Goal: Task Accomplishment & Management: Manage account settings

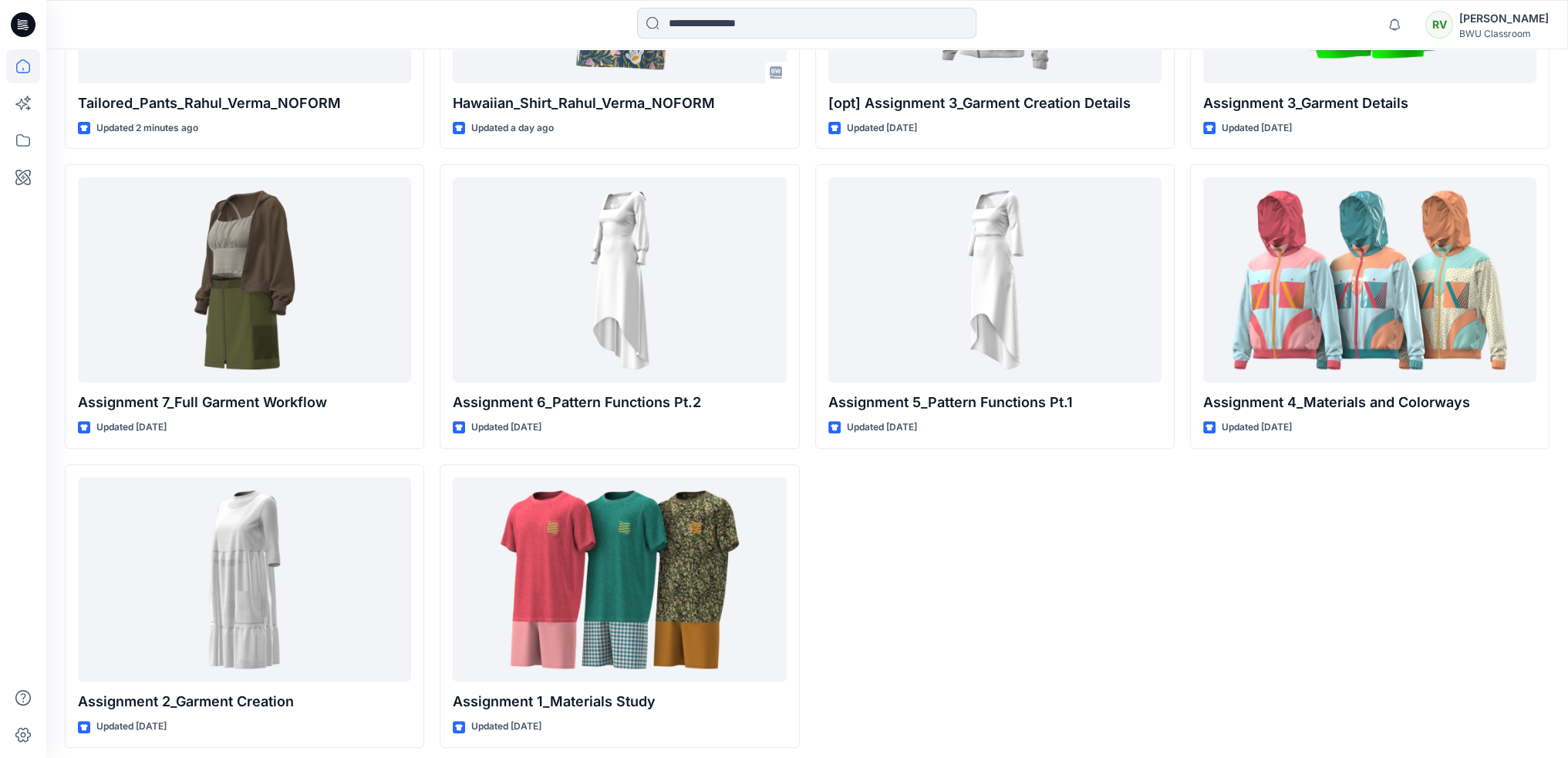
scroll to position [649, 0]
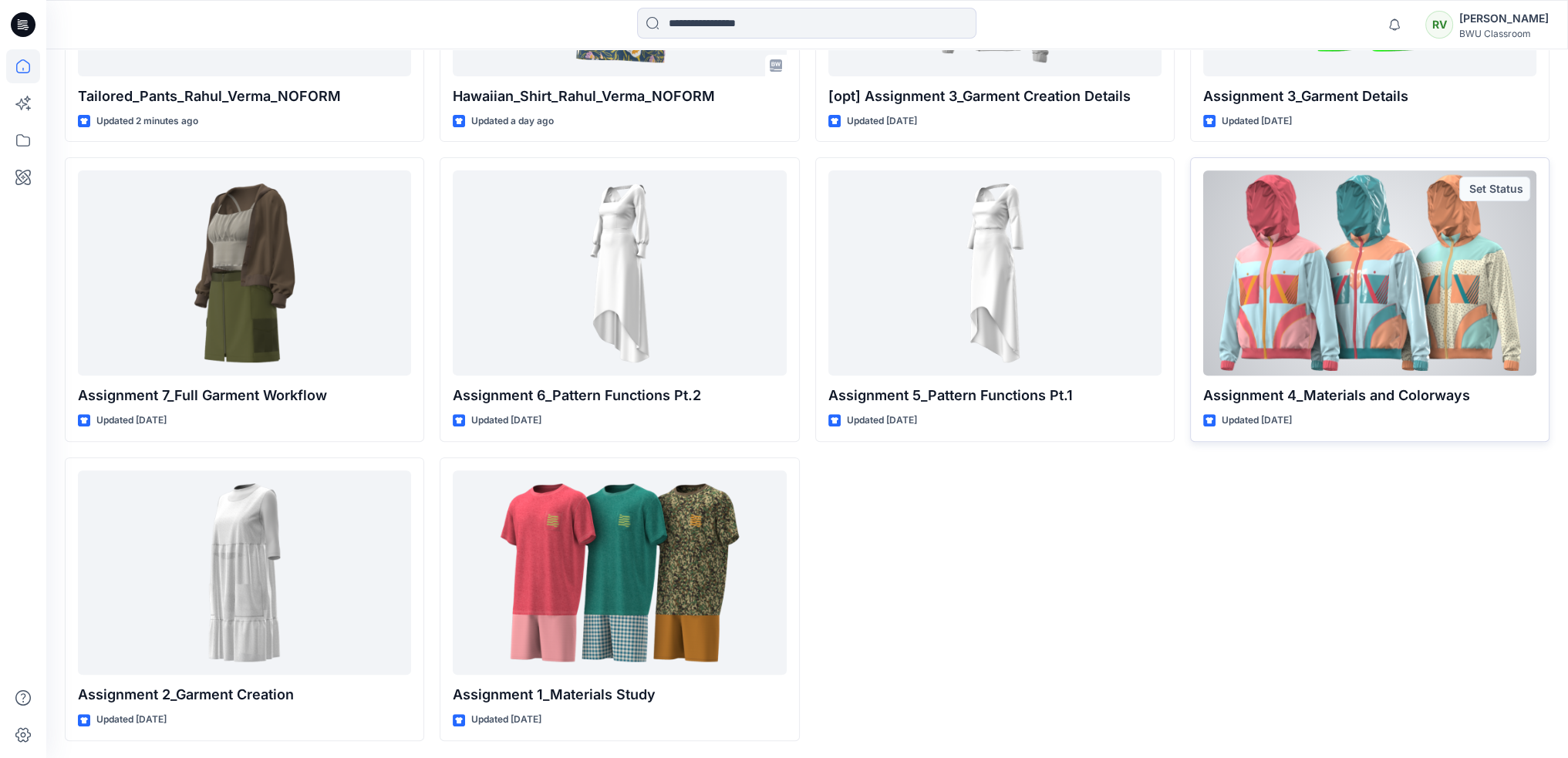
click at [1386, 310] on div at bounding box center [1370, 273] width 333 height 205
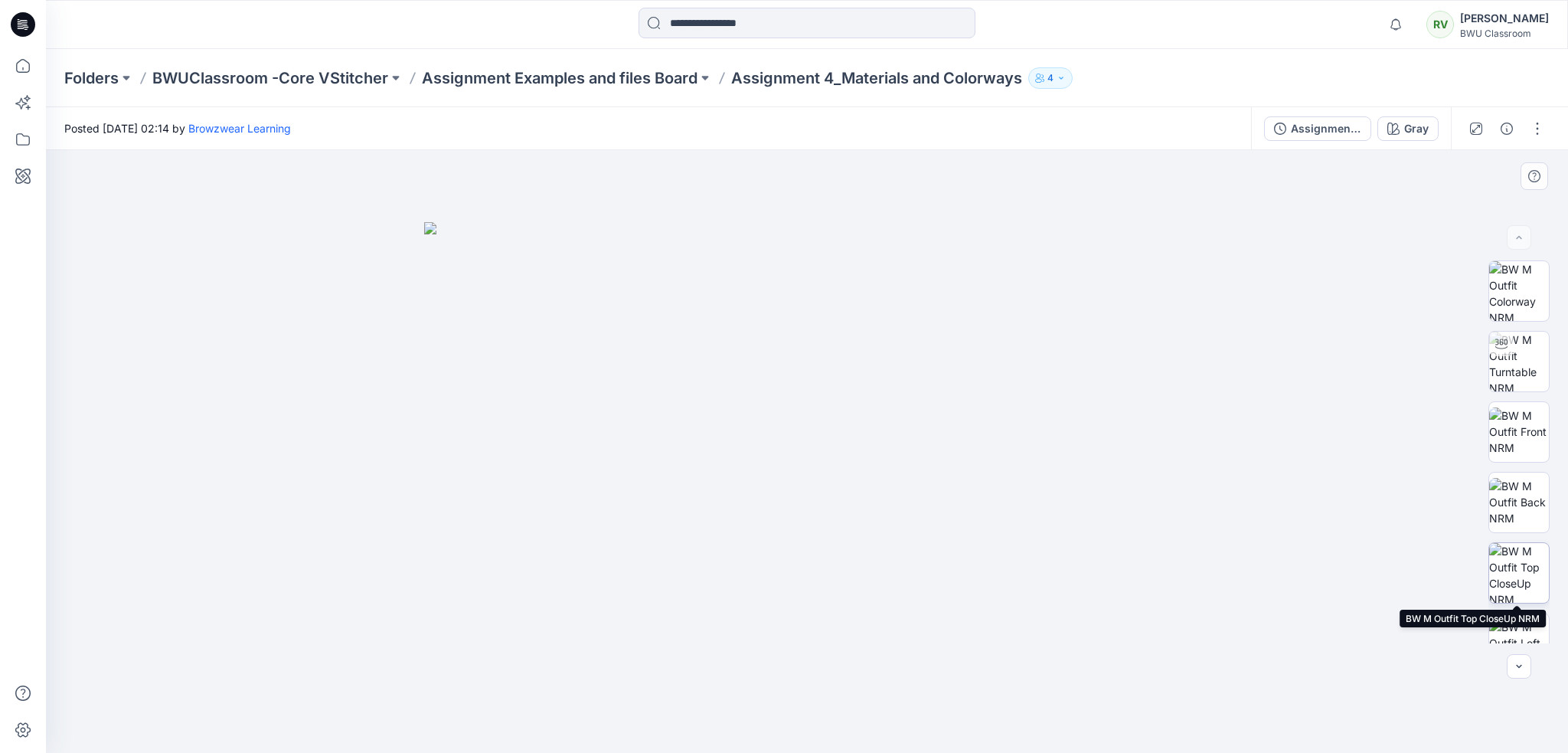
click at [1516, 572] on img at bounding box center [1518, 573] width 59 height 59
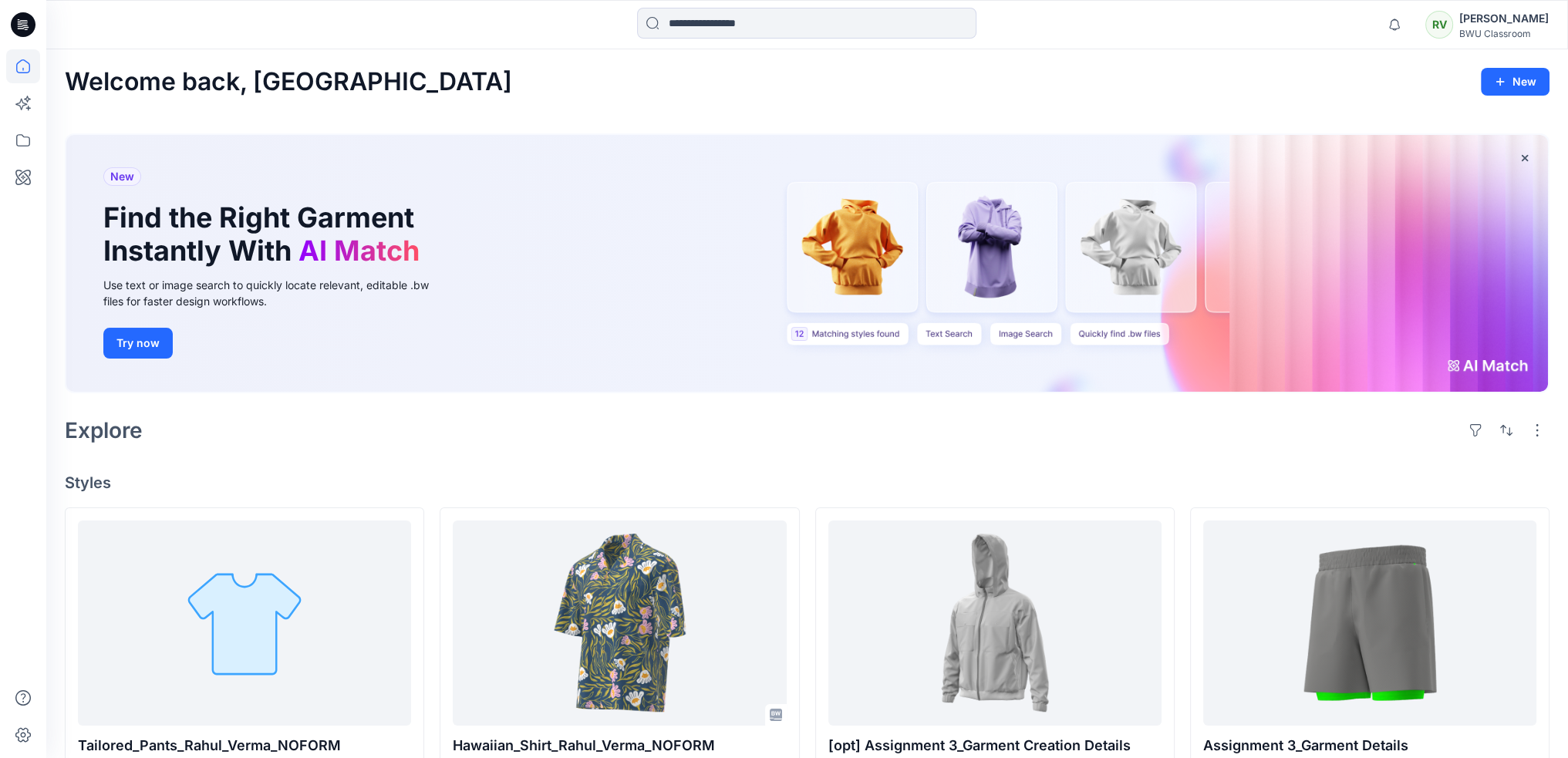
click at [1453, 27] on div "RV" at bounding box center [1439, 25] width 28 height 27
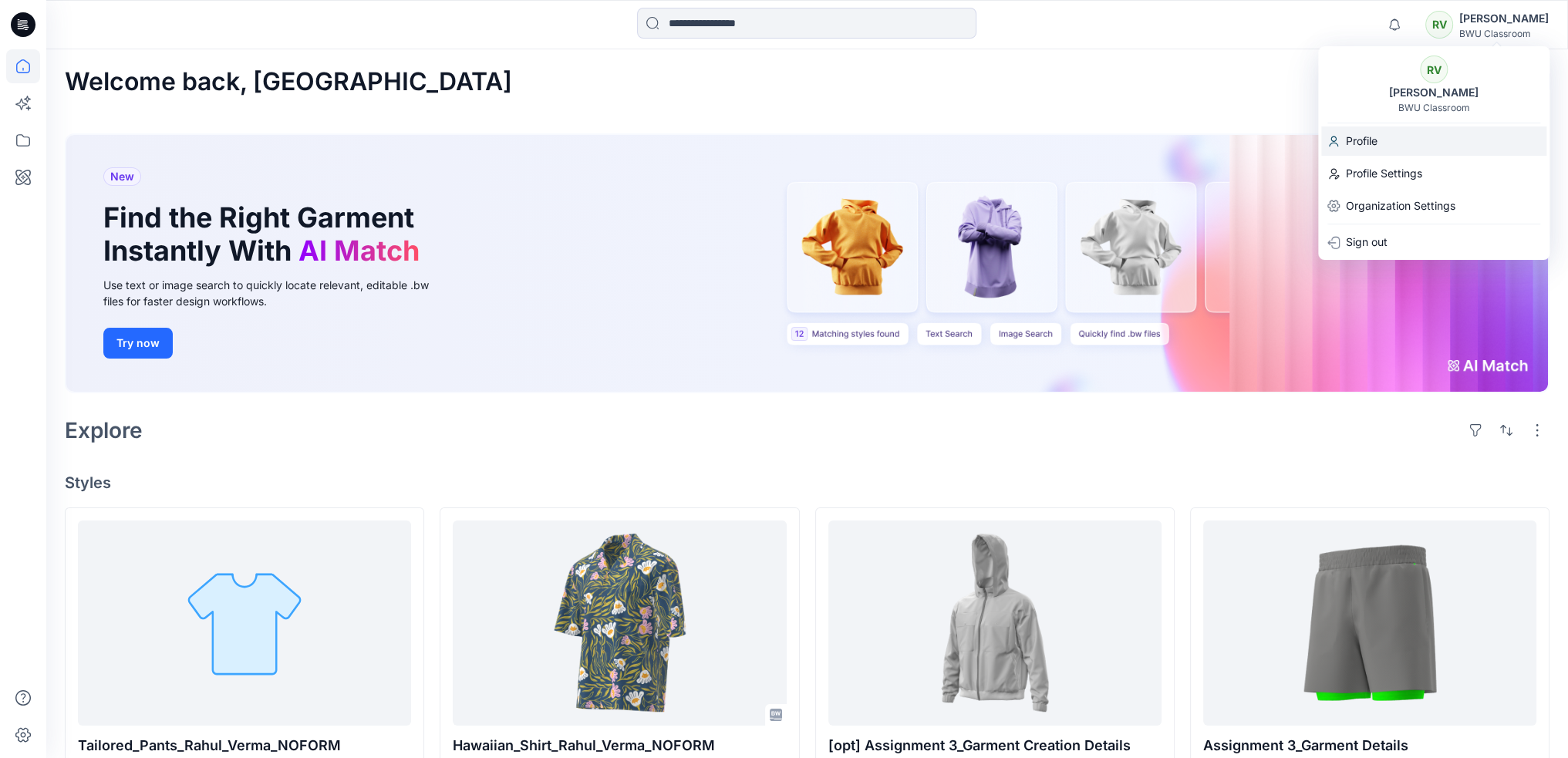
click at [1376, 138] on p "Profile" at bounding box center [1362, 141] width 31 height 29
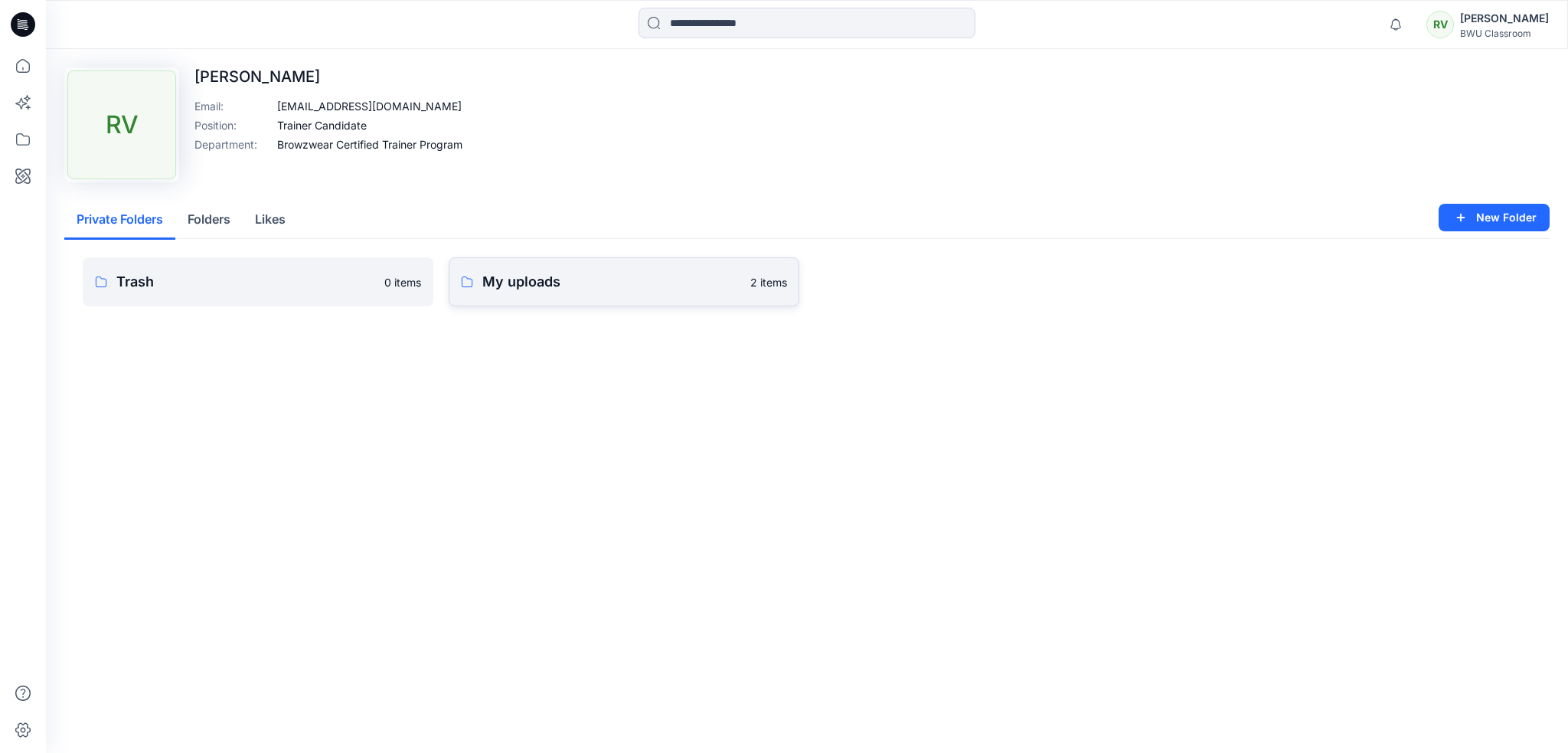
click at [608, 284] on p "My uploads" at bounding box center [611, 282] width 258 height 21
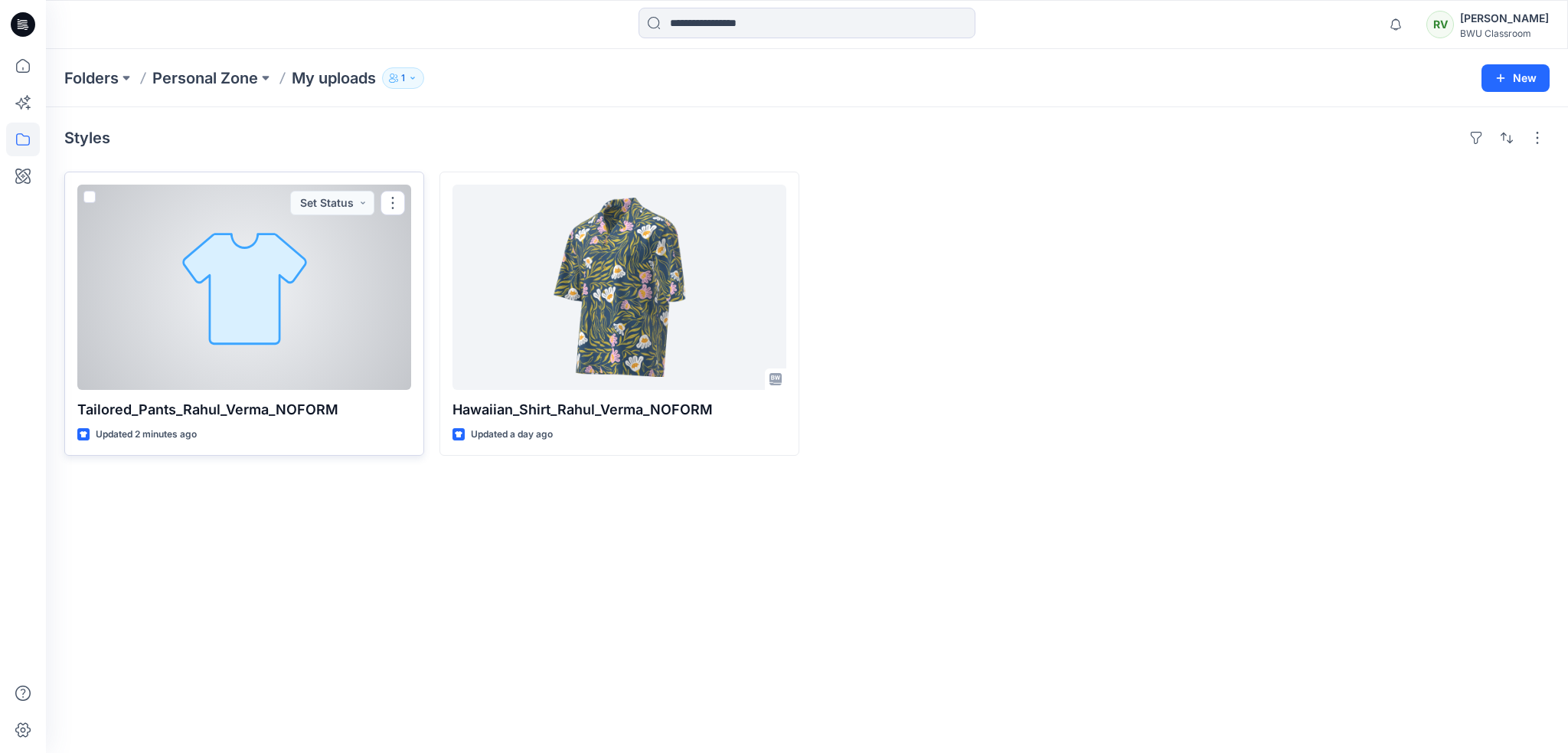
click at [284, 303] on div at bounding box center [244, 287] width 333 height 205
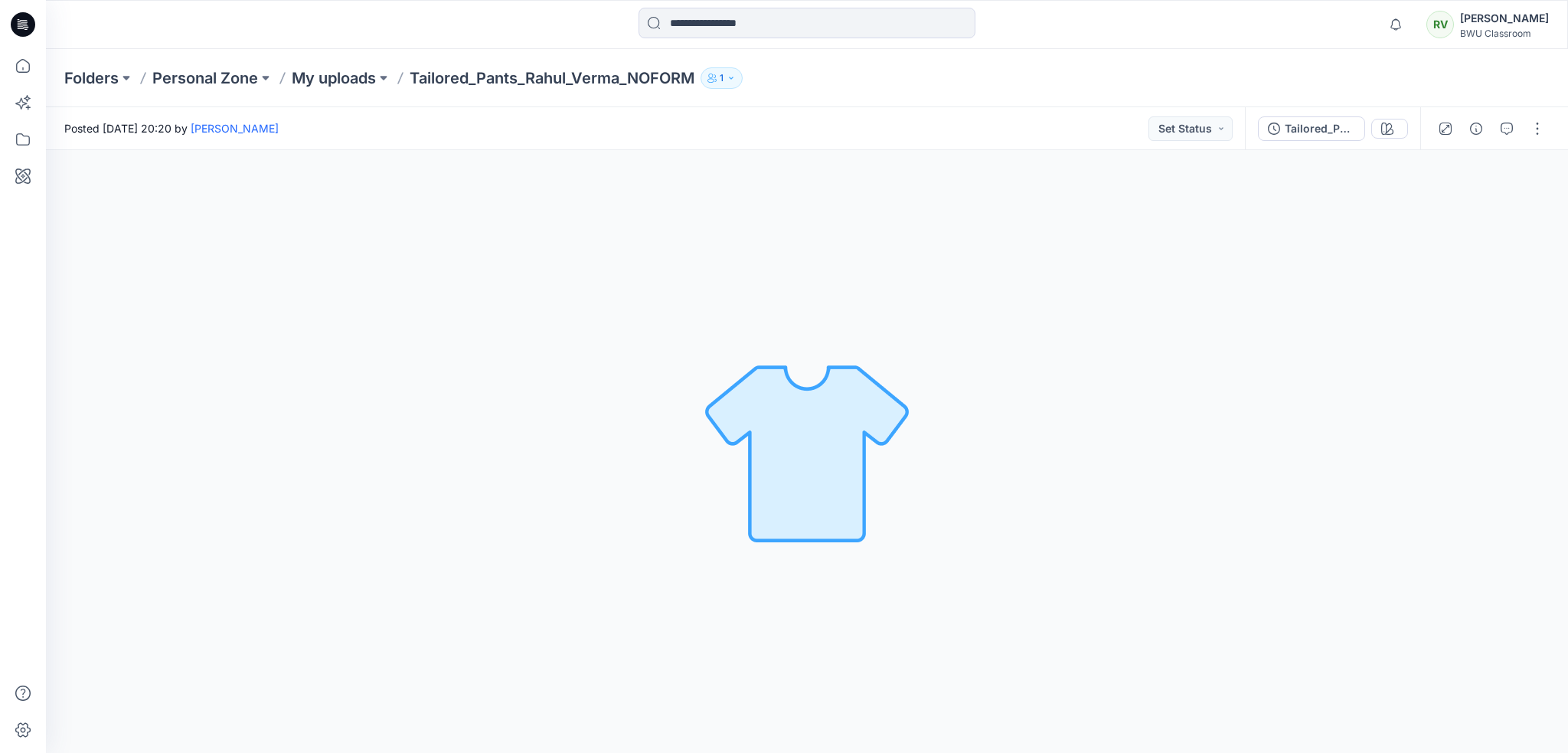
click at [731, 80] on button "1" at bounding box center [721, 78] width 42 height 21
click at [848, 171] on button "External 1" at bounding box center [849, 171] width 91 height 39
click at [747, 166] on button "Internal 0" at bounding box center [759, 171] width 91 height 39
click at [835, 171] on button "External 1" at bounding box center [849, 171] width 91 height 39
click at [926, 87] on div "Folders Personal Zone My uploads Tailored_Pants_Rahul_Verma_NOFORM 1 Folder Acc…" at bounding box center [747, 78] width 1366 height 21
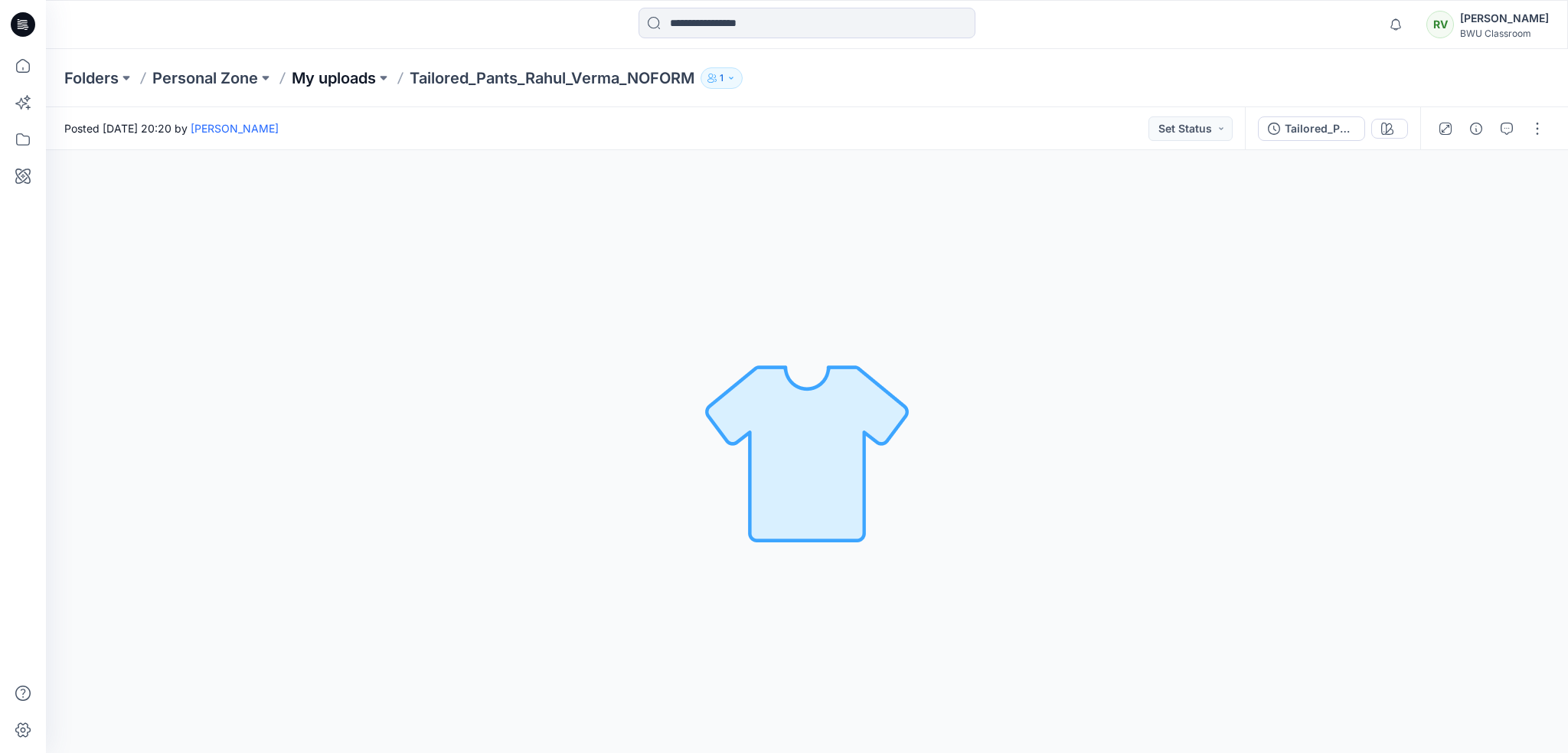
click at [361, 76] on p "My uploads" at bounding box center [333, 78] width 84 height 21
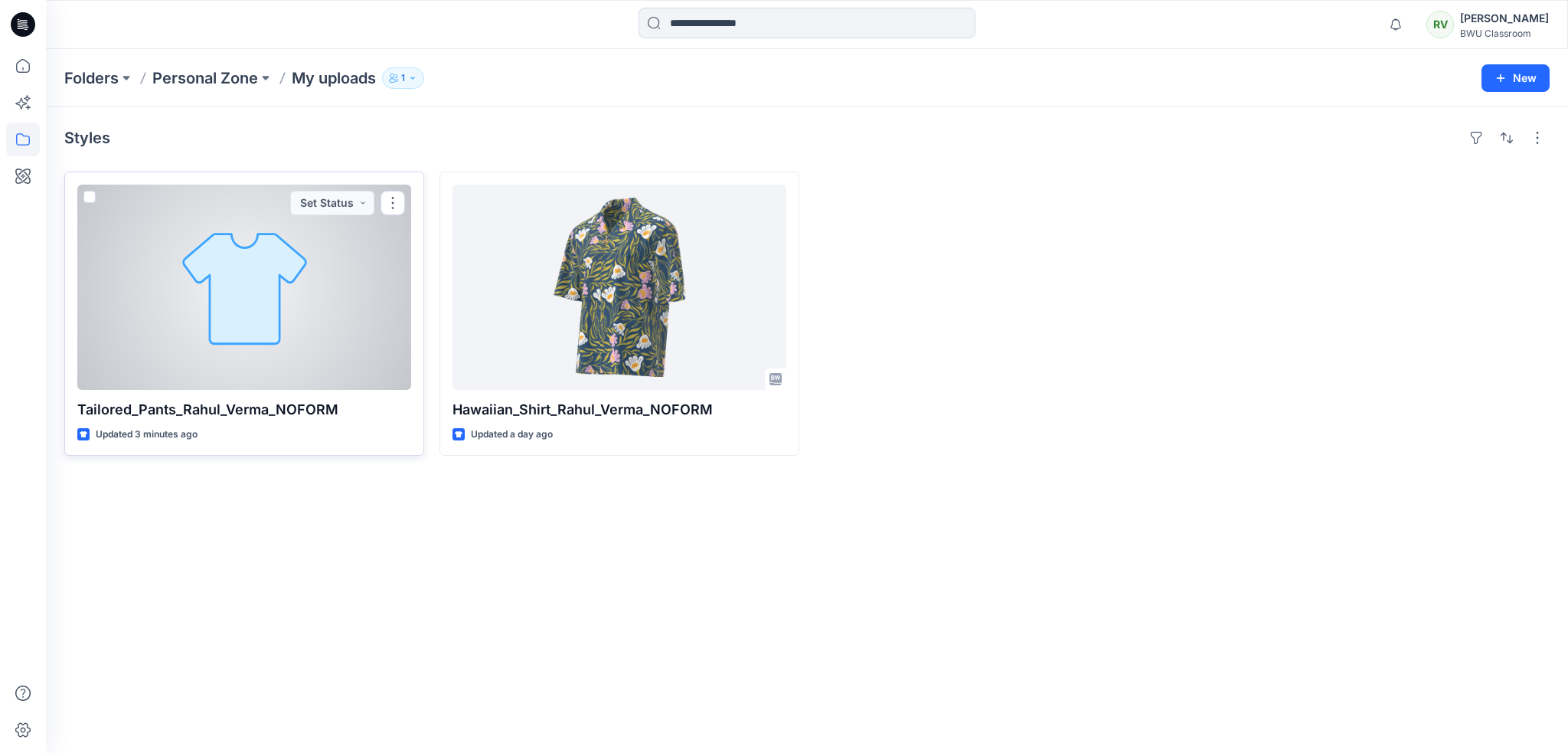
click at [88, 198] on span at bounding box center [90, 197] width 13 height 13
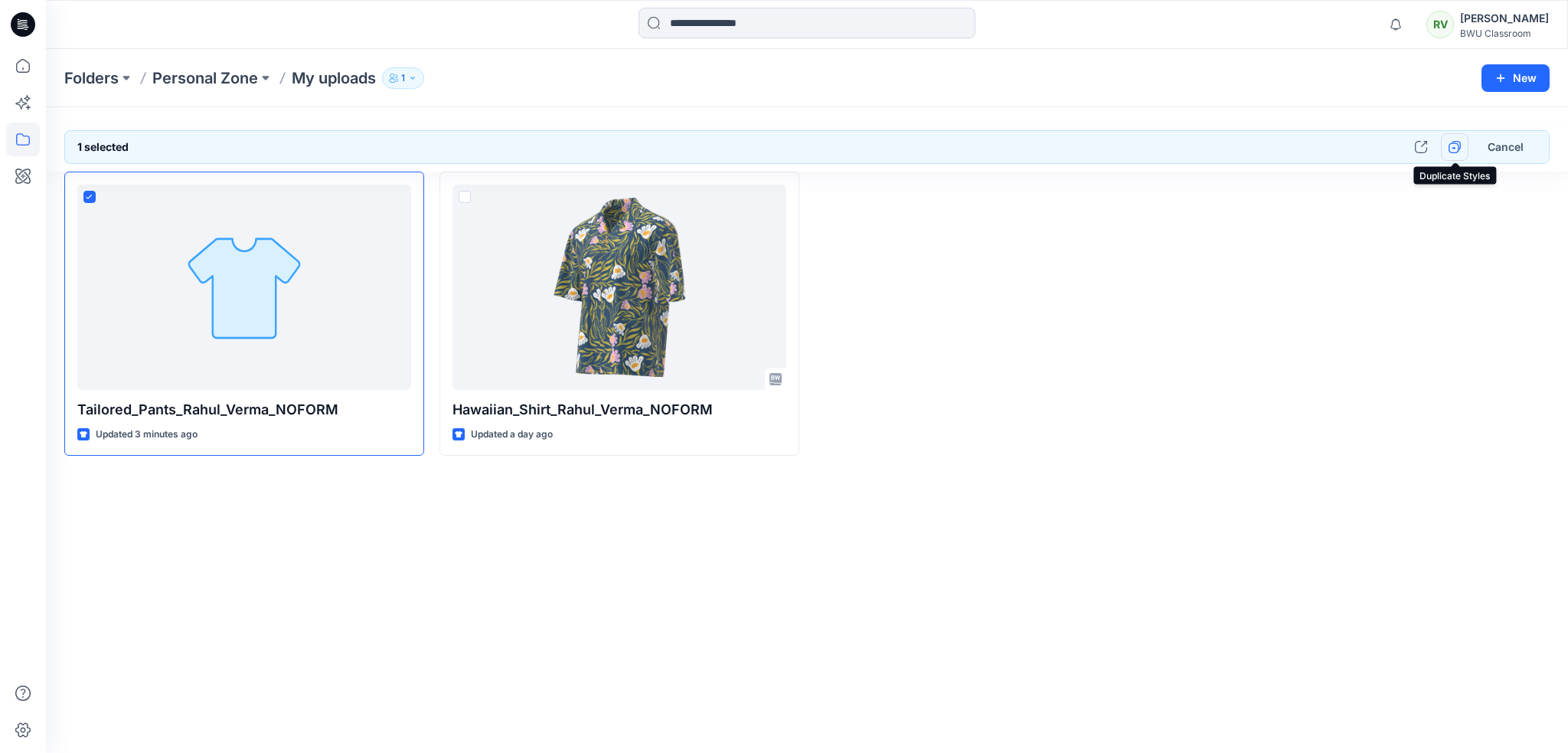
click at [1452, 150] on icon "button" at bounding box center [1455, 146] width 13 height 13
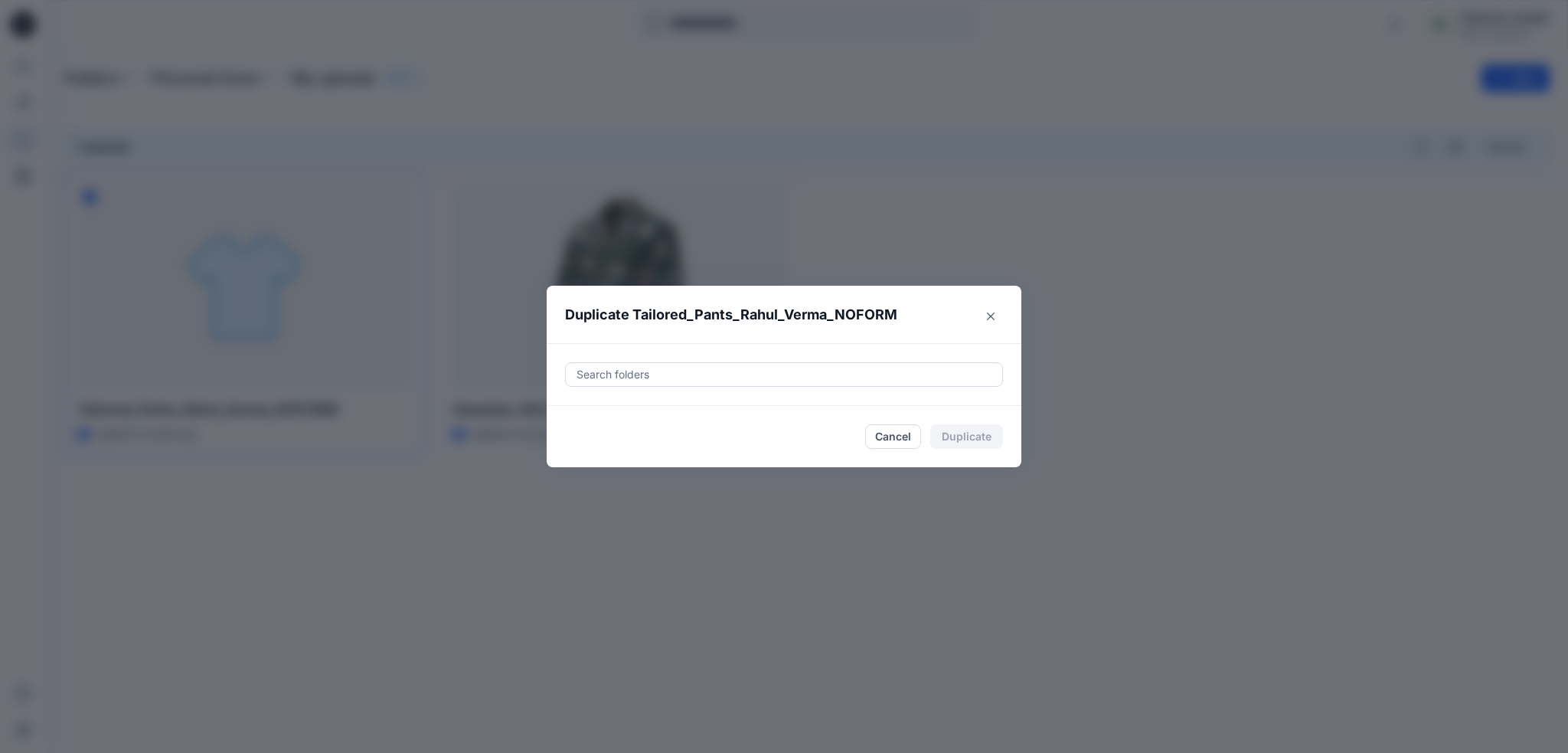
click at [757, 370] on div at bounding box center [784, 375] width 418 height 19
click at [988, 315] on button "Close" at bounding box center [991, 316] width 24 height 24
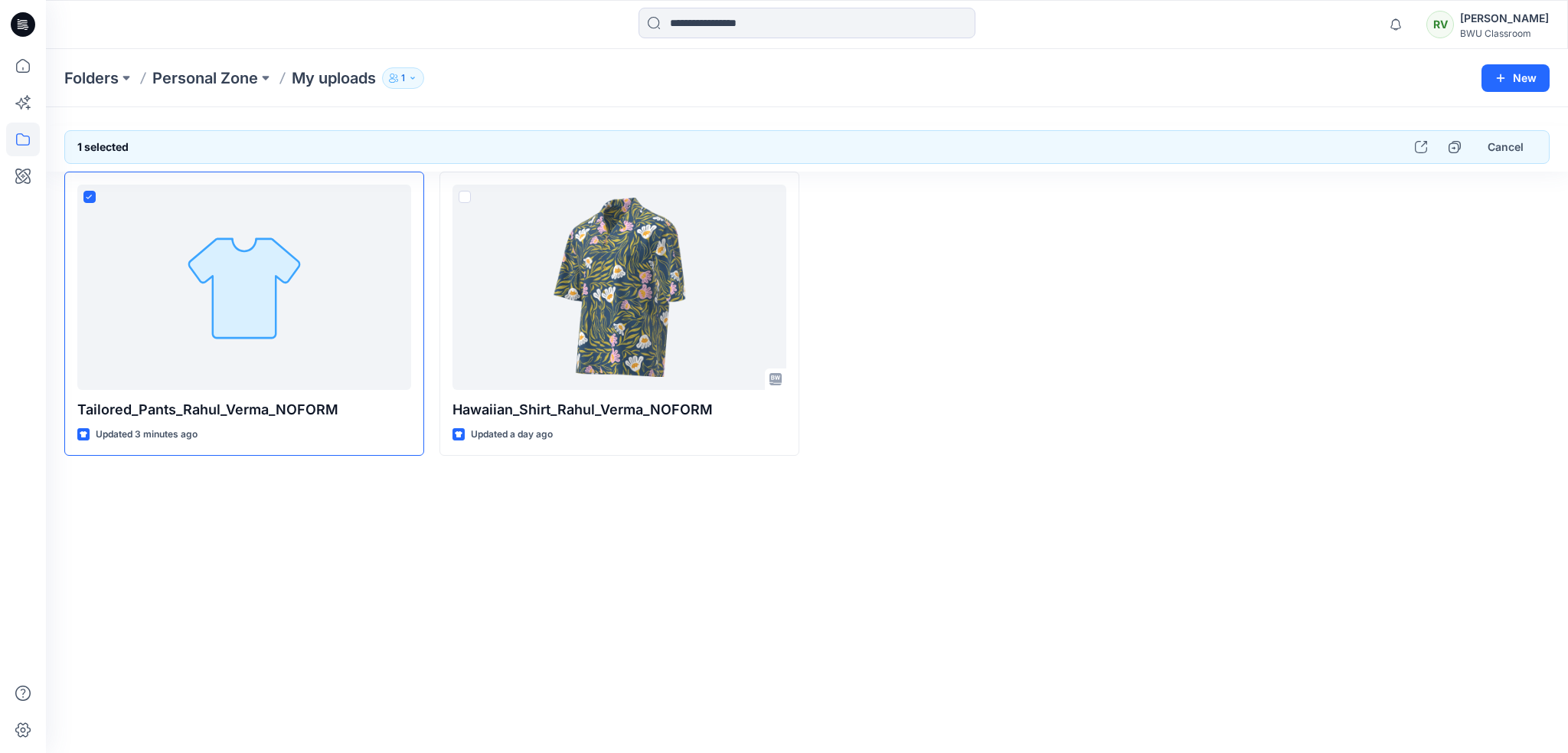
click at [1032, 337] on div at bounding box center [994, 313] width 360 height 284
click at [21, 68] on icon at bounding box center [22, 65] width 34 height 34
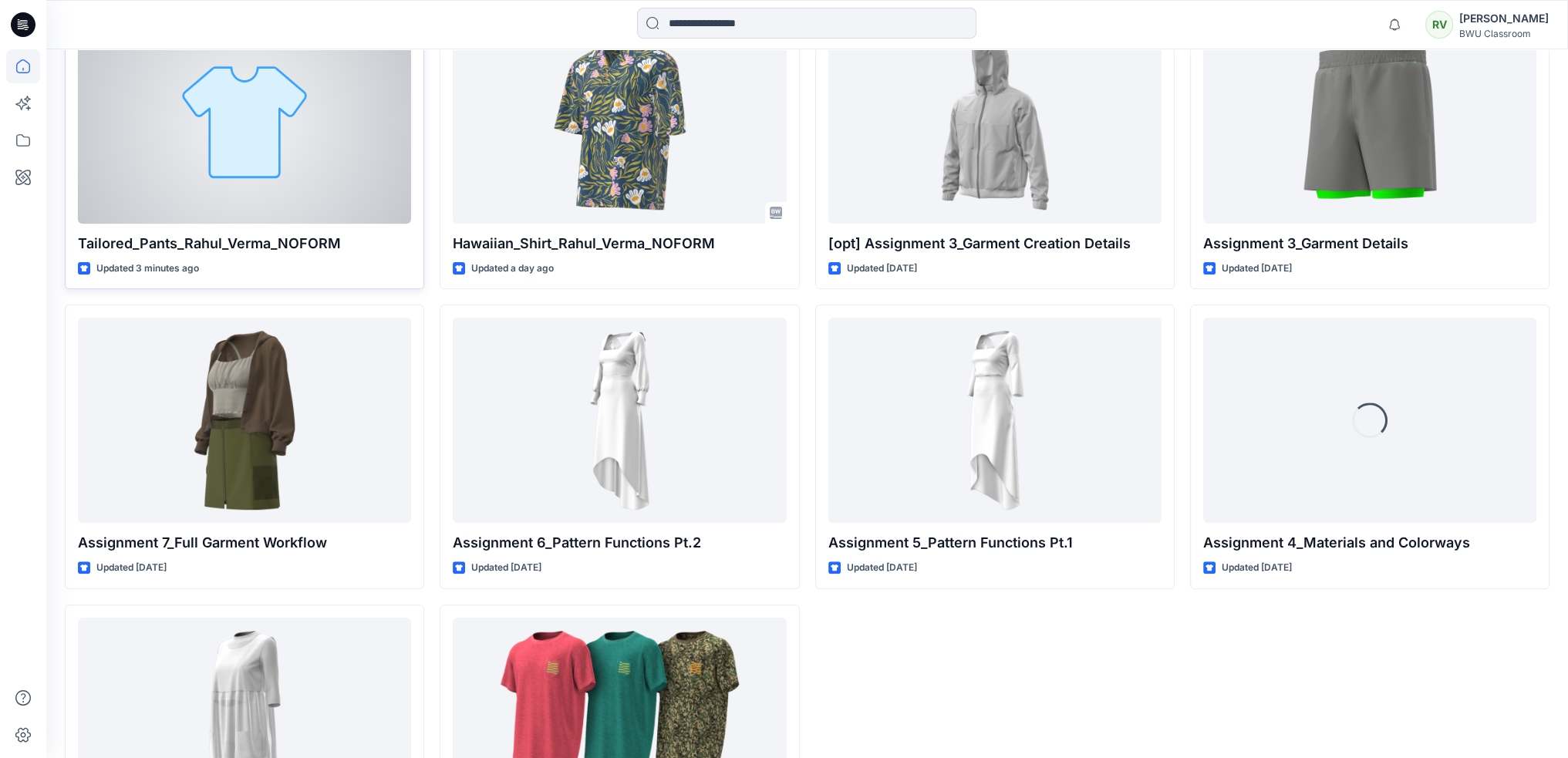
scroll to position [514, 0]
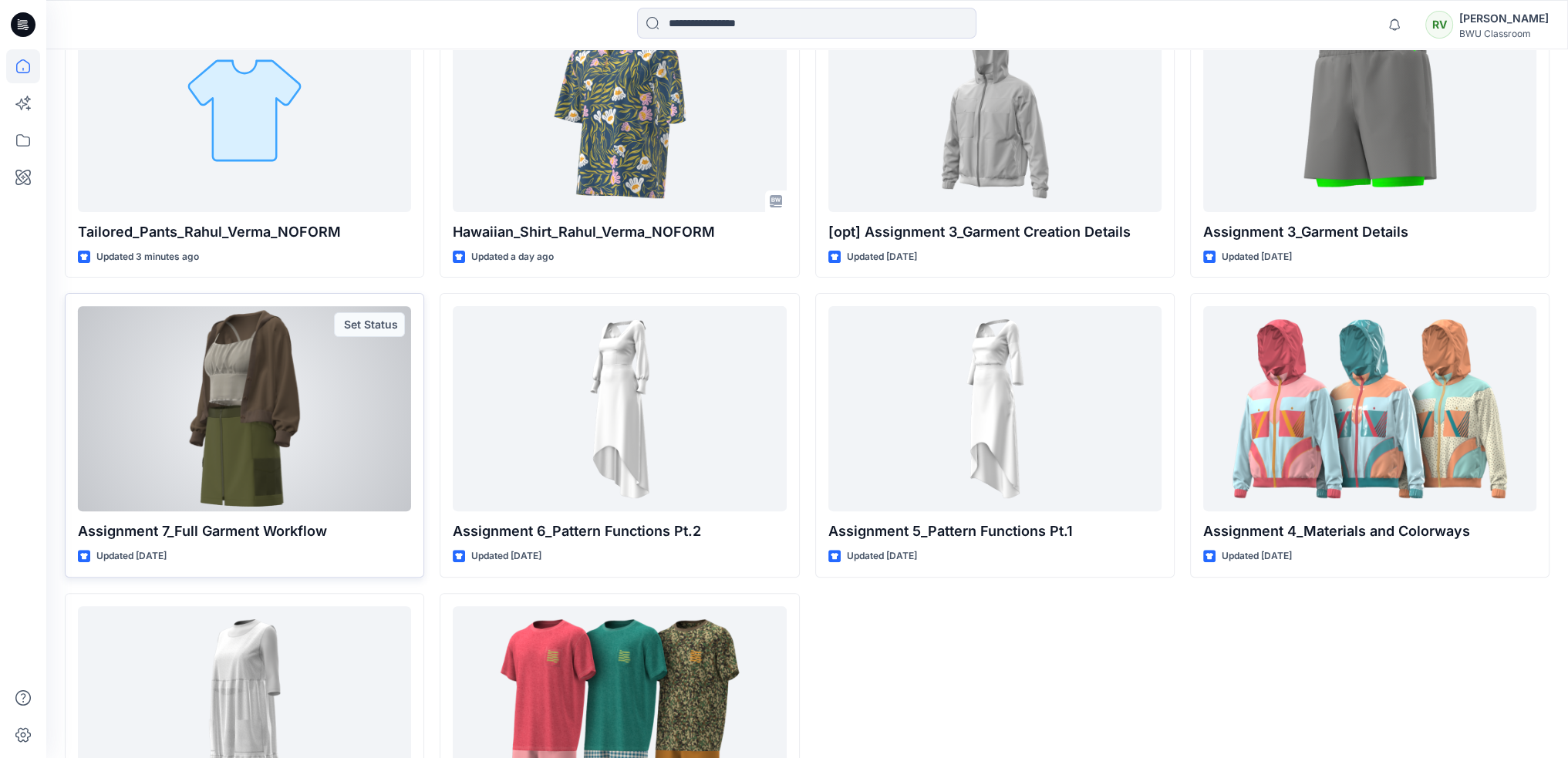
click at [257, 526] on p "Assignment 7_Full Garment Workflow" at bounding box center [244, 531] width 333 height 22
click at [281, 418] on div at bounding box center [244, 408] width 333 height 205
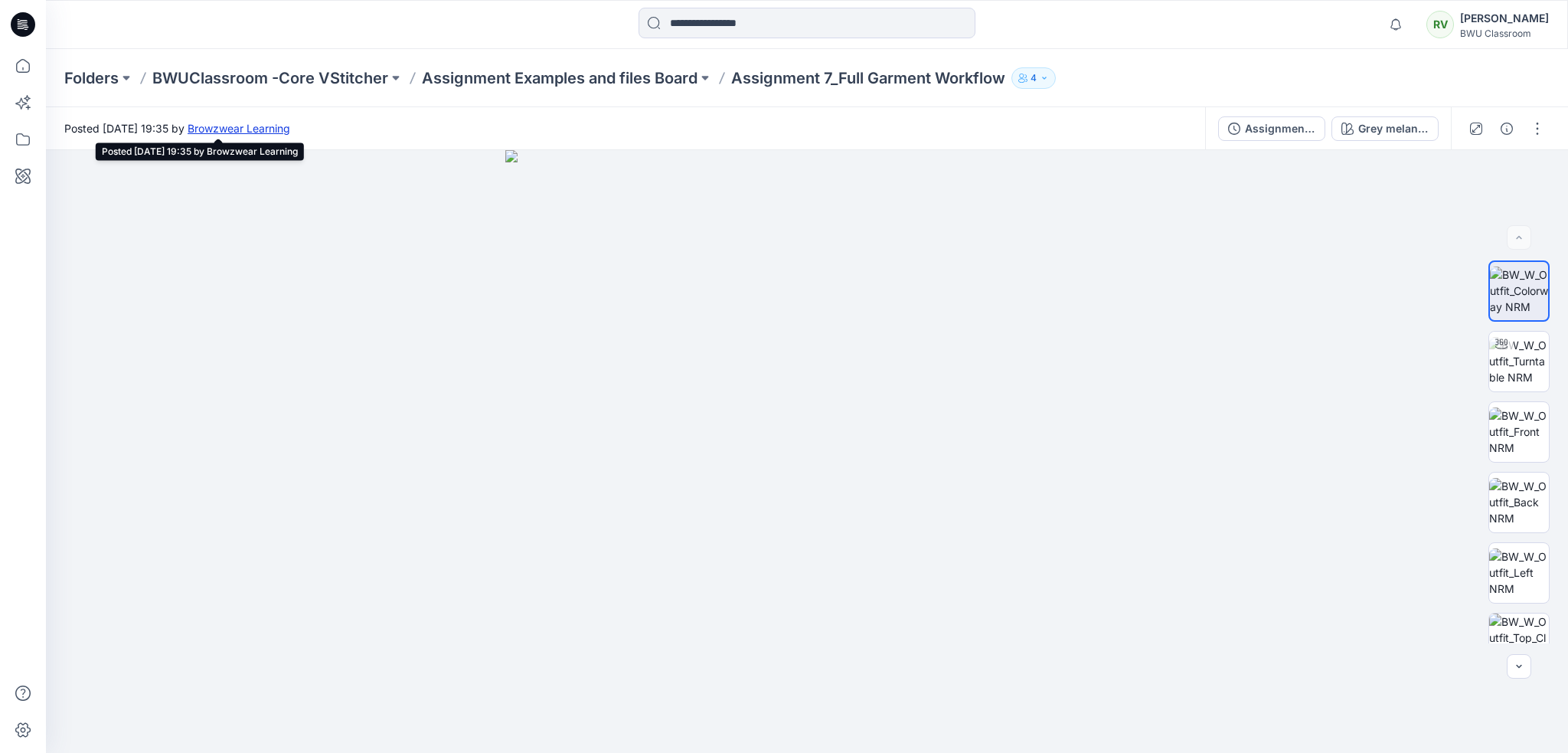
click at [291, 127] on link "Browzwear Learning" at bounding box center [238, 128] width 102 height 13
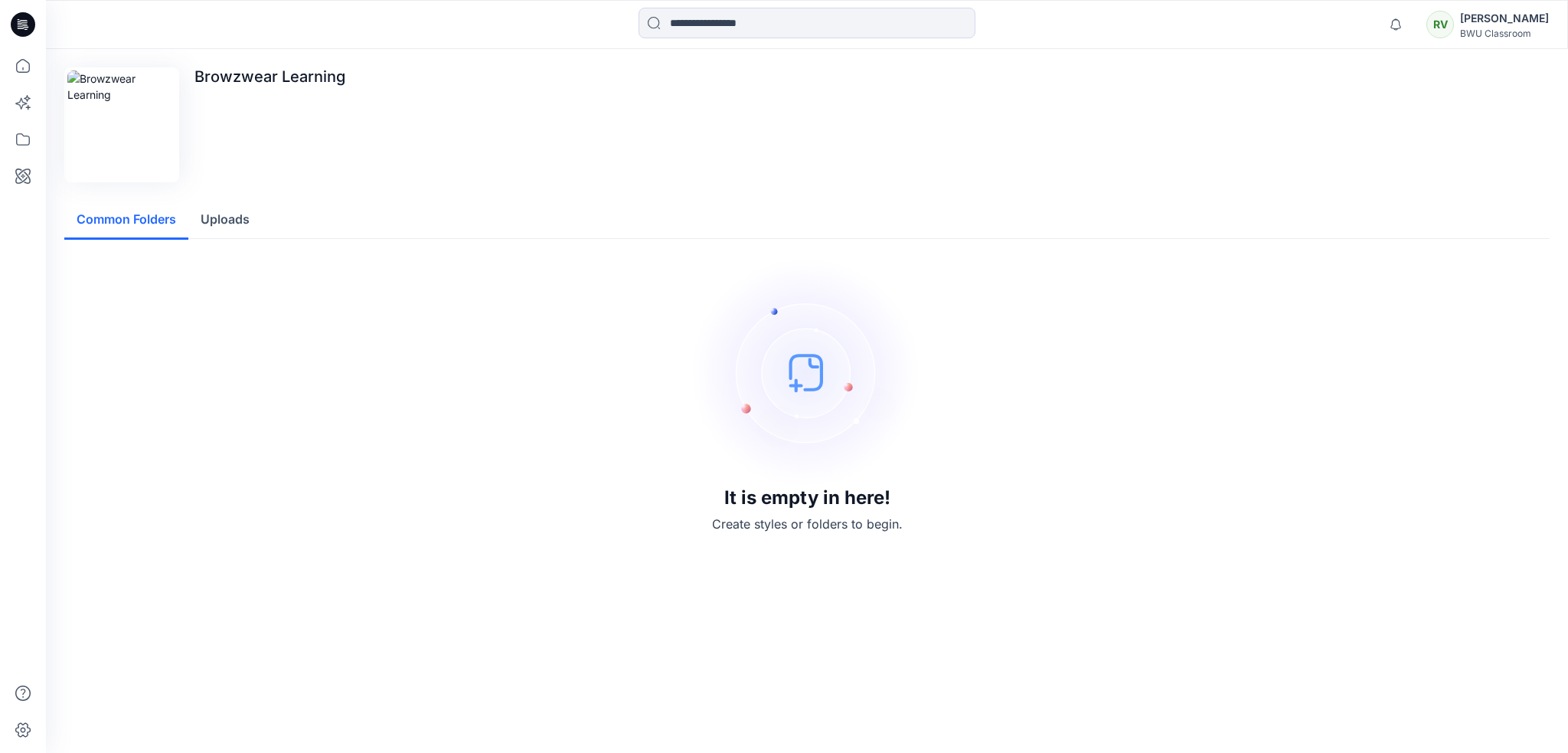
click at [24, 19] on icon at bounding box center [22, 24] width 24 height 24
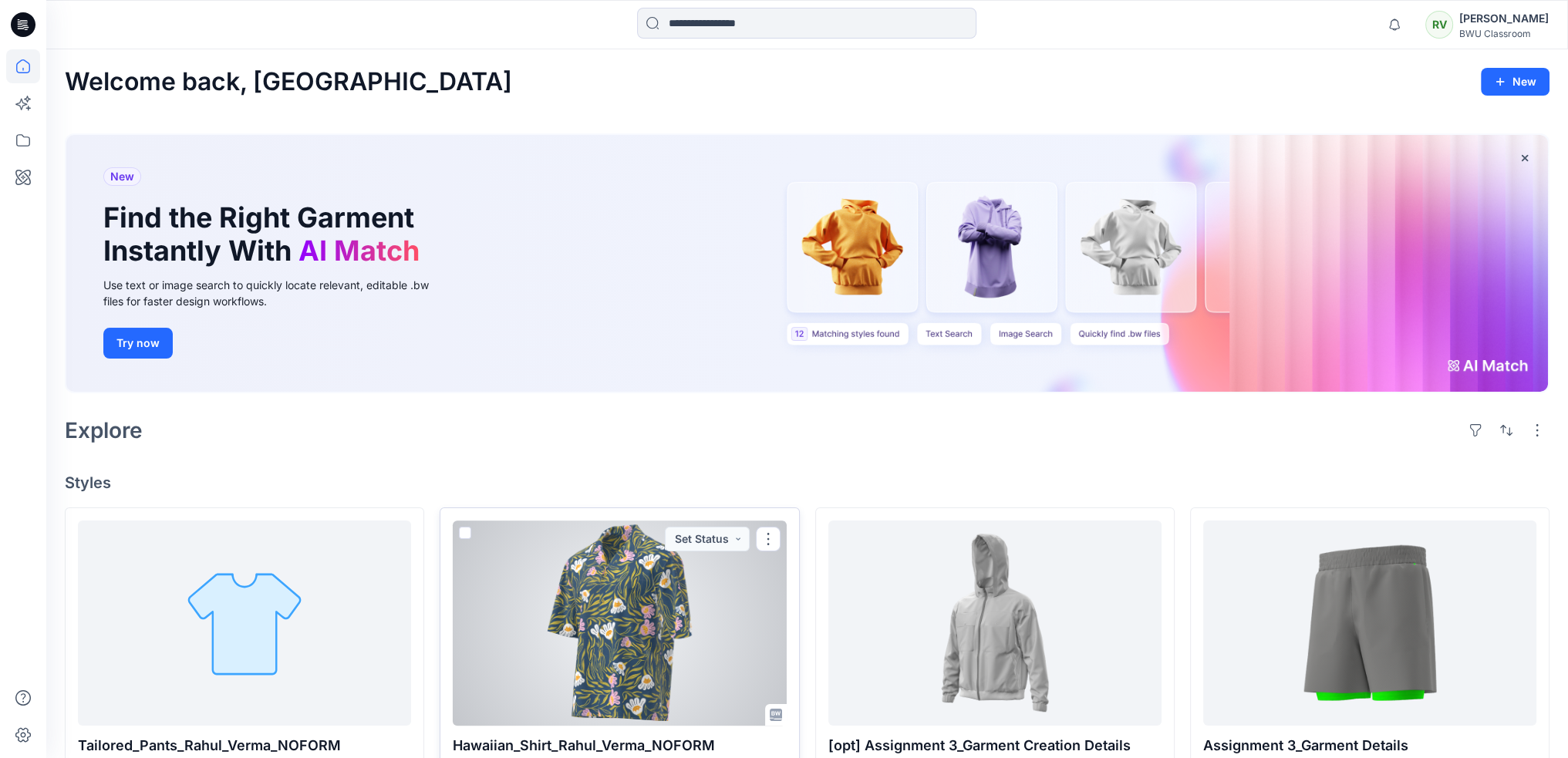
click at [653, 594] on div at bounding box center [619, 623] width 333 height 205
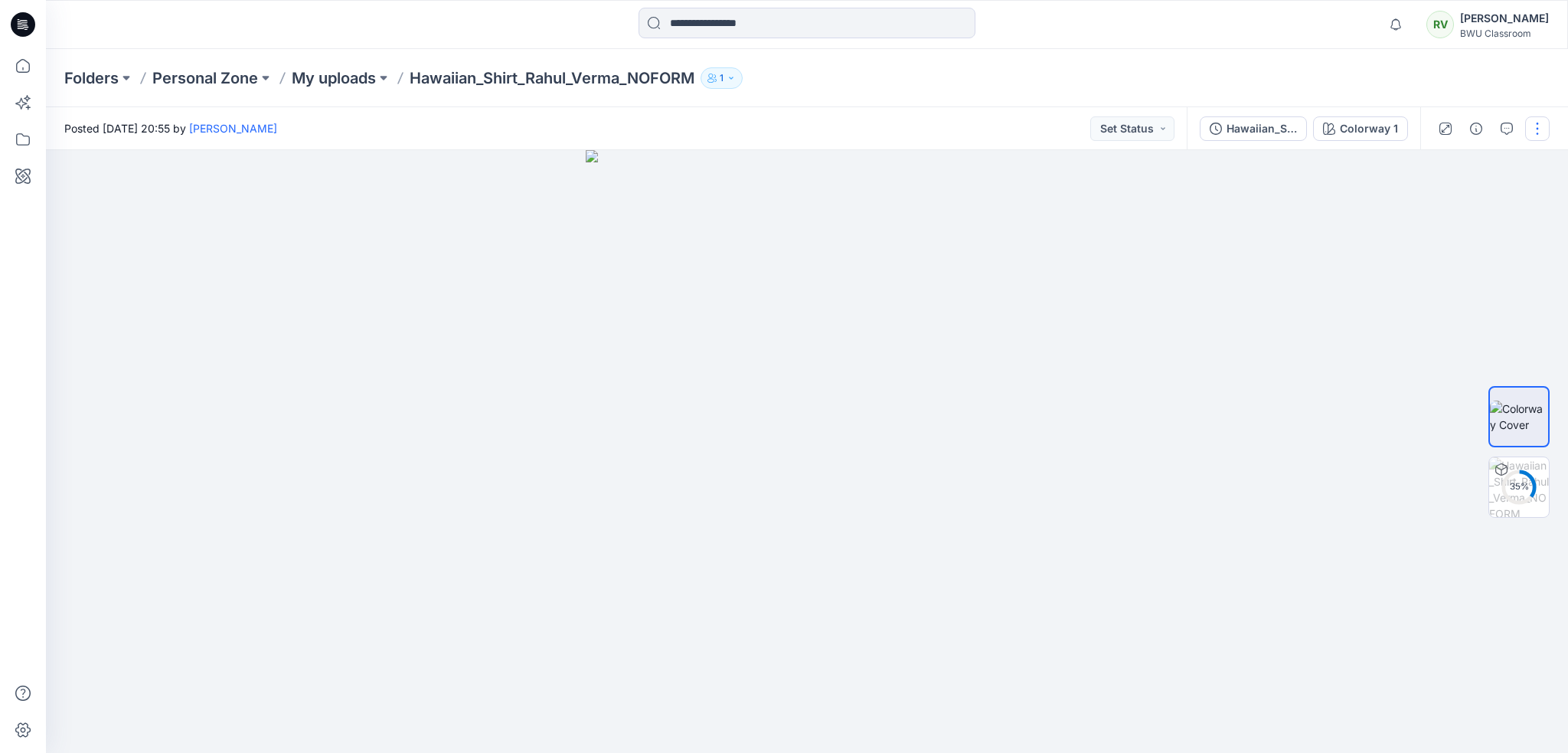
click at [1541, 129] on button "button" at bounding box center [1537, 128] width 24 height 24
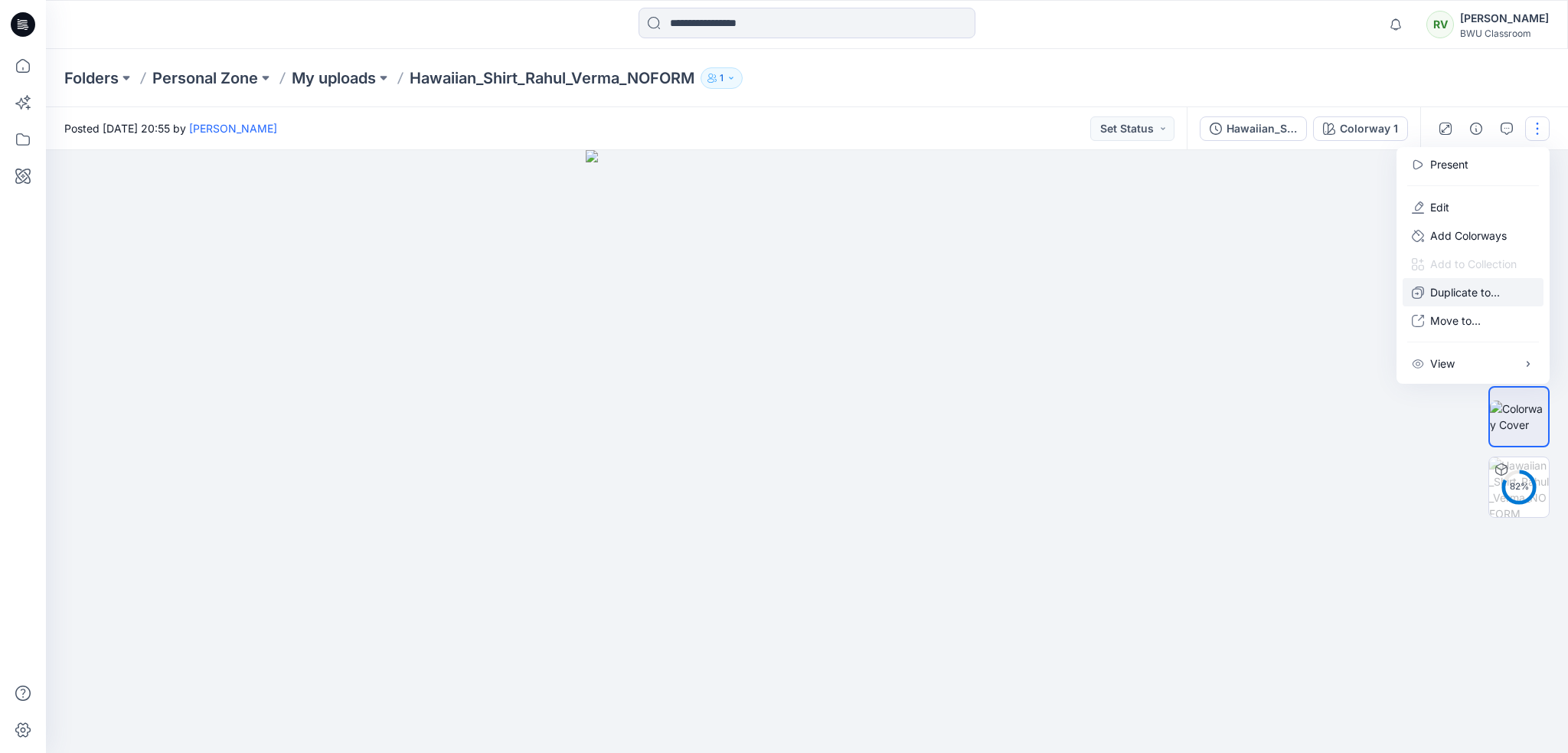
click at [1474, 294] on p "Duplicate to..." at bounding box center [1465, 292] width 69 height 16
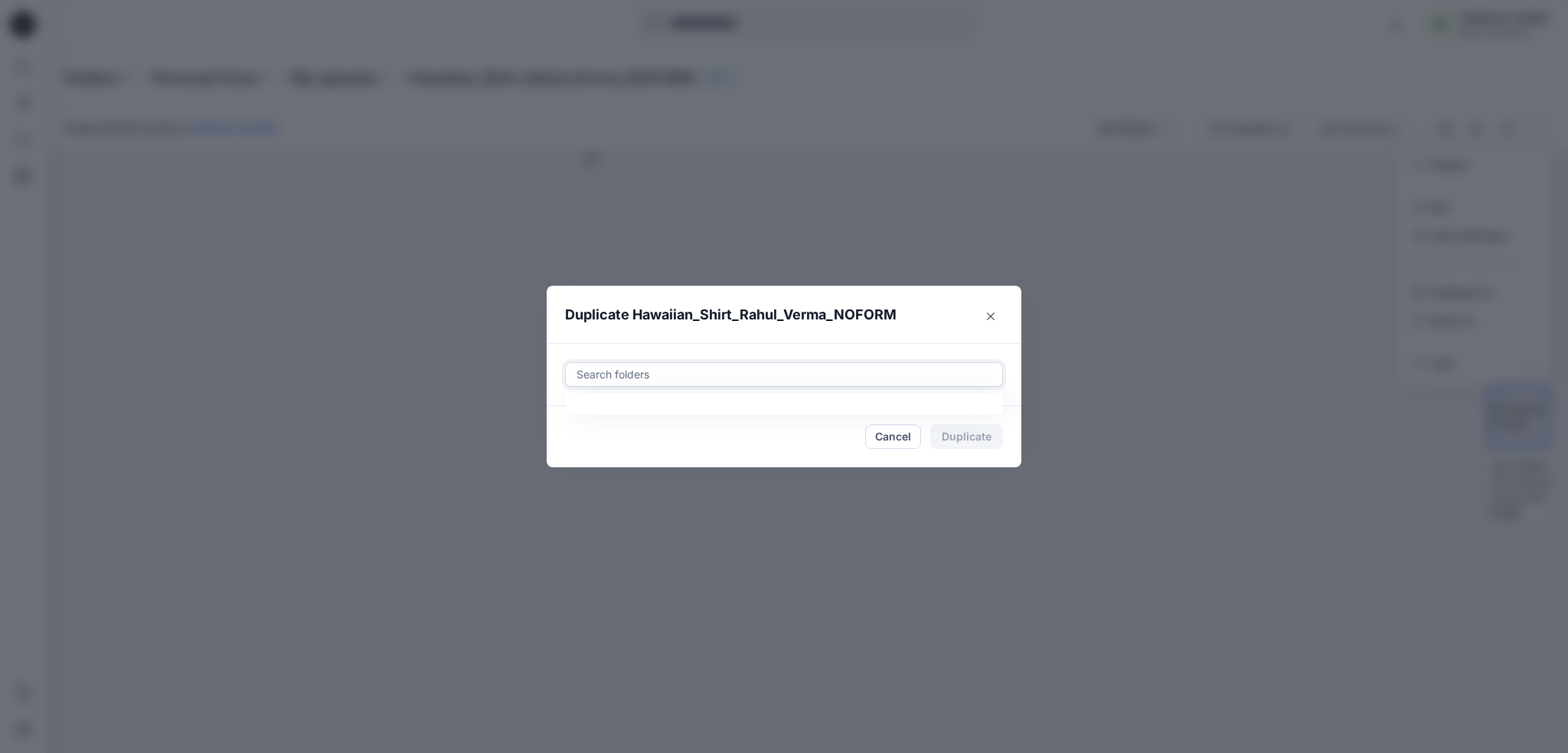
click at [665, 373] on div at bounding box center [784, 375] width 418 height 19
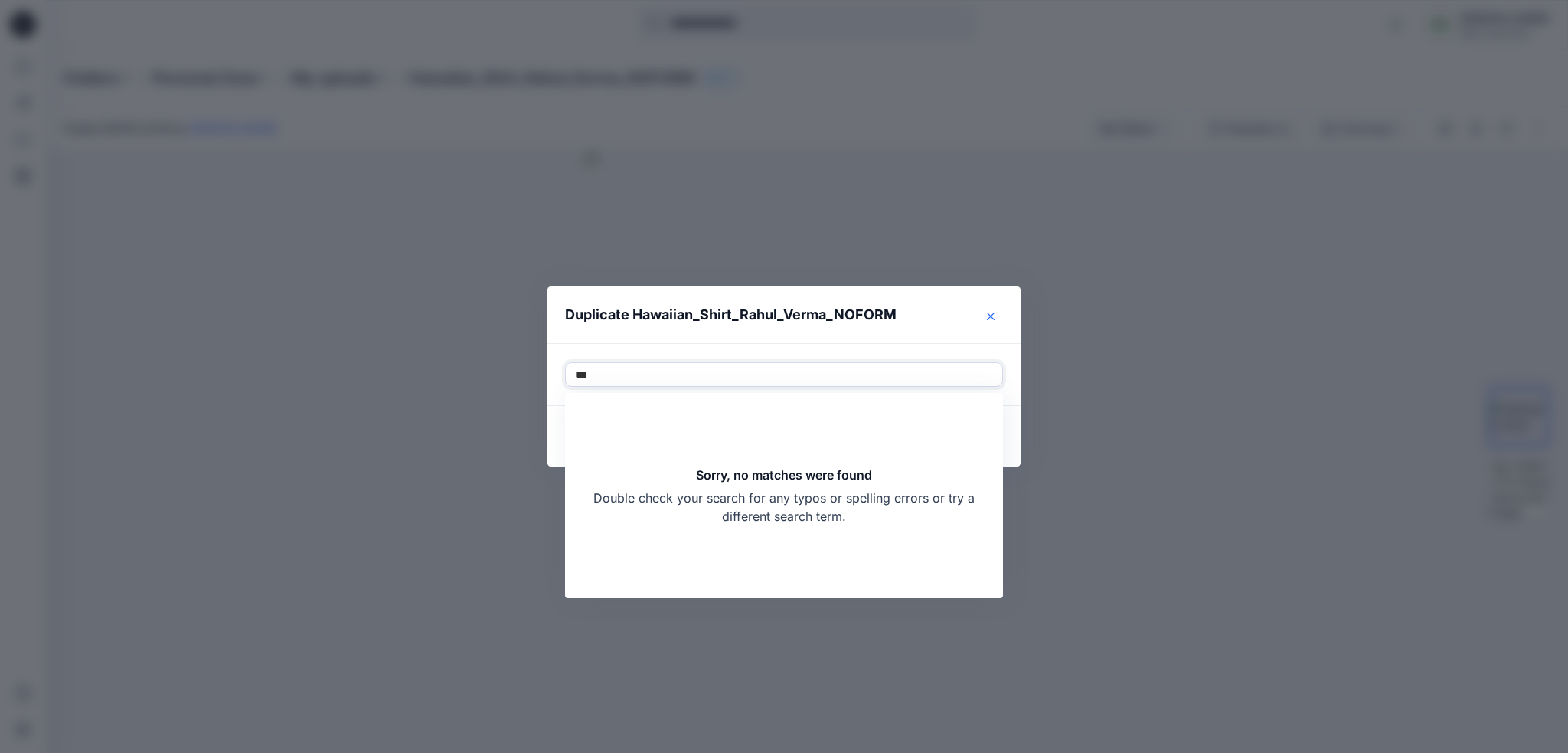
type input "***"
click at [987, 316] on icon "Close" at bounding box center [991, 316] width 8 height 8
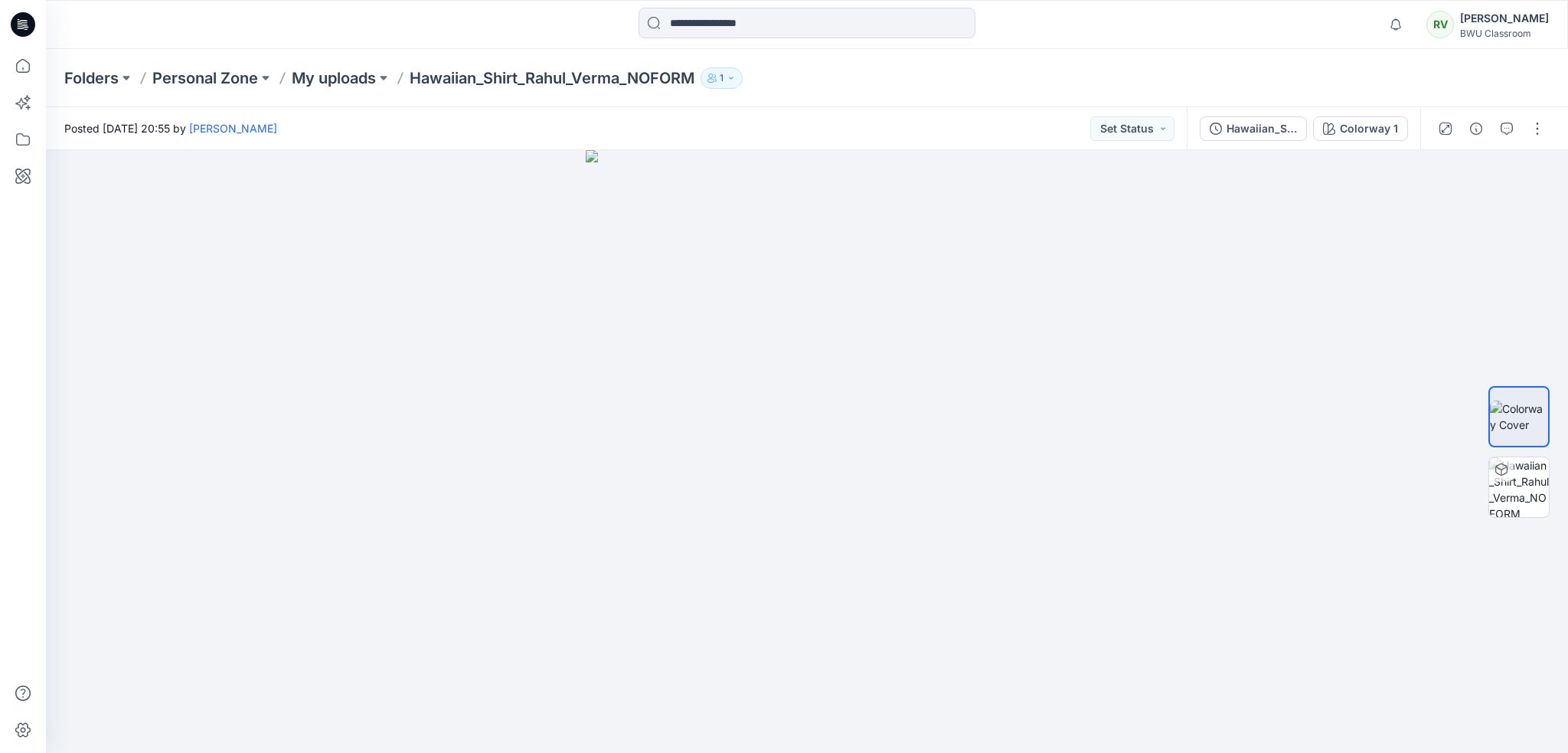
click at [34, 23] on icon at bounding box center [22, 24] width 24 height 24
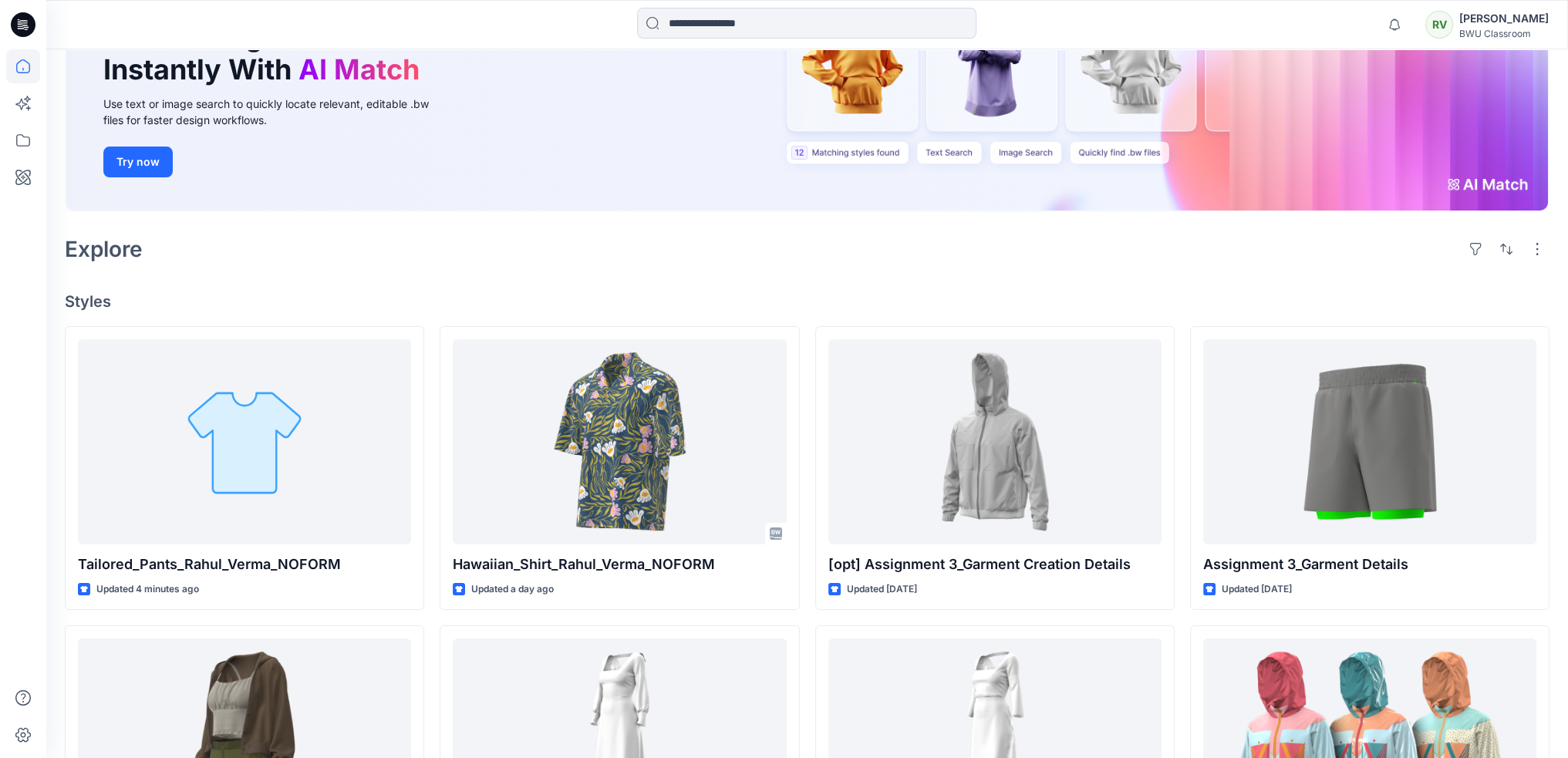
scroll to position [386, 0]
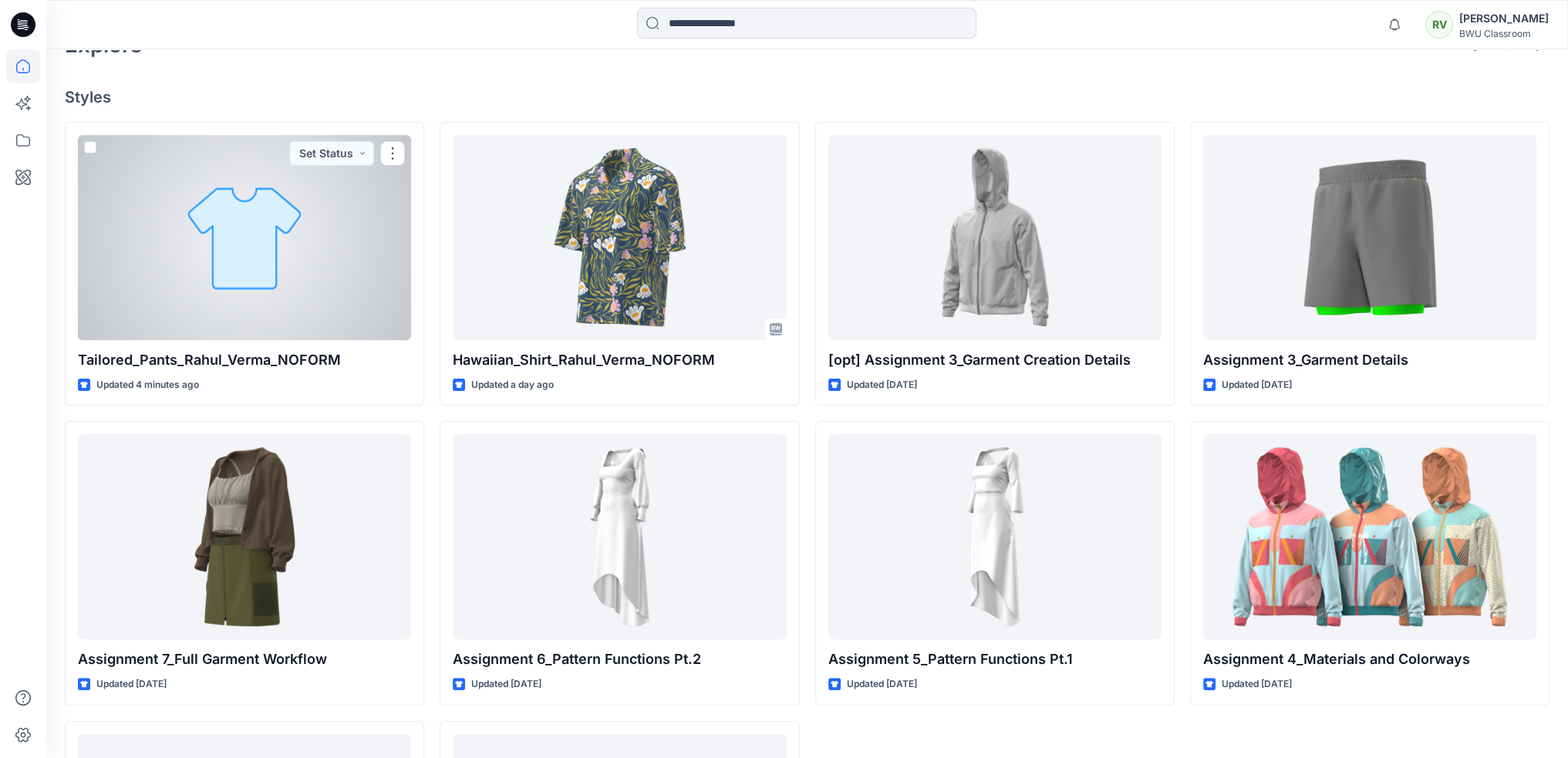
click at [287, 245] on div at bounding box center [244, 237] width 333 height 205
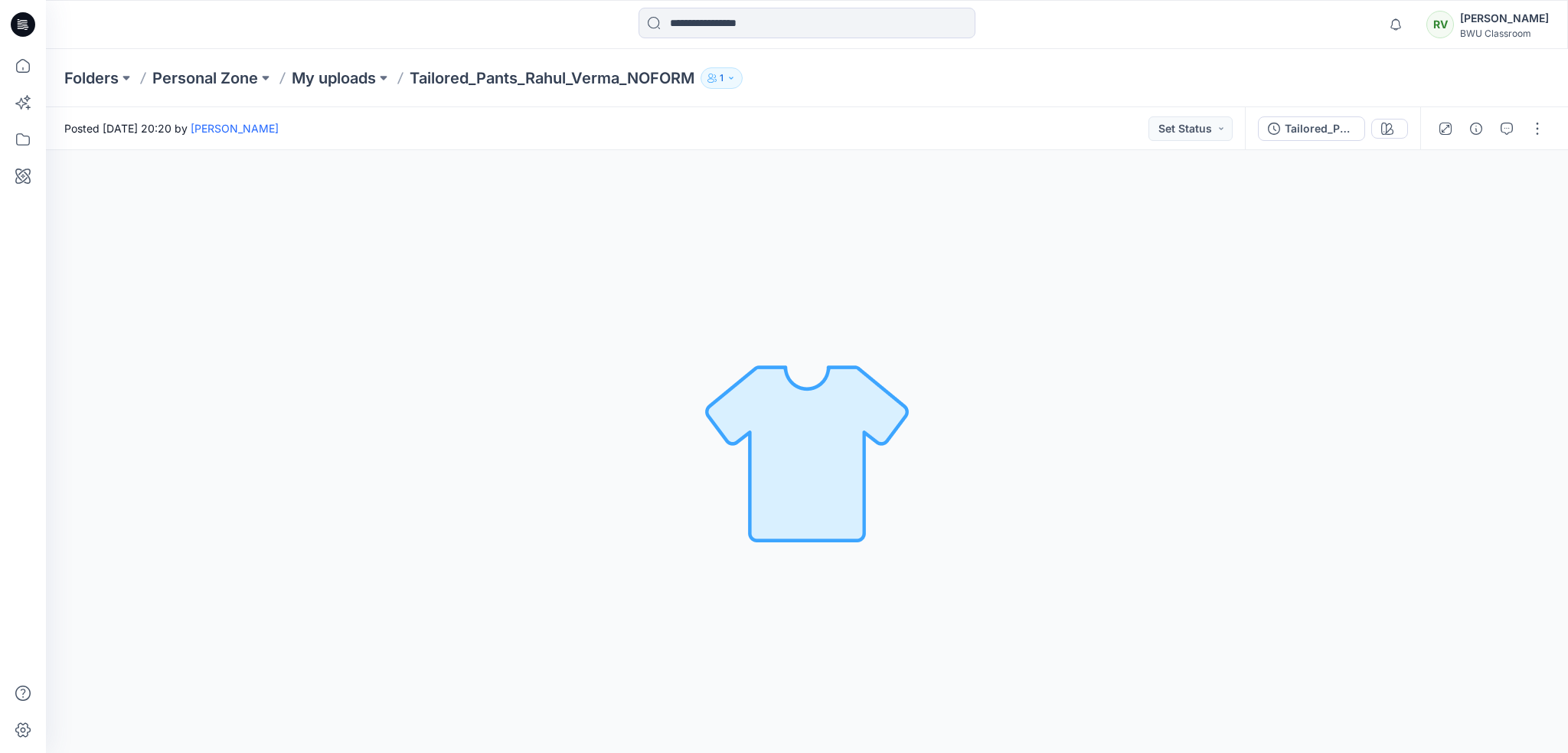
click at [23, 26] on icon at bounding box center [22, 24] width 24 height 49
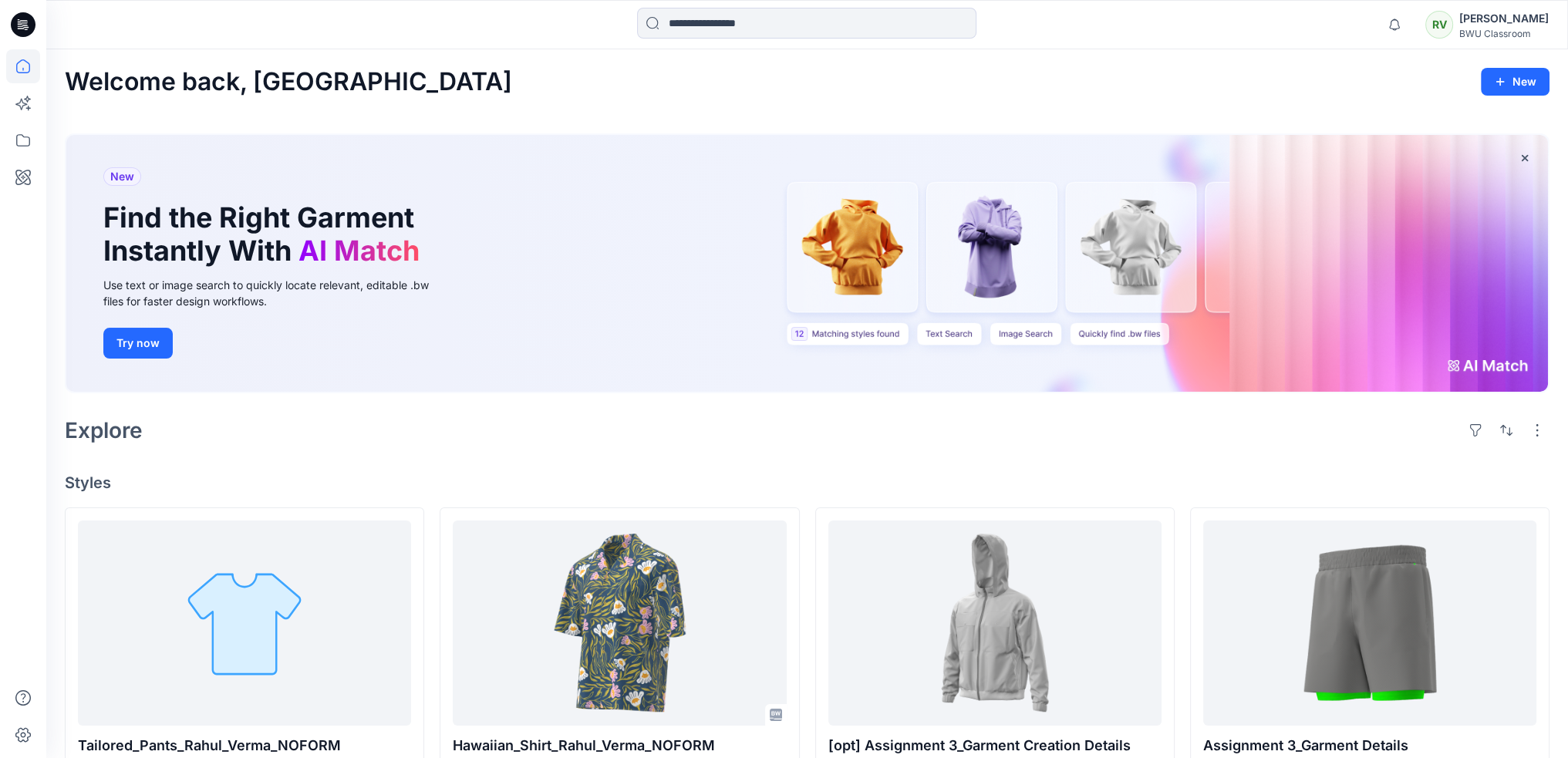
scroll to position [386, 0]
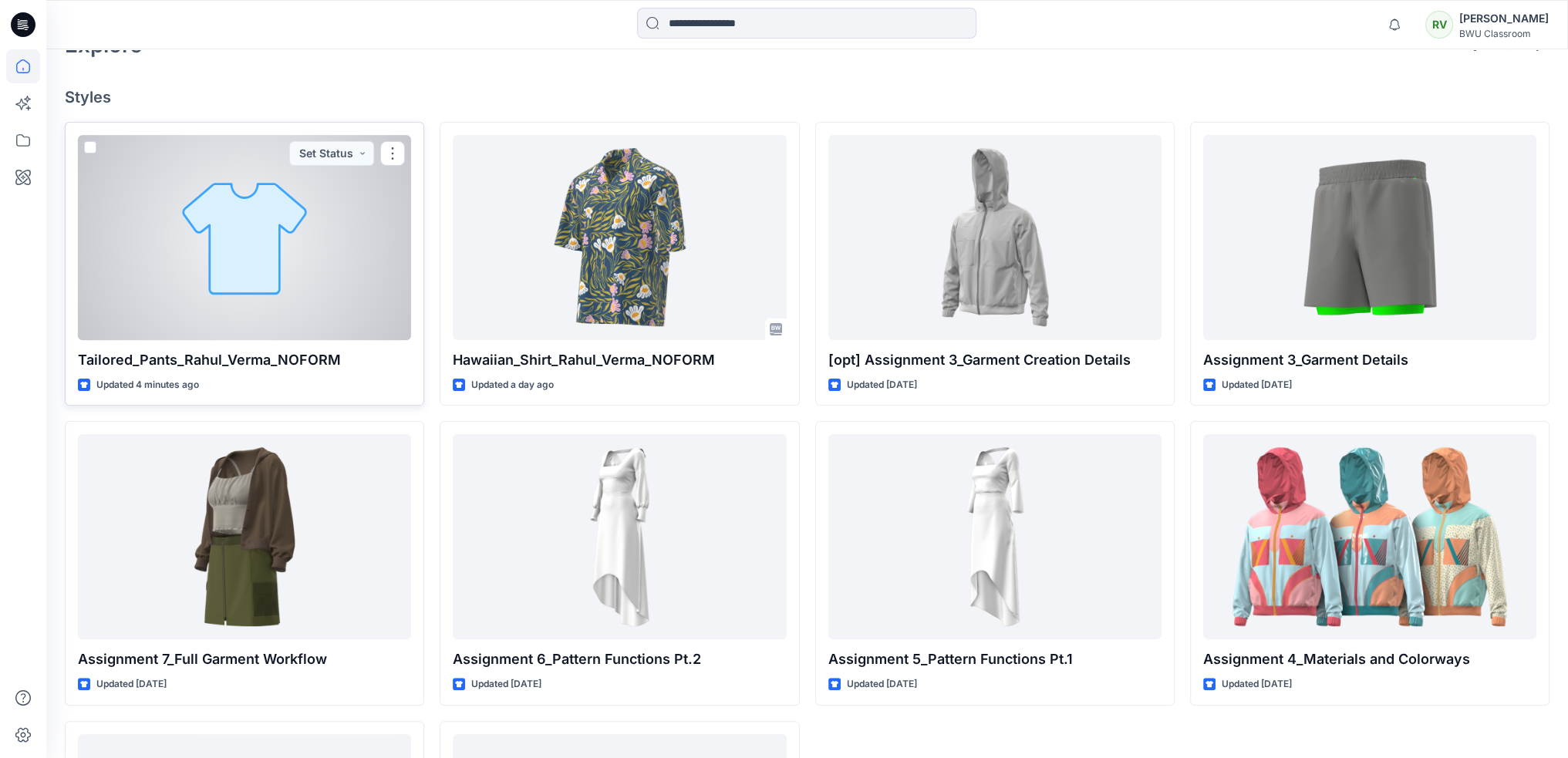
click at [297, 266] on div at bounding box center [244, 237] width 333 height 205
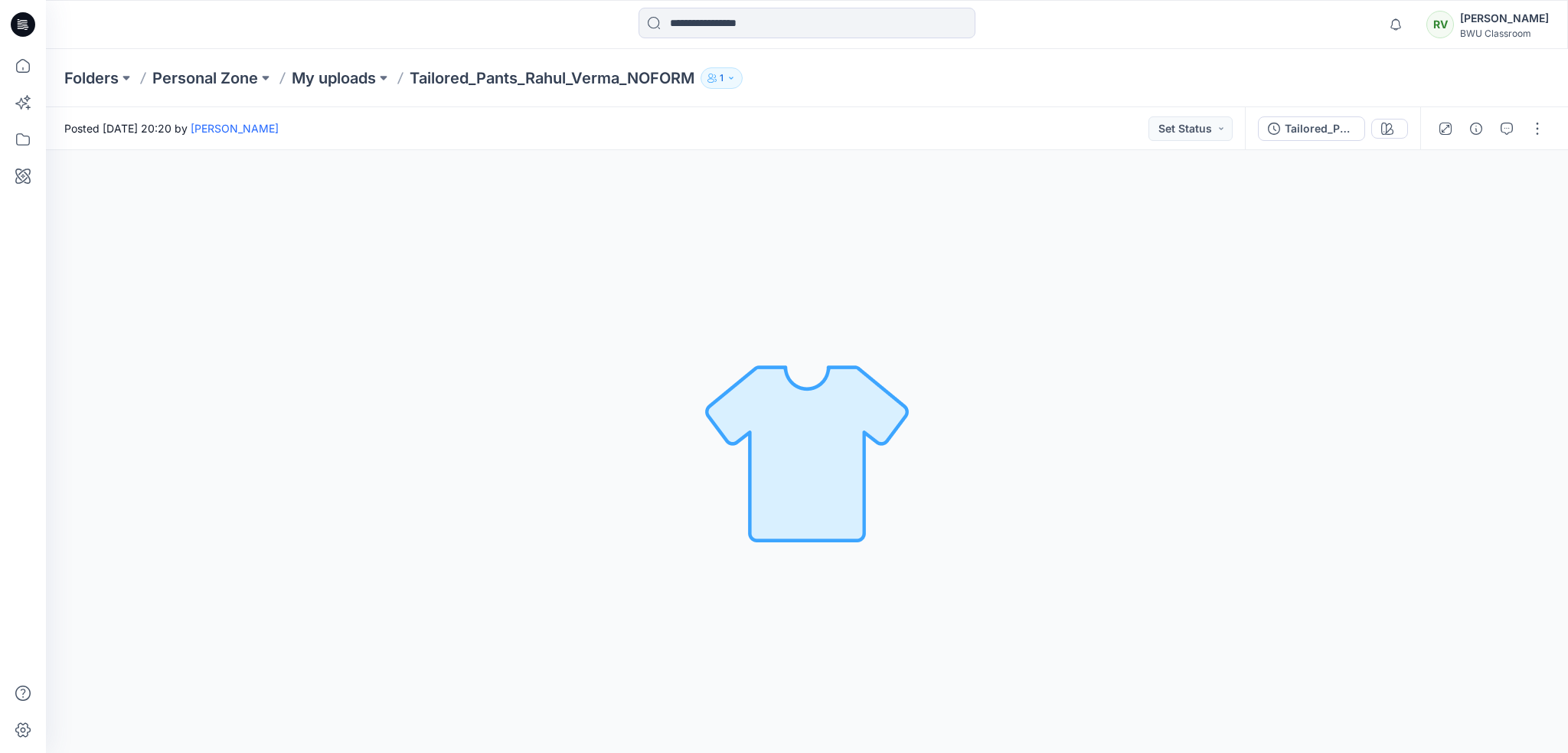
click at [21, 26] on icon at bounding box center [22, 24] width 24 height 24
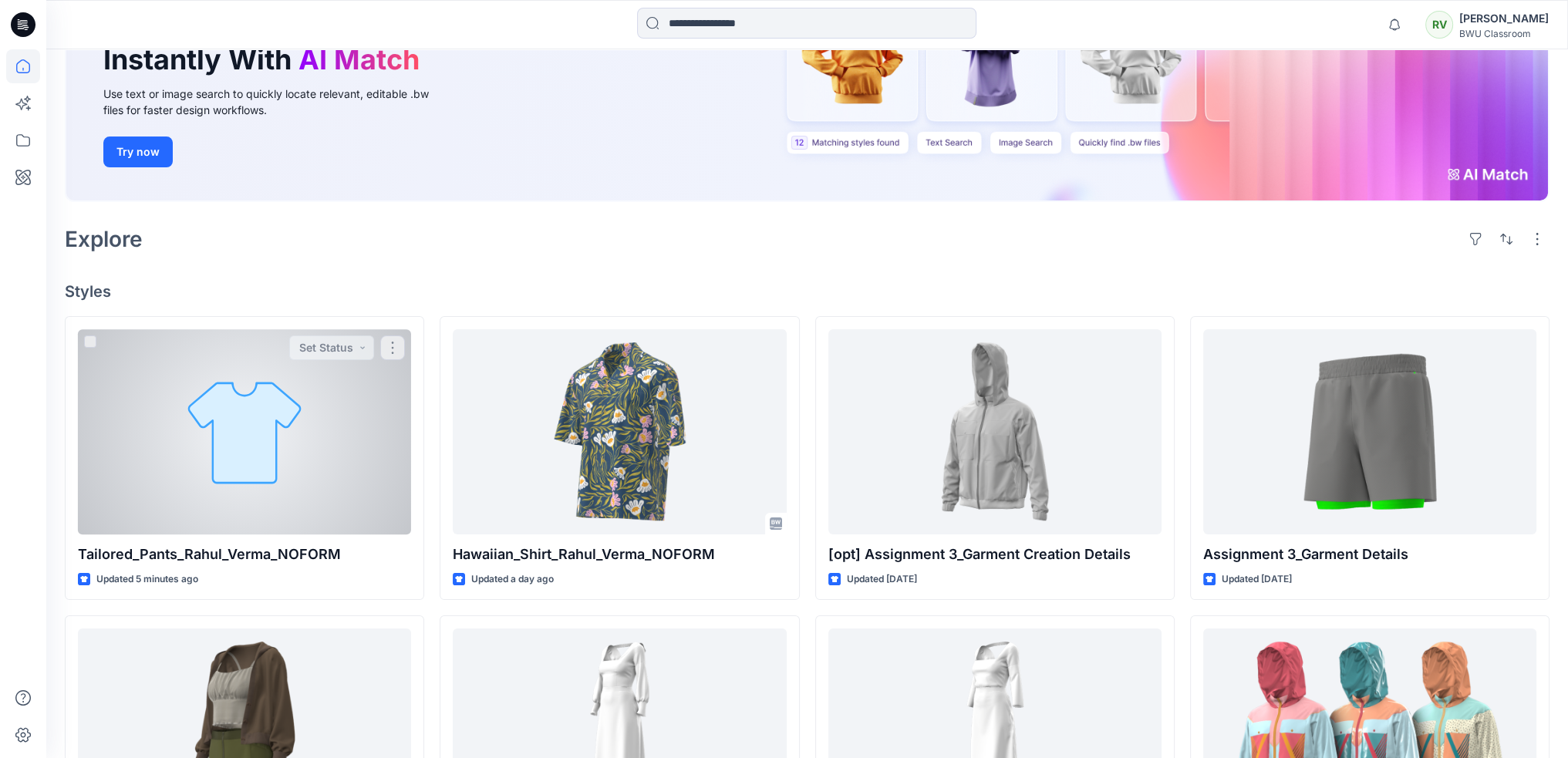
scroll to position [386, 0]
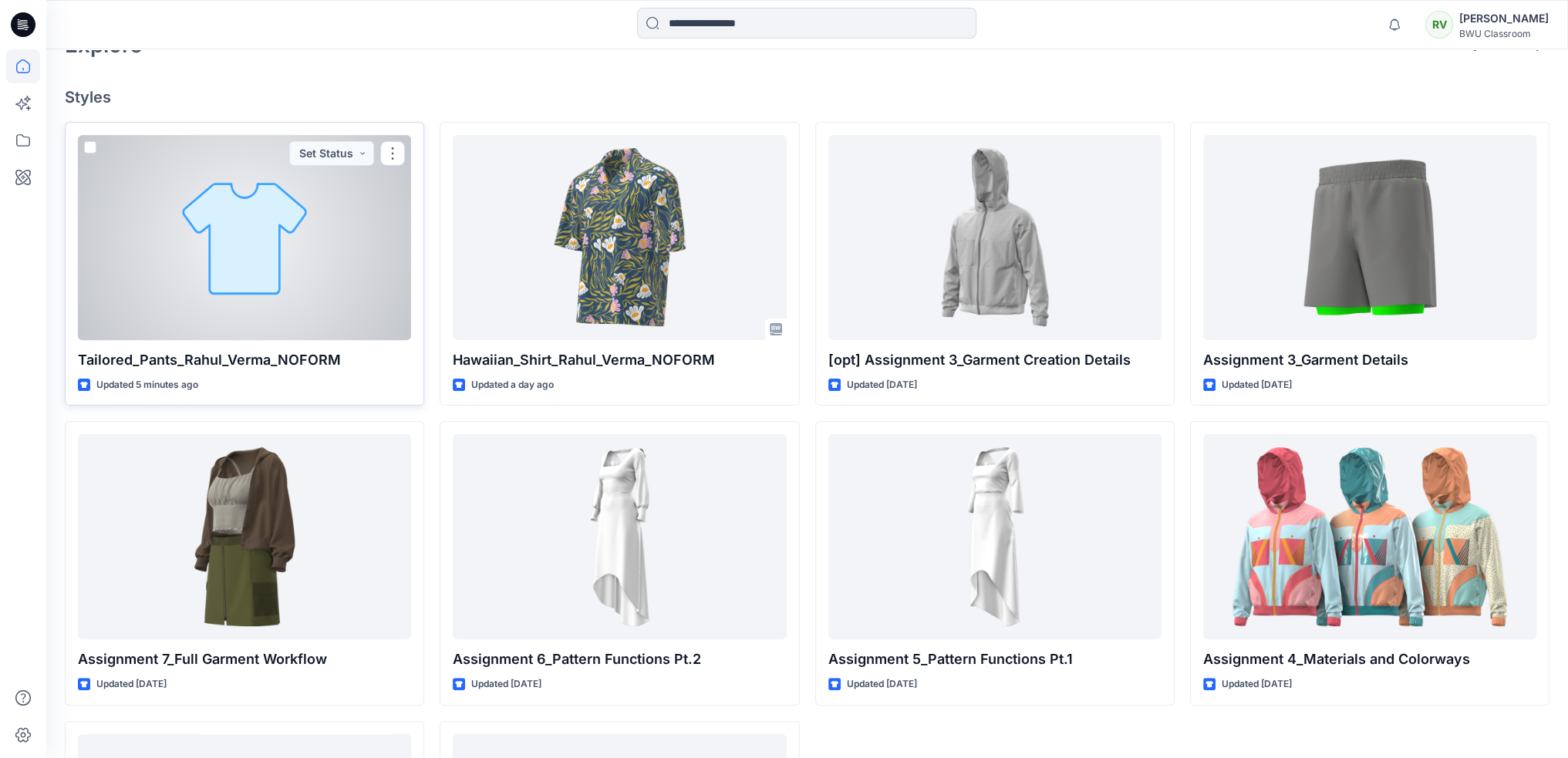
click at [308, 351] on p "Tailored_Pants_Rahul_Verma_NOFORM" at bounding box center [244, 360] width 333 height 22
click at [306, 360] on p "Tailored_Pants_Rahul_Verma_NOFORM" at bounding box center [244, 360] width 333 height 22
click at [274, 271] on div at bounding box center [244, 237] width 333 height 205
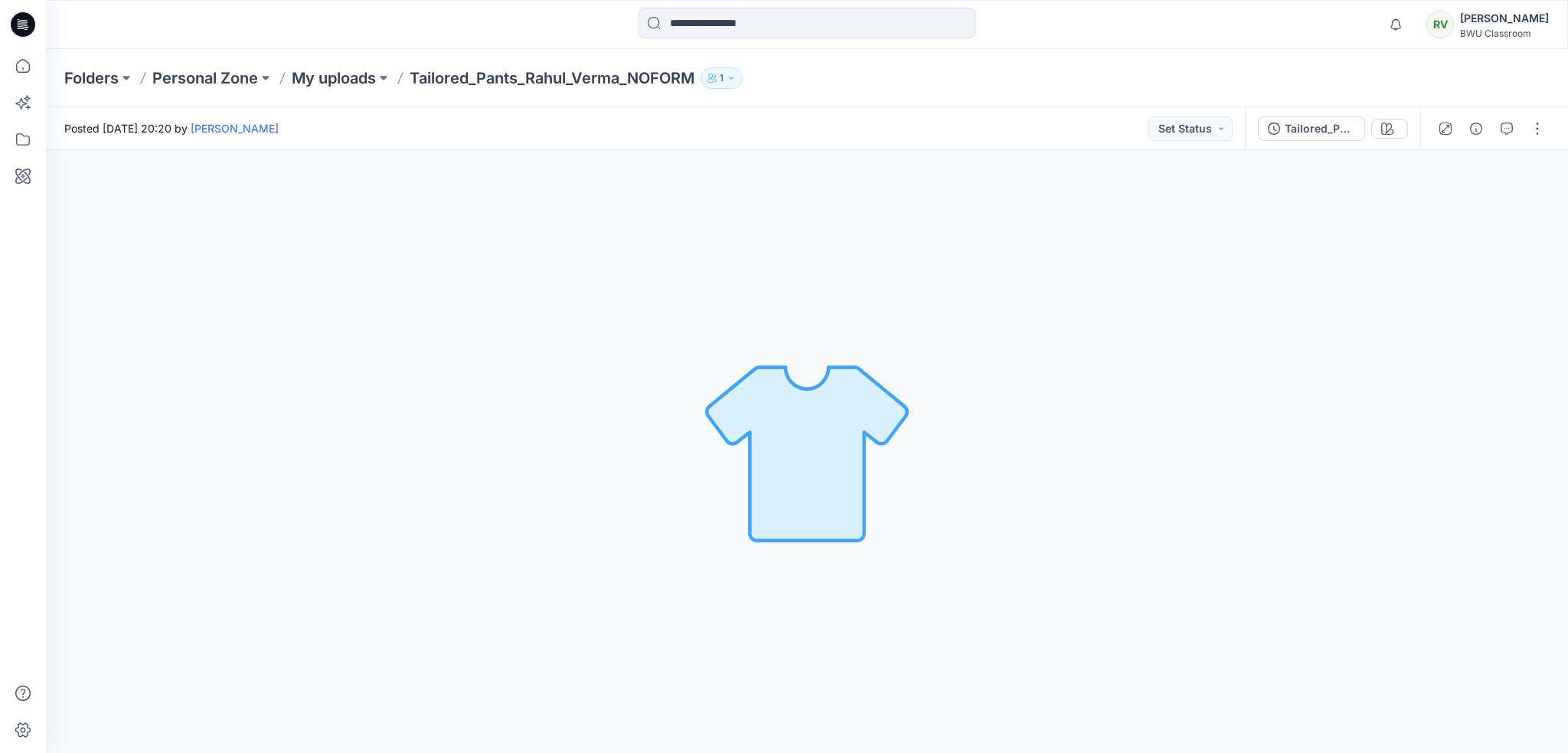
click at [21, 26] on icon at bounding box center [20, 25] width 5 height 1
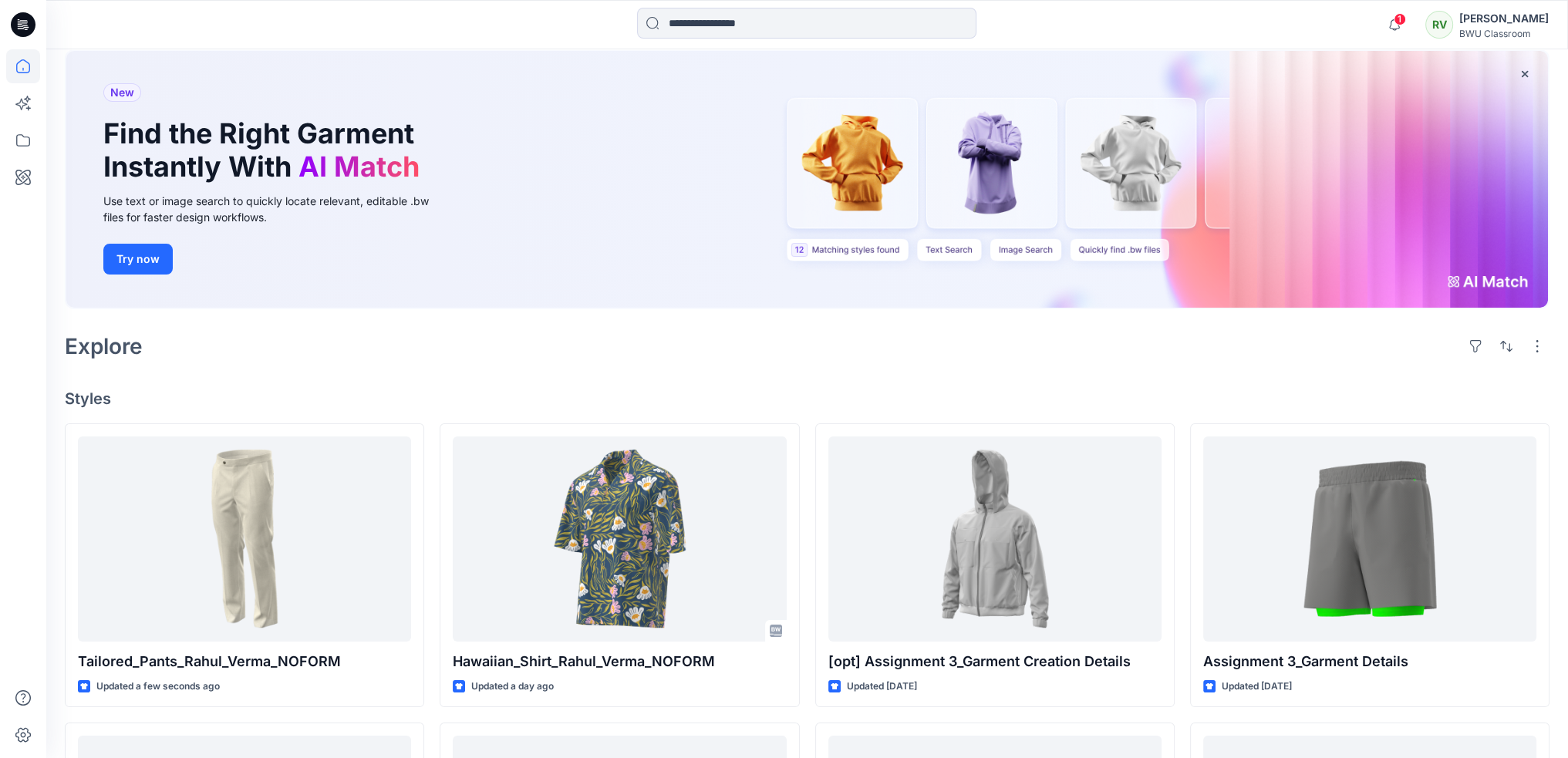
scroll to position [256, 0]
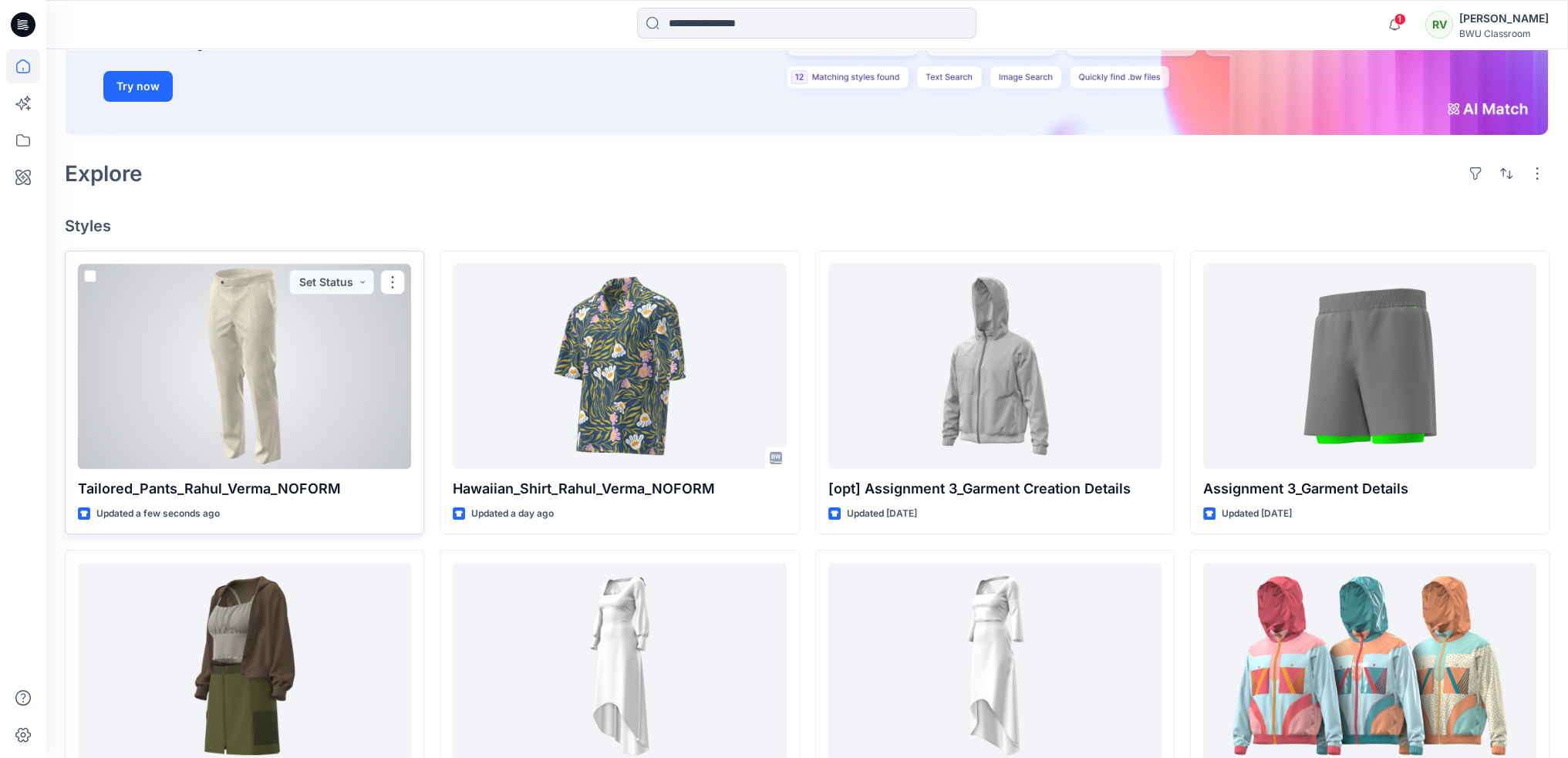
click at [318, 484] on p "Tailored_Pants_Rahul_Verma_NOFORM" at bounding box center [244, 489] width 333 height 22
click at [308, 406] on div at bounding box center [244, 366] width 333 height 205
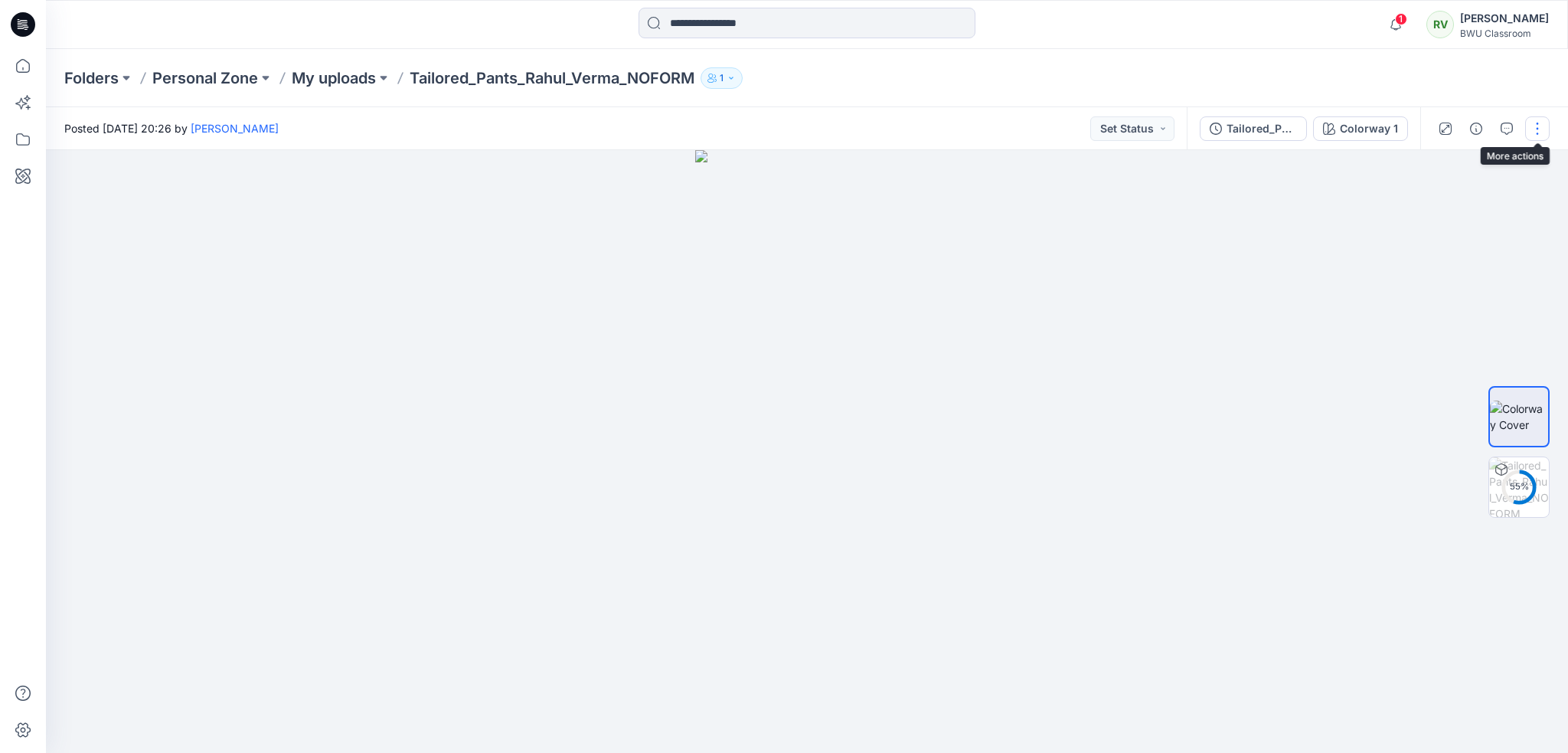
click at [1537, 130] on button "button" at bounding box center [1537, 128] width 24 height 24
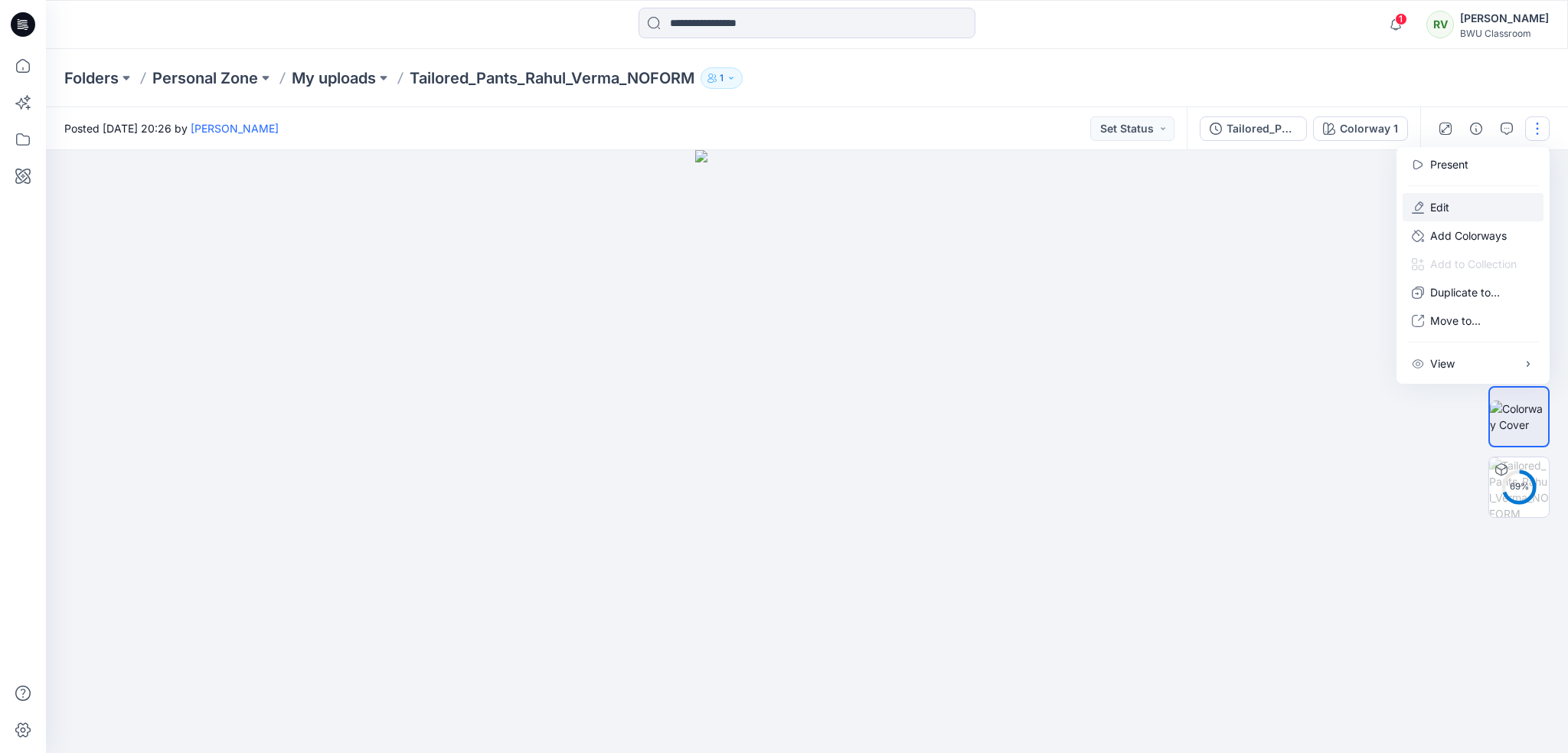
click at [1448, 205] on p "Edit" at bounding box center [1440, 207] width 20 height 16
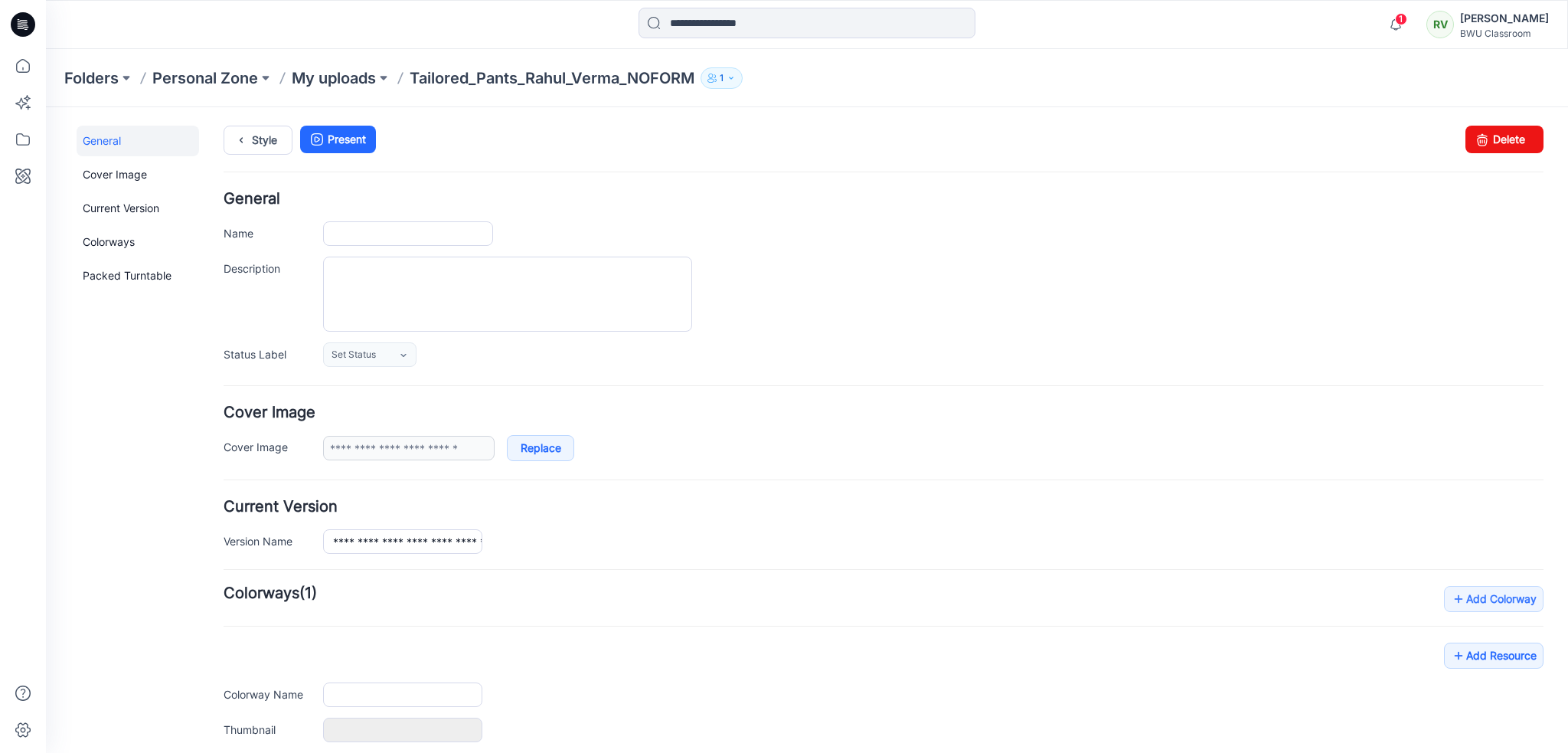
type input "**********"
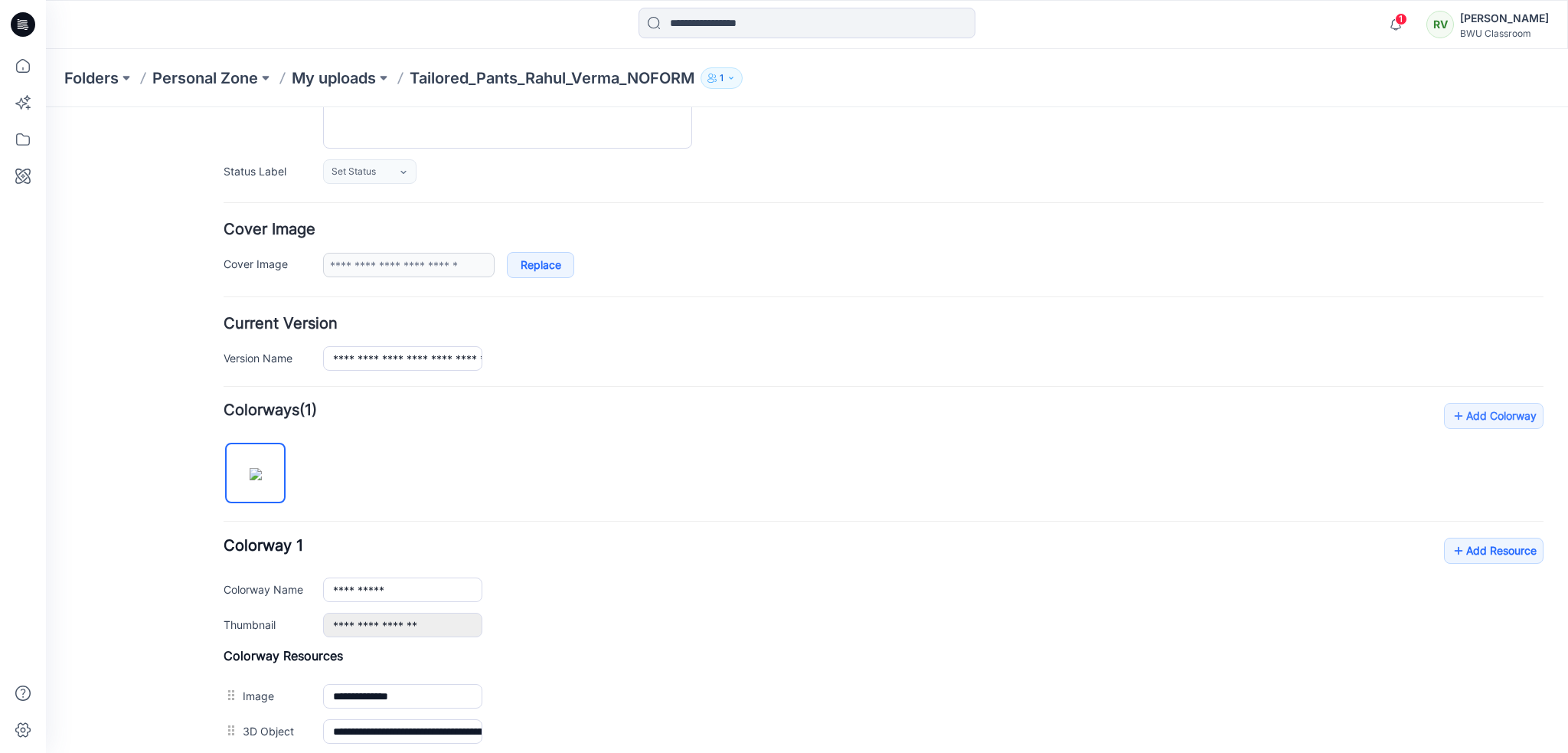
scroll to position [351, 0]
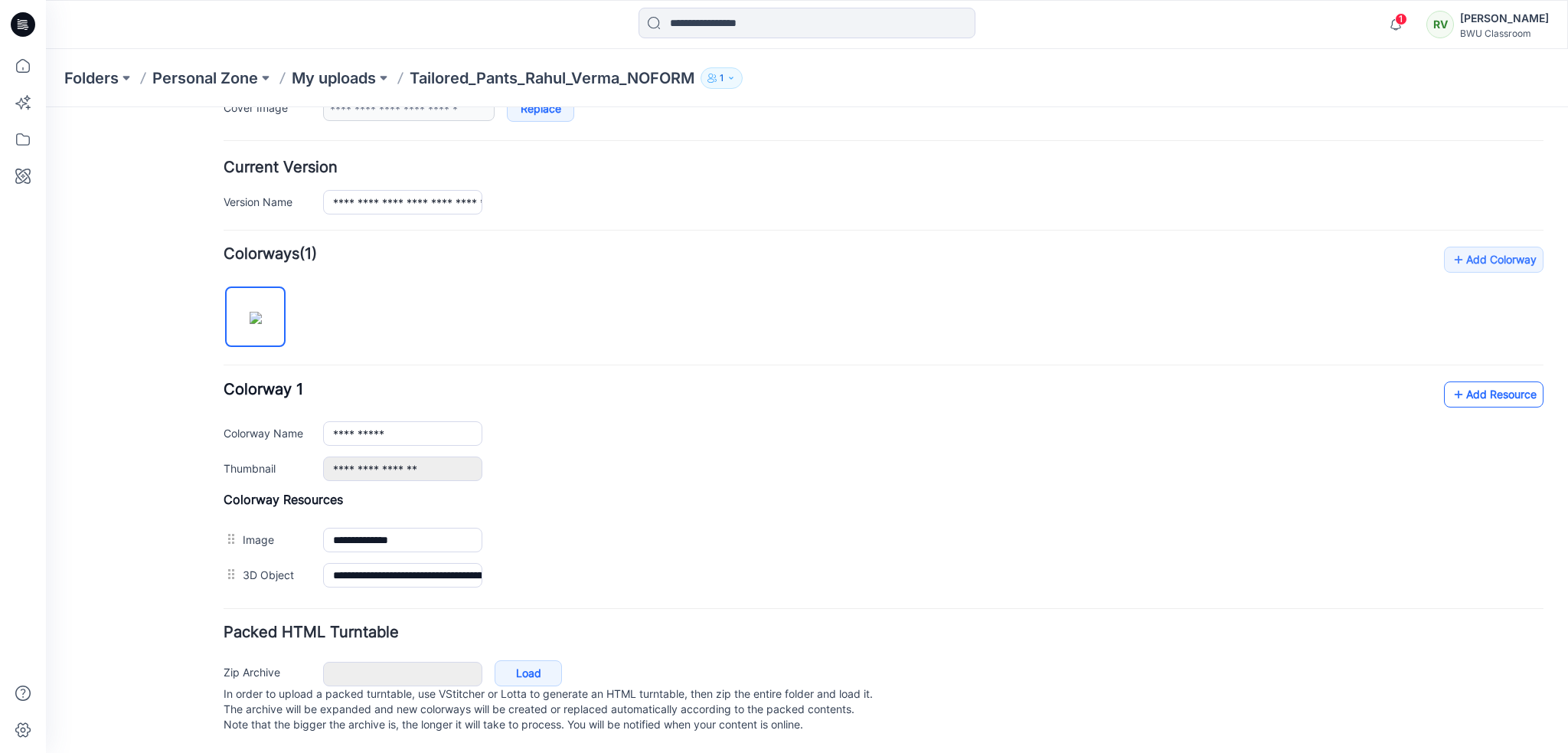
click at [1470, 385] on link "Add Resource" at bounding box center [1494, 394] width 99 height 26
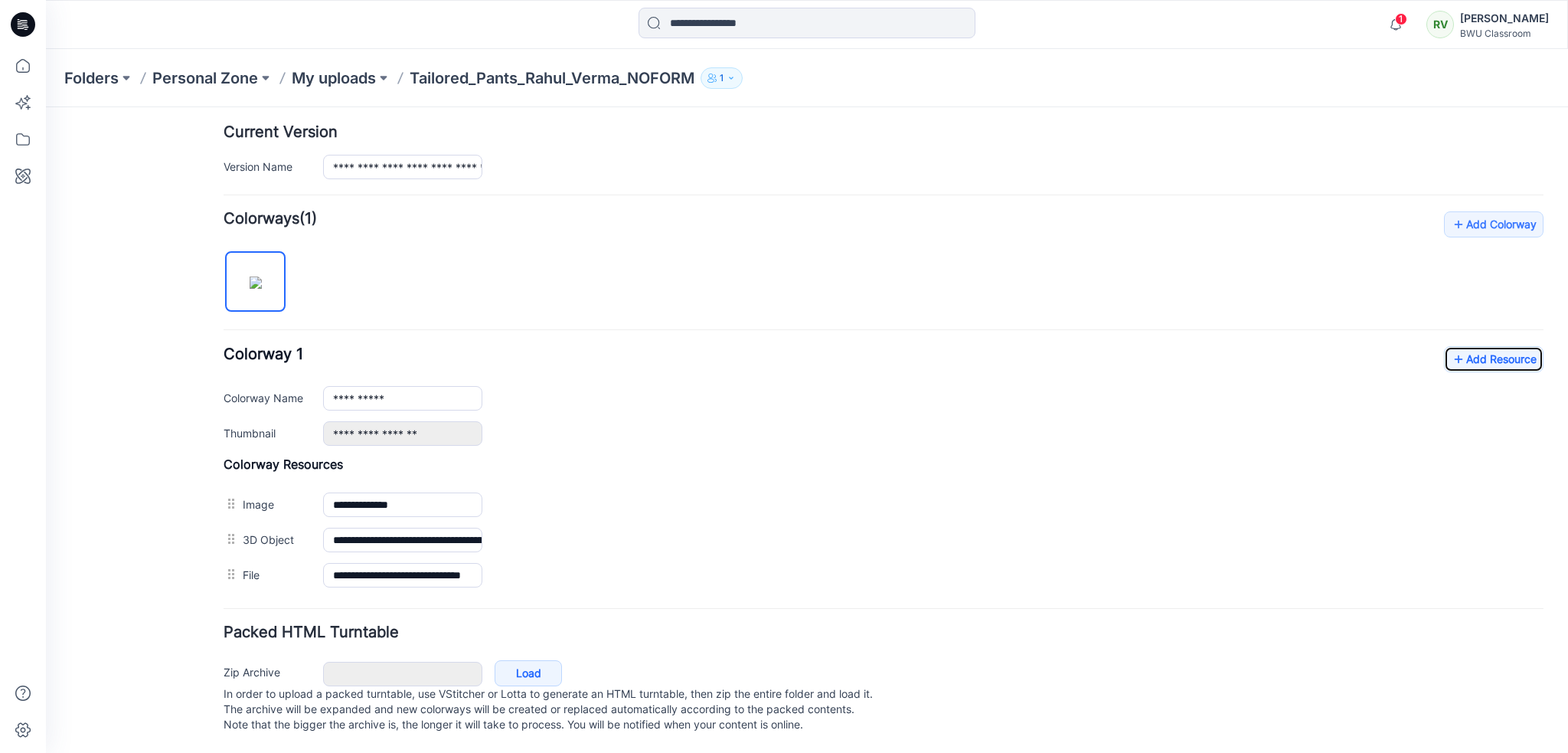
scroll to position [0, 0]
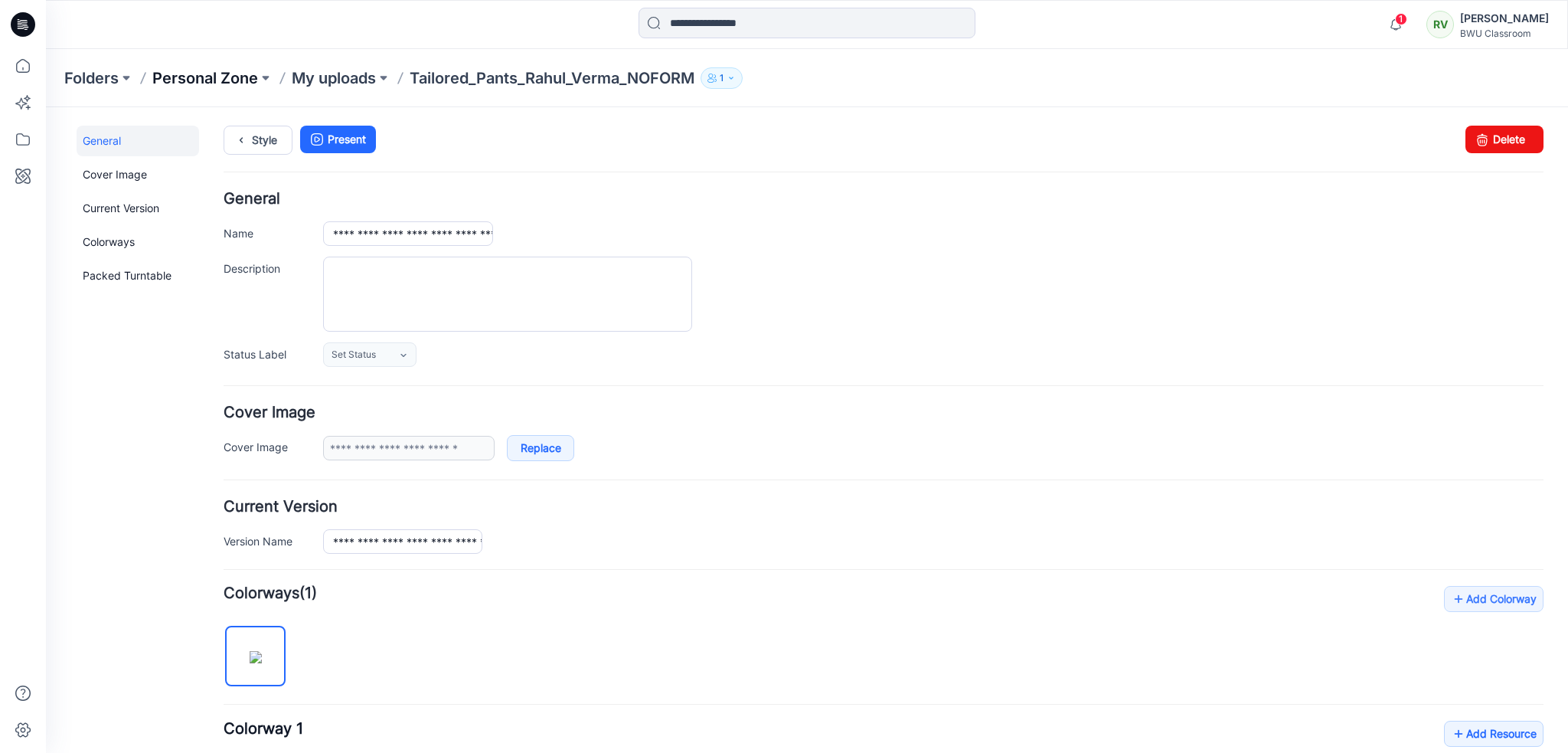
click at [177, 79] on p "Personal Zone" at bounding box center [205, 78] width 105 height 21
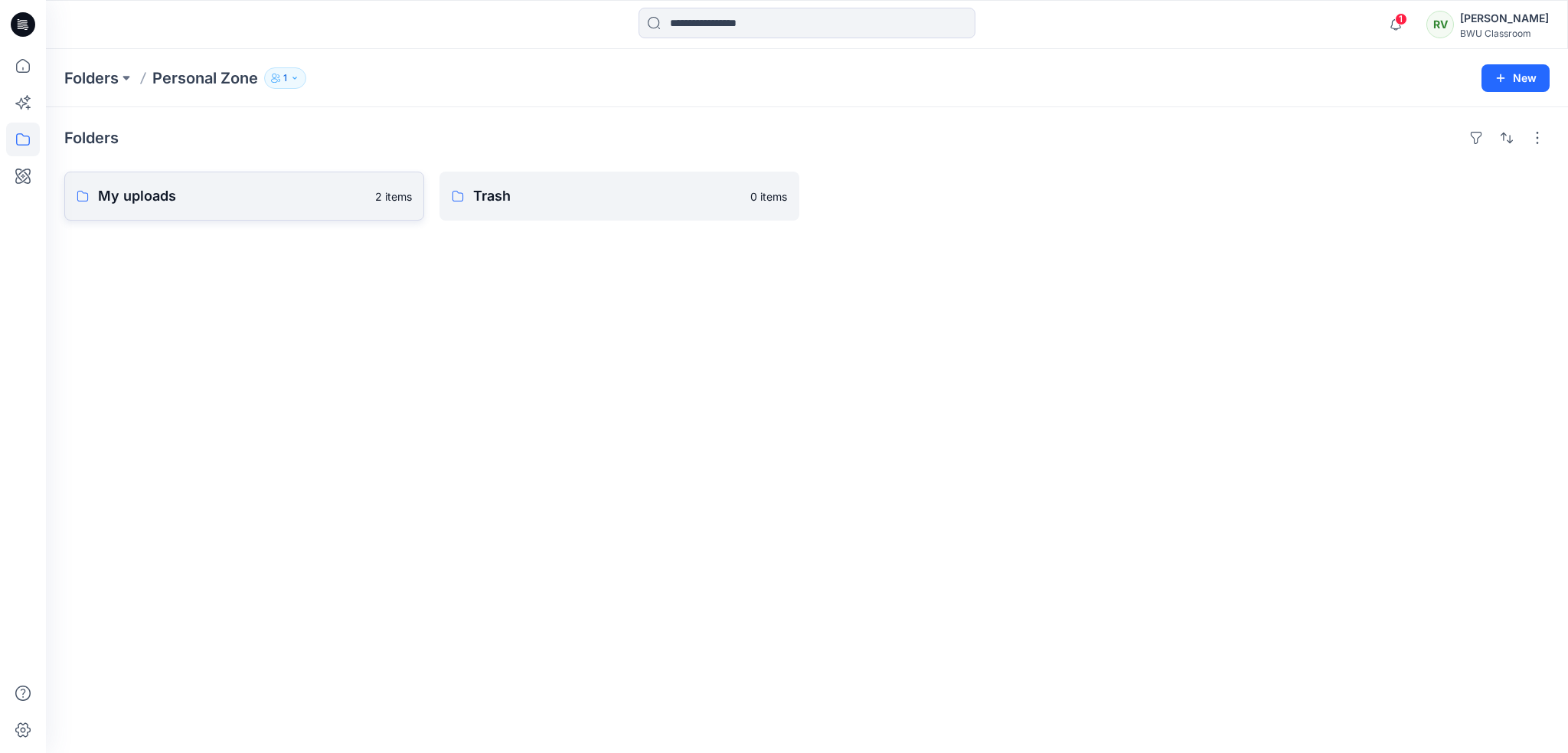
click at [291, 208] on link "My uploads 2 items" at bounding box center [244, 196] width 360 height 49
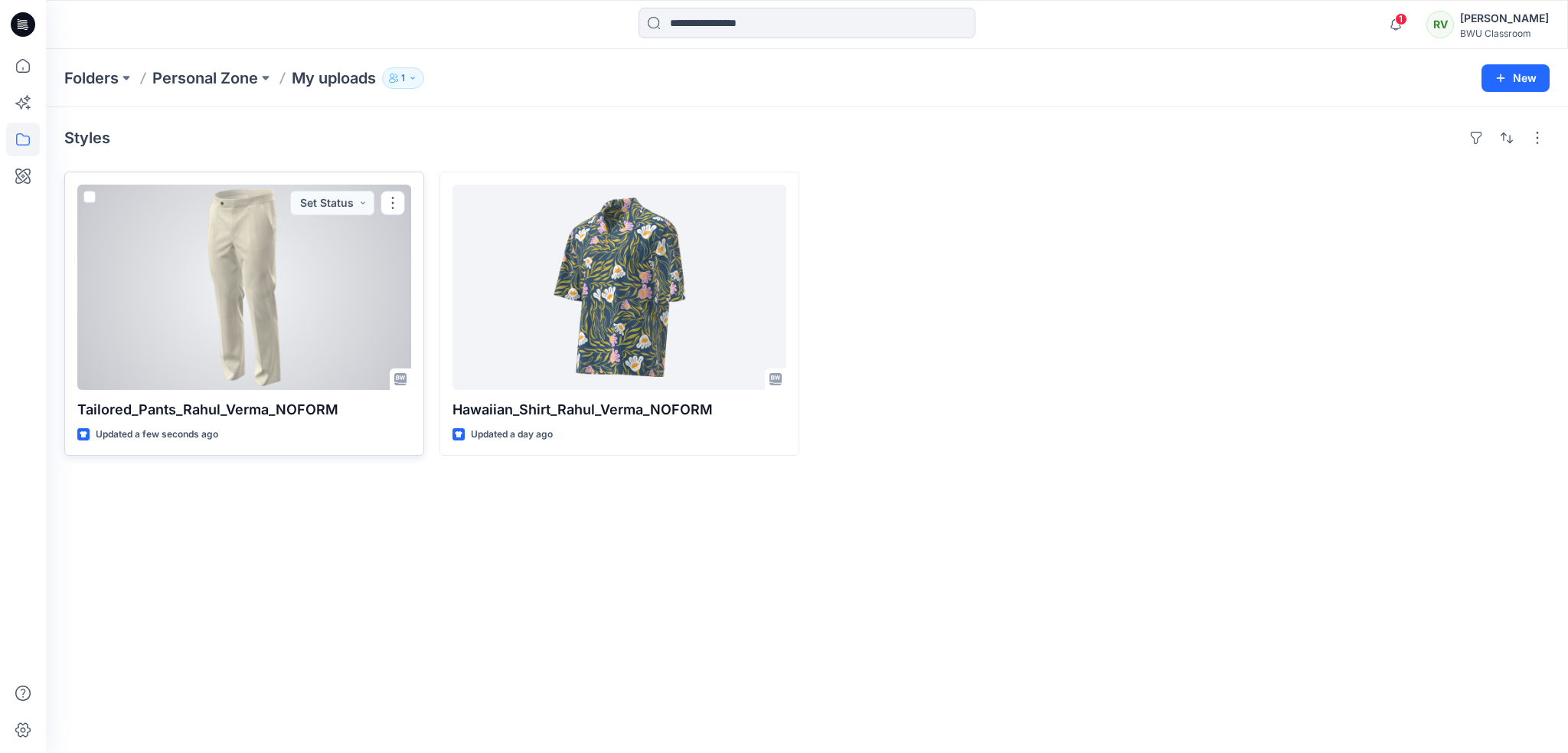
click at [304, 295] on div at bounding box center [244, 287] width 333 height 205
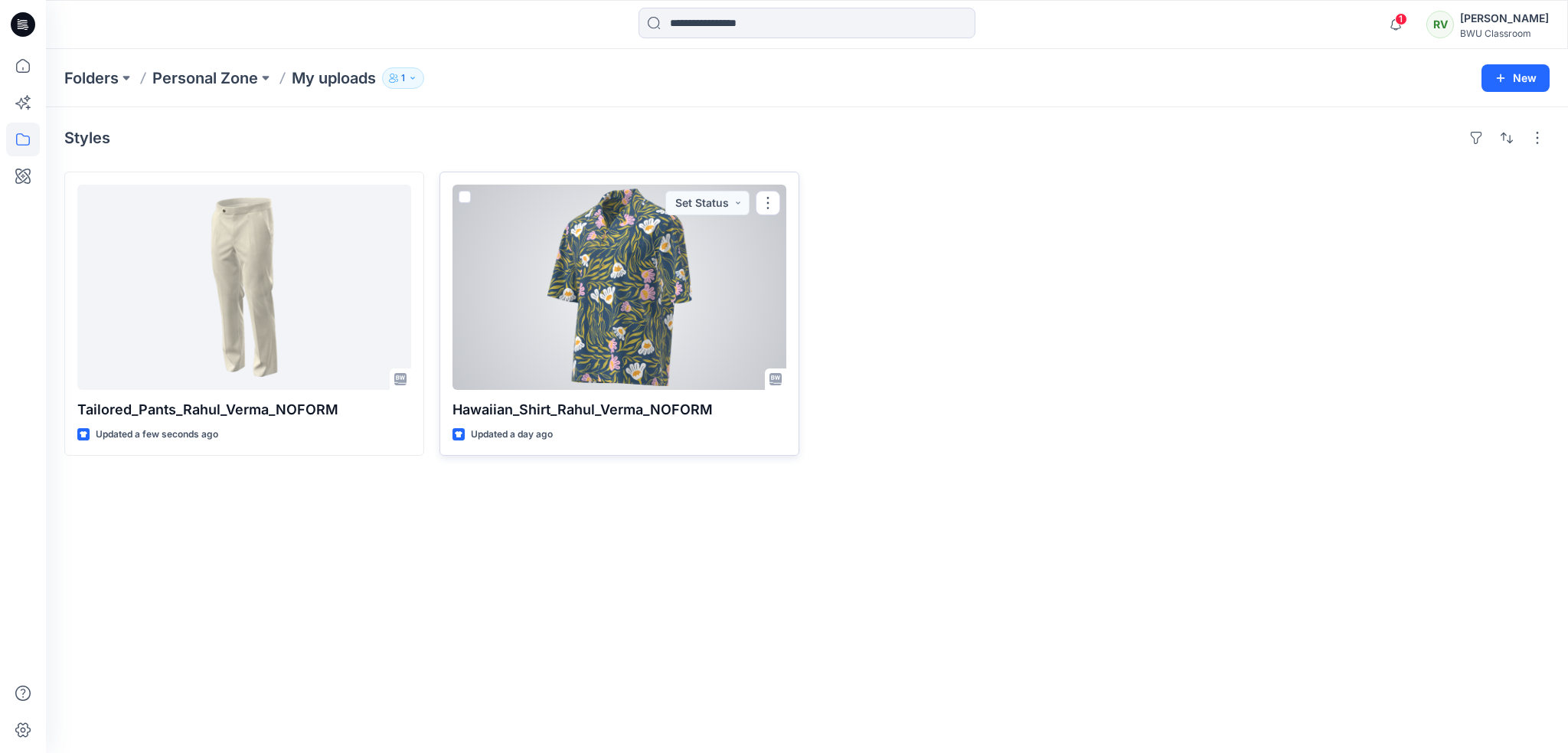
click at [577, 239] on div at bounding box center [619, 287] width 333 height 205
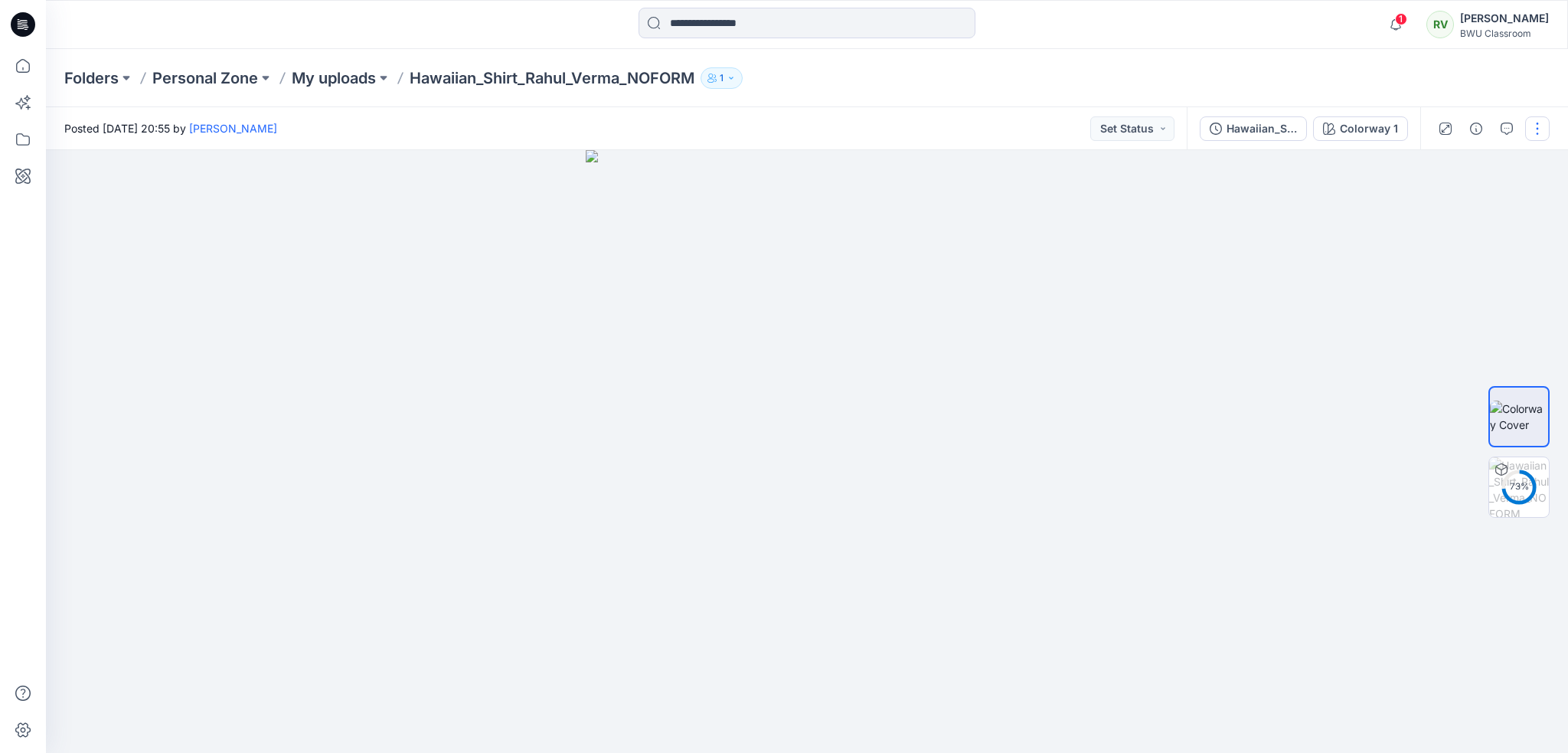
click at [1533, 130] on button "button" at bounding box center [1537, 128] width 24 height 24
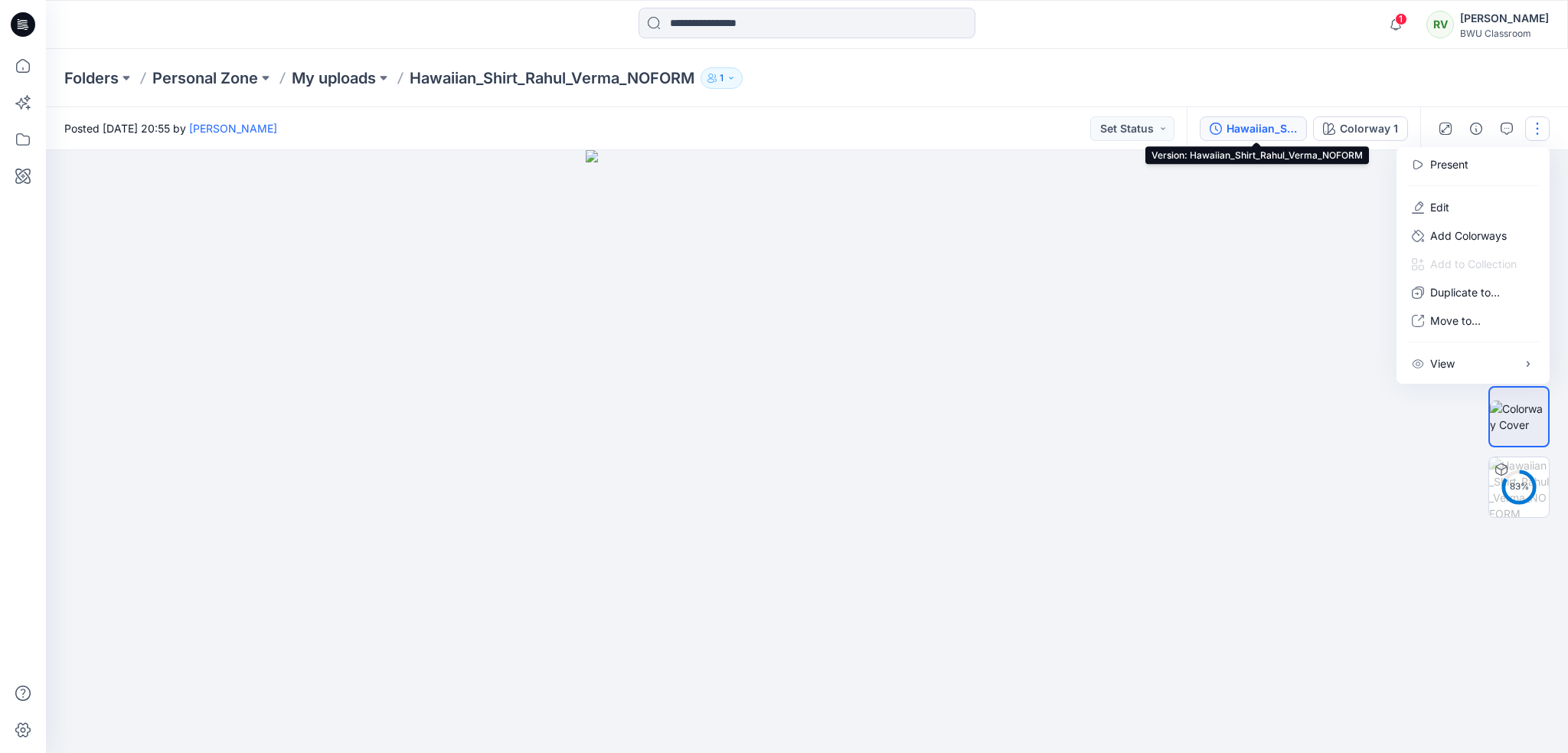
click at [1296, 133] on div "Hawaiian_Shirt_Rahul_Verma_NOFORM" at bounding box center [1262, 128] width 70 height 17
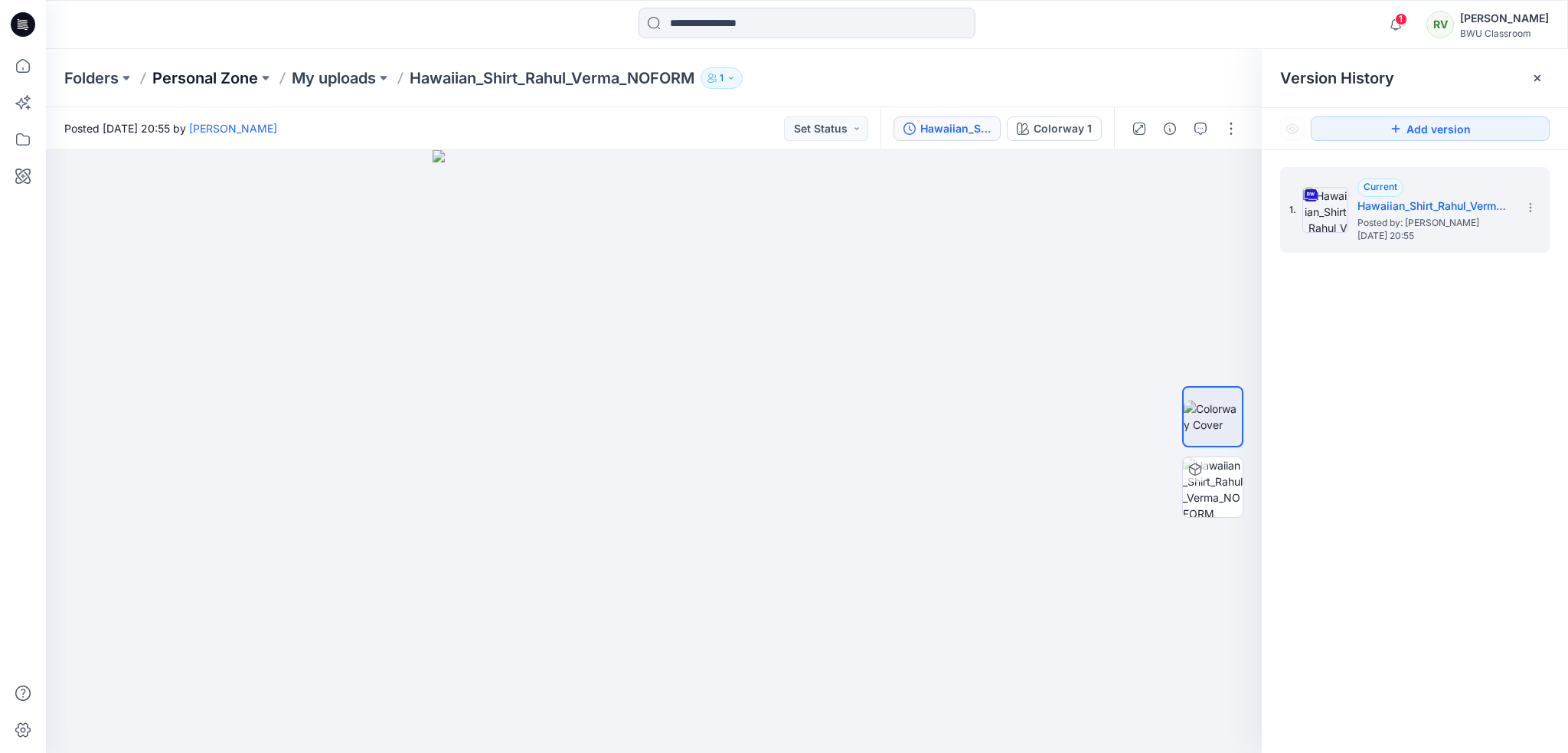
click at [202, 80] on p "Personal Zone" at bounding box center [205, 78] width 105 height 21
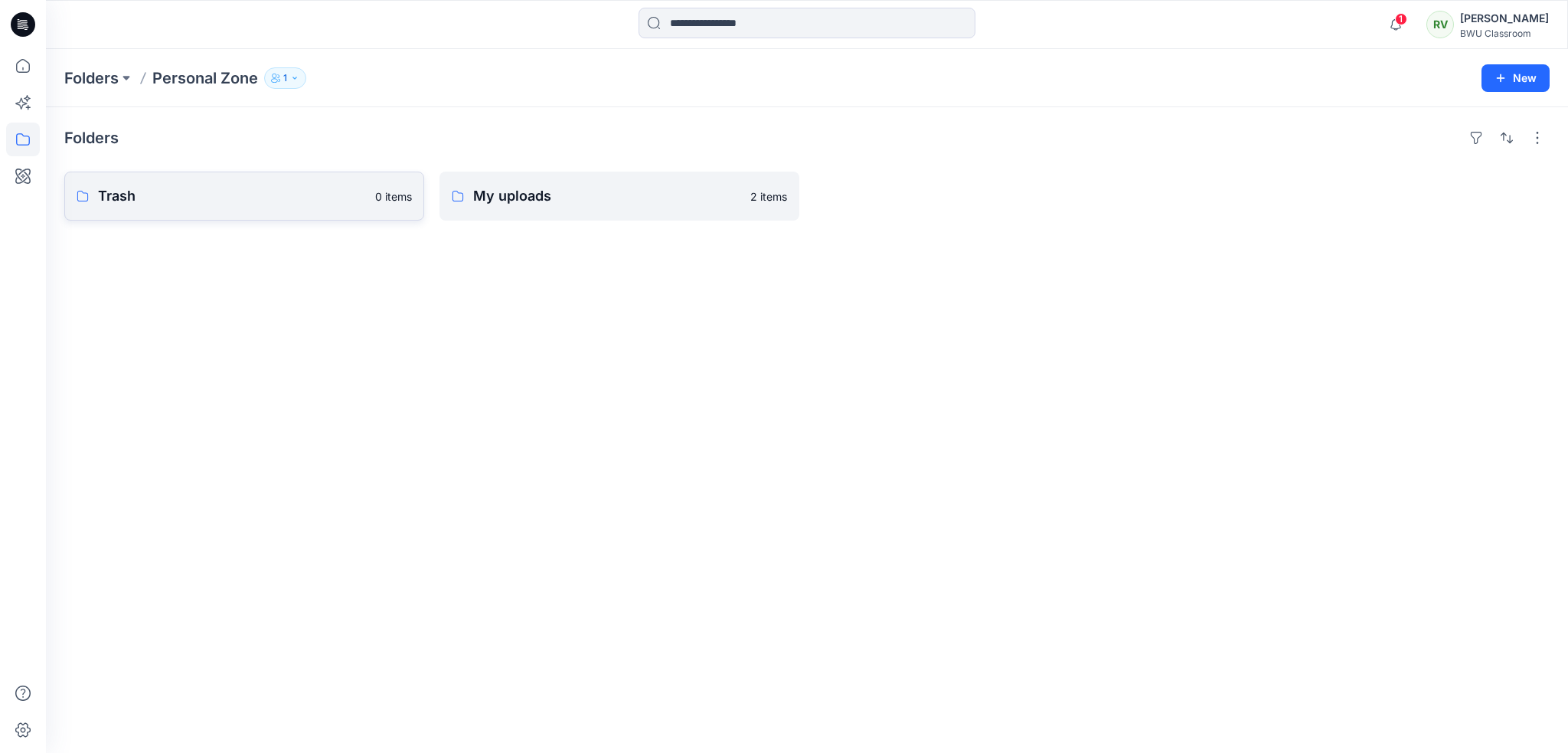
click at [230, 191] on p "Trash" at bounding box center [232, 196] width 268 height 21
click at [520, 191] on p "My uploads" at bounding box center [607, 196] width 268 height 21
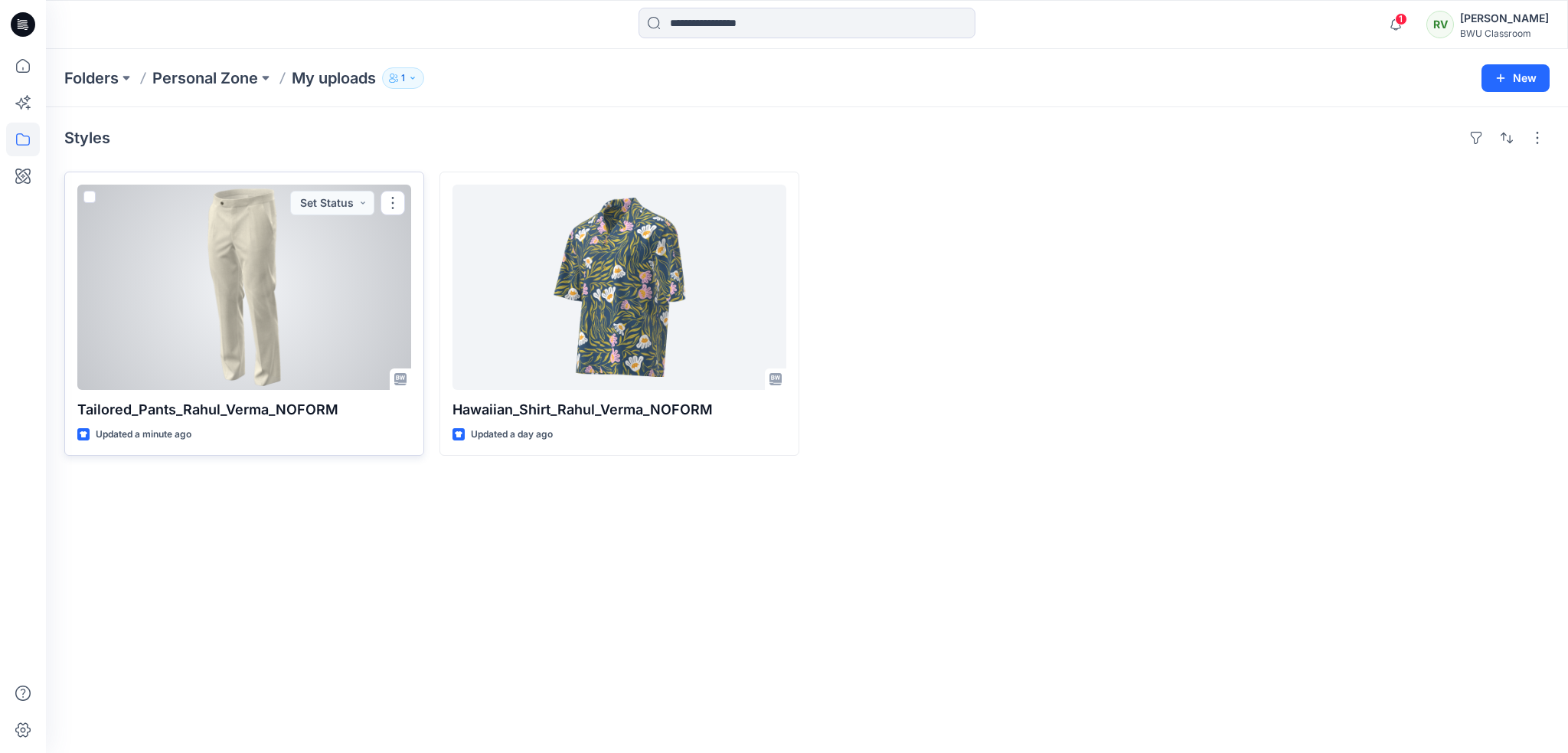
click at [252, 270] on div at bounding box center [244, 287] width 333 height 205
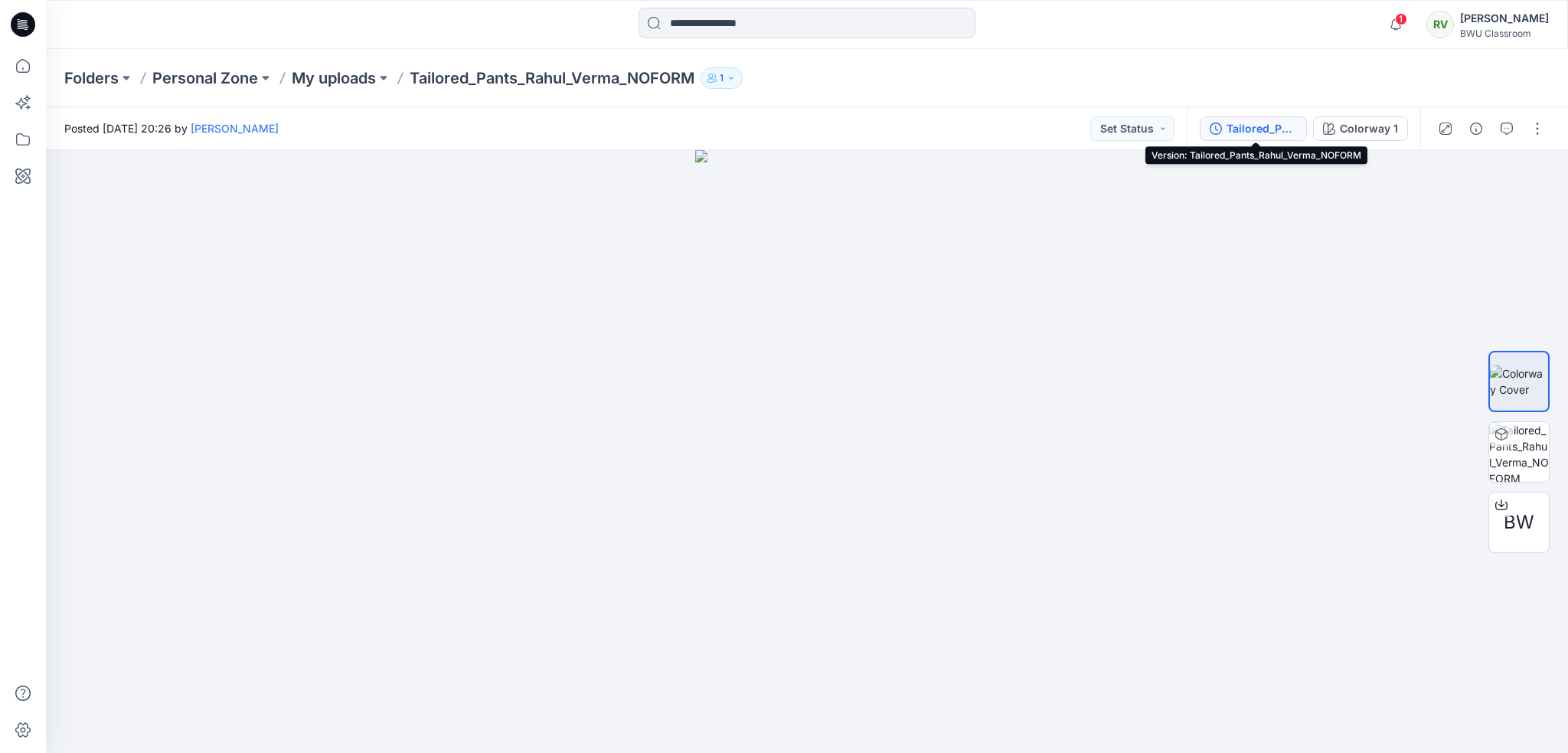
click at [1271, 127] on div "Tailored_Pants_Rahul_Verma_NOFORM" at bounding box center [1262, 128] width 70 height 17
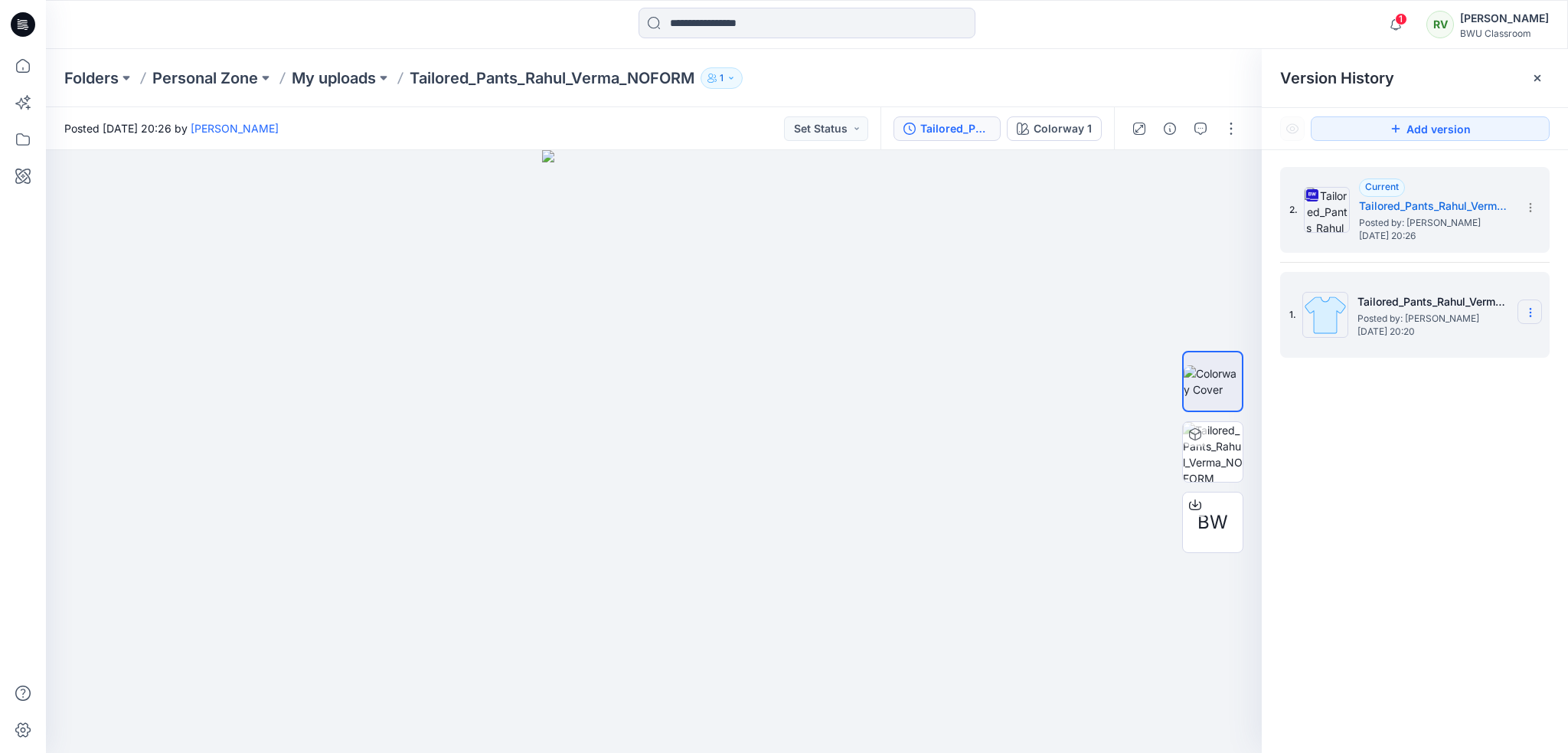
click at [1531, 312] on icon at bounding box center [1530, 312] width 1 height 1
click at [1439, 441] on span "Delete Version" at bounding box center [1425, 441] width 72 height 19
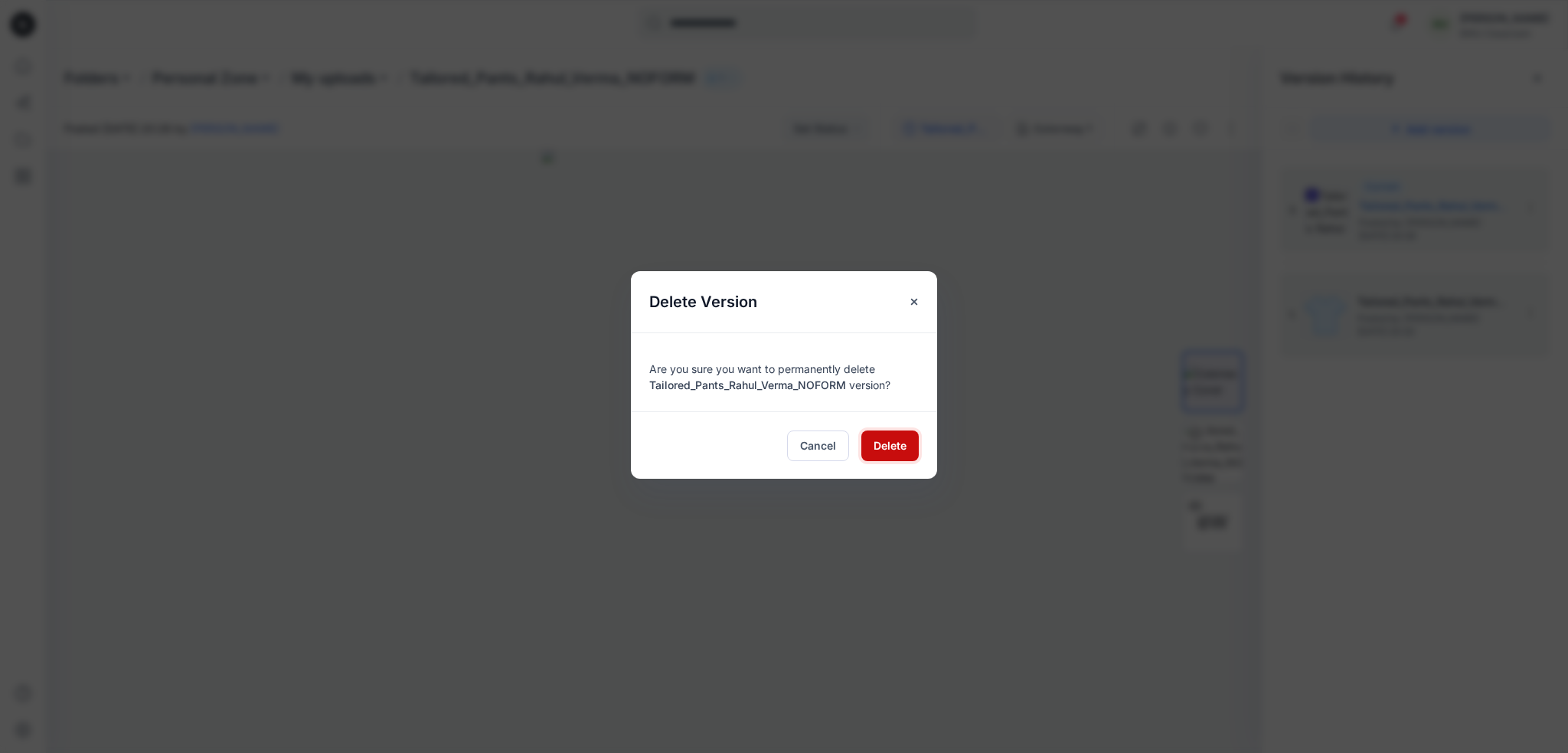
click at [900, 447] on span "Delete" at bounding box center [890, 445] width 33 height 16
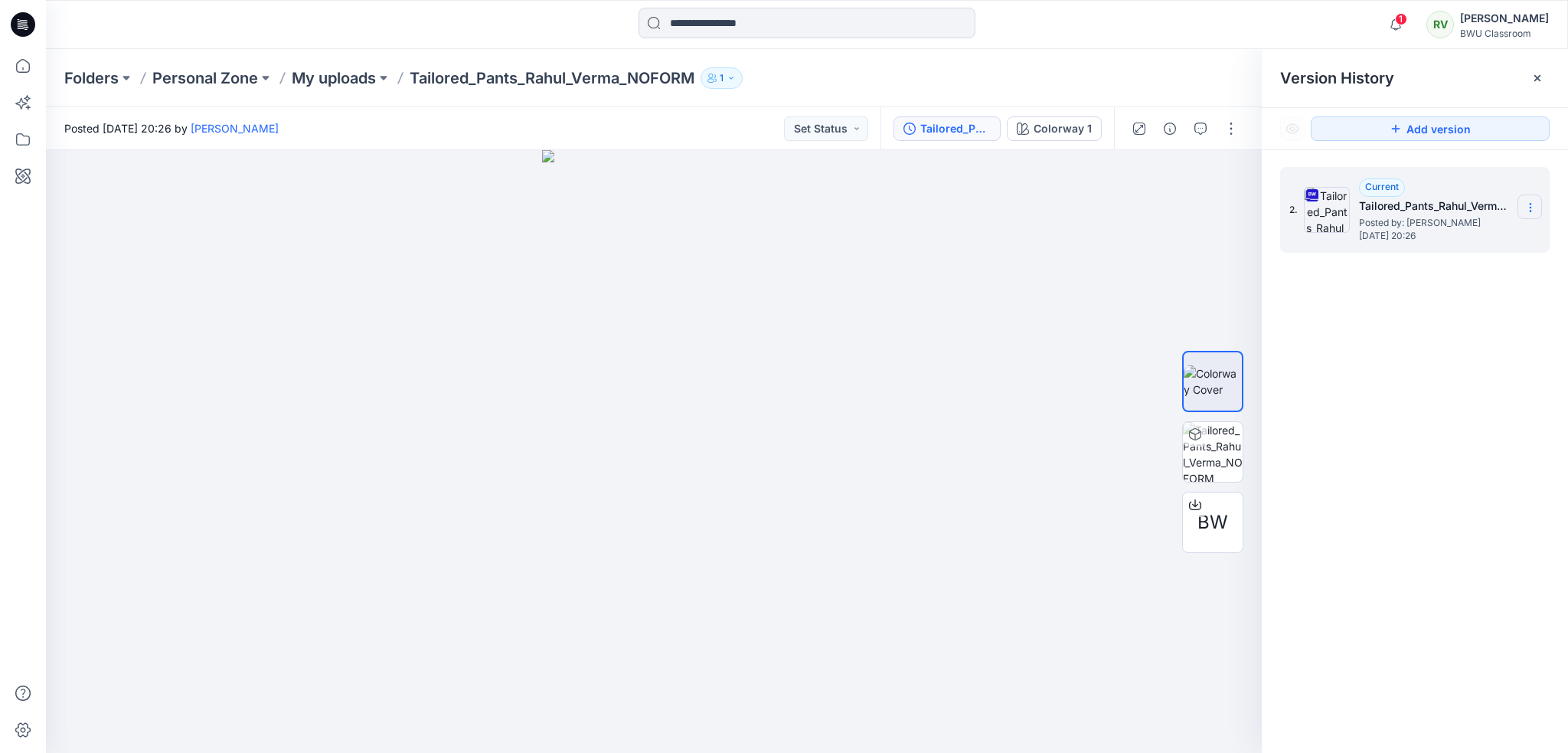
click at [1537, 208] on section at bounding box center [1529, 206] width 24 height 24
click at [340, 80] on p "My uploads" at bounding box center [333, 78] width 84 height 21
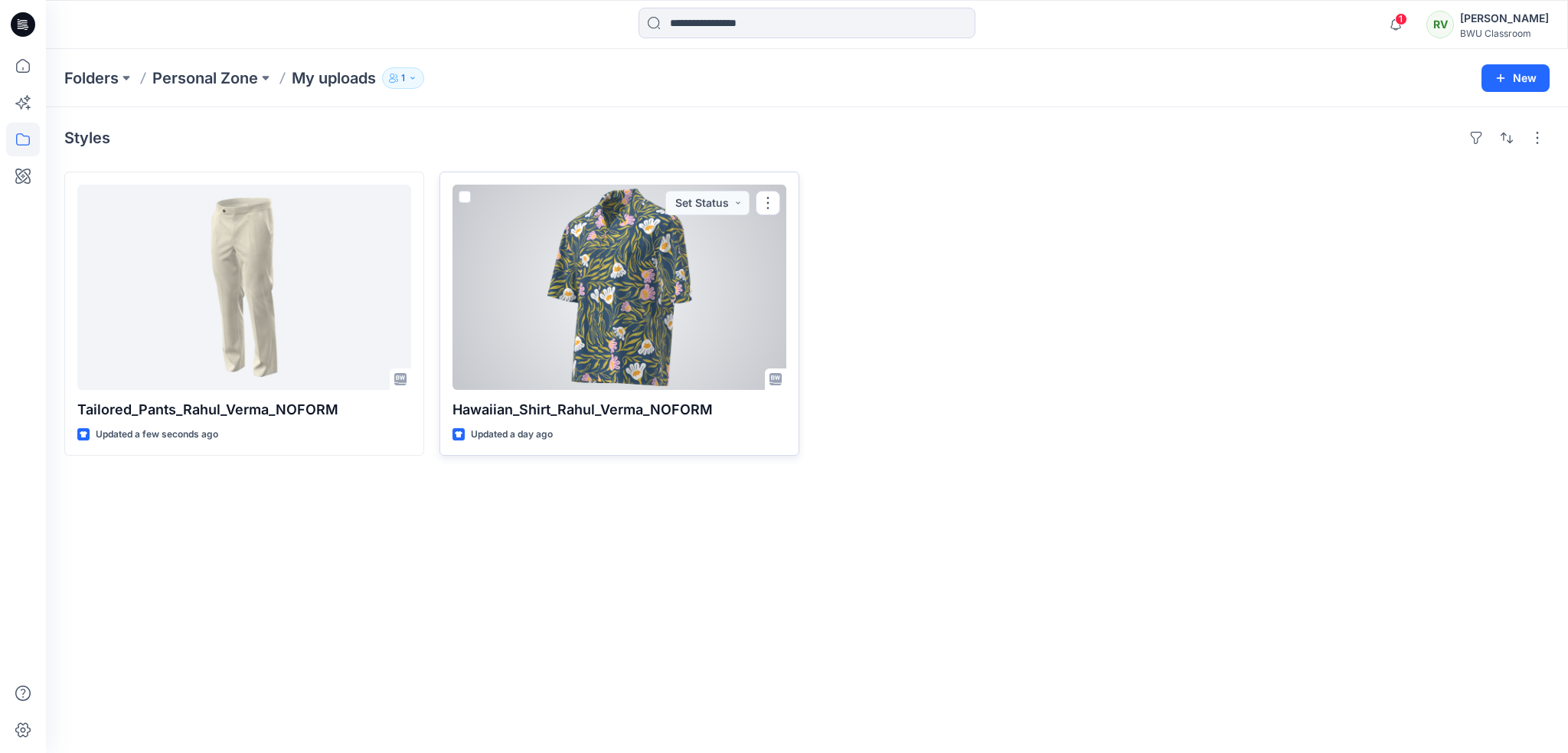
click at [604, 291] on div at bounding box center [619, 287] width 333 height 205
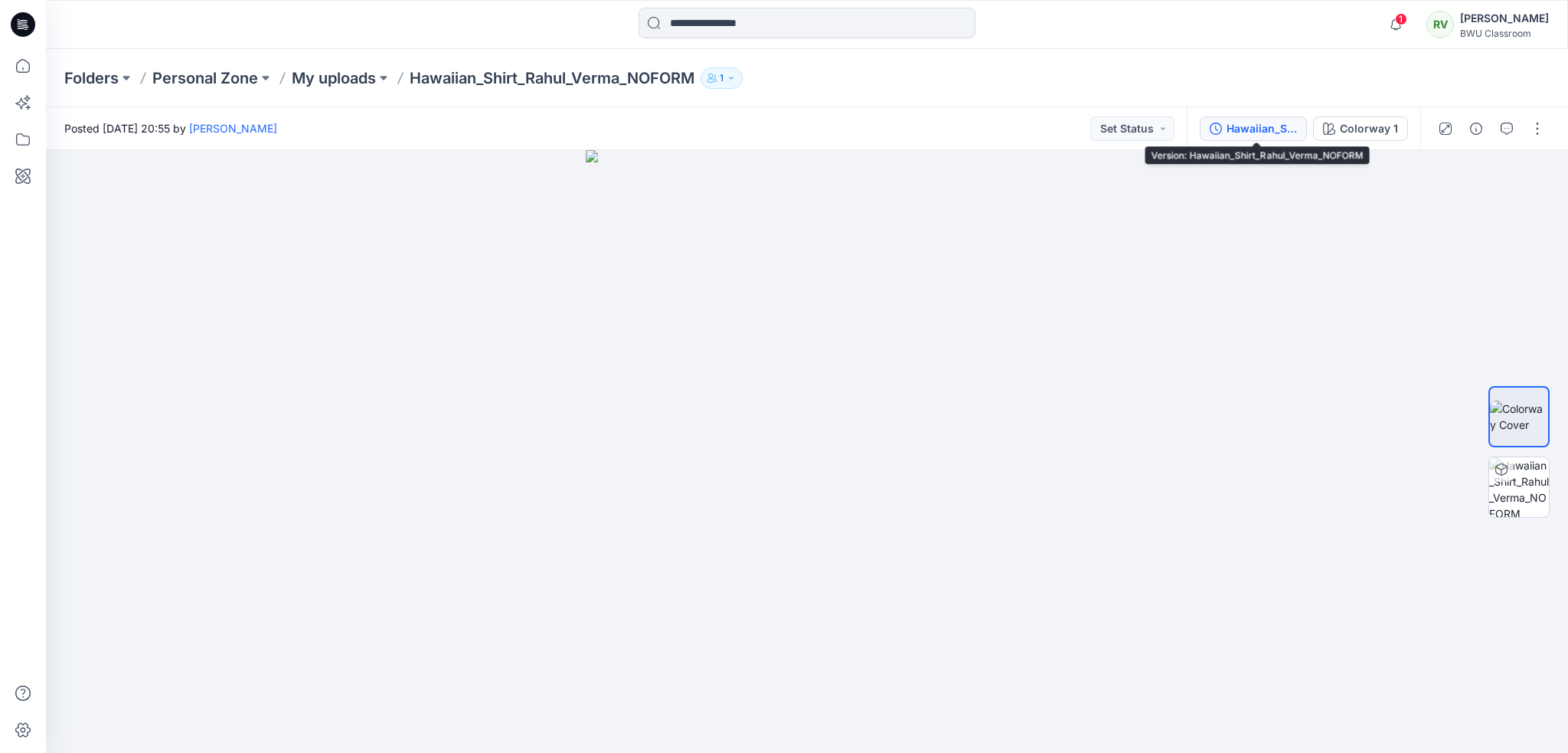
click at [1282, 129] on div "Hawaiian_Shirt_Rahul_Verma_NOFORM" at bounding box center [1262, 128] width 70 height 17
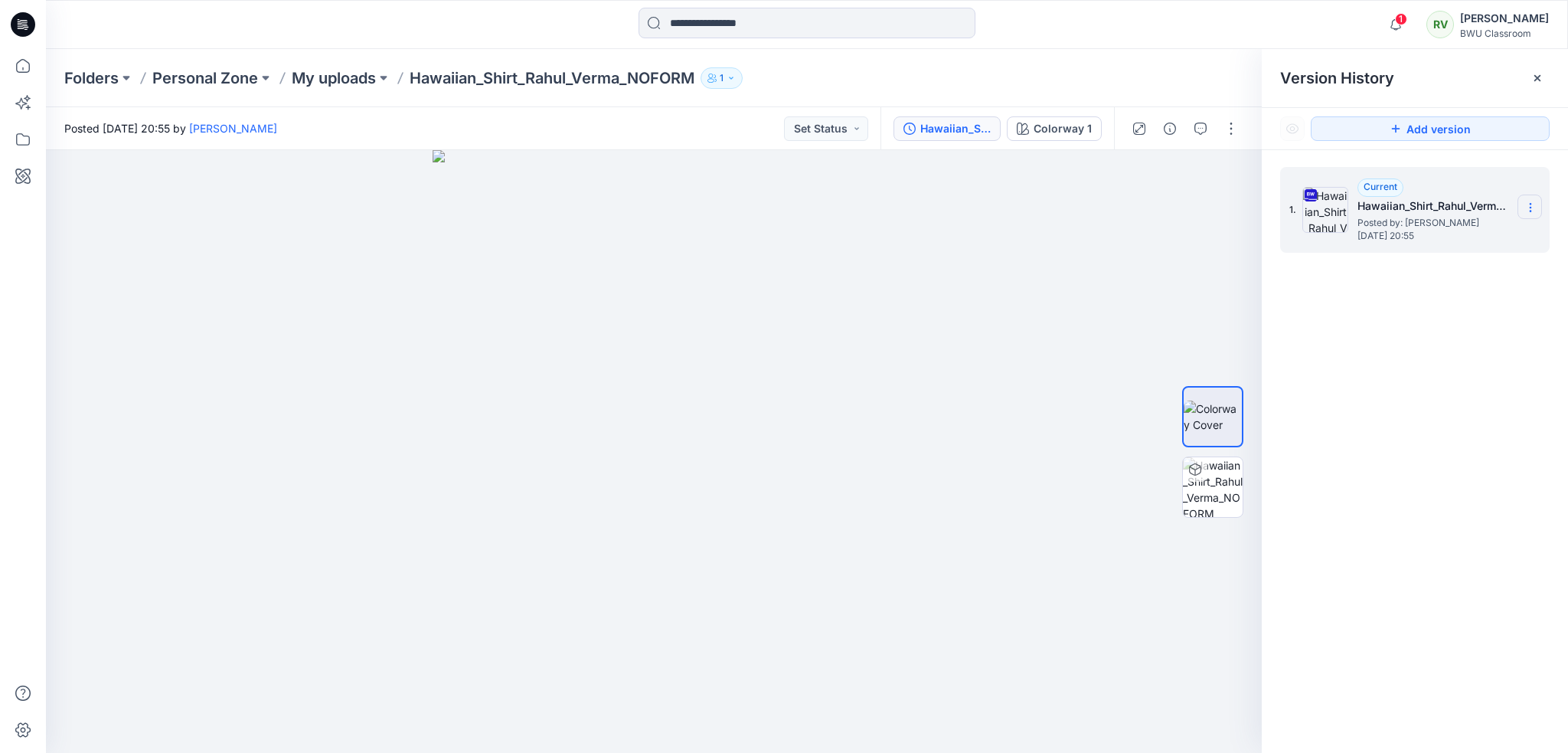
click at [1529, 205] on icon at bounding box center [1530, 208] width 13 height 13
click at [1500, 229] on span "Download Source BW File" at bounding box center [1453, 237] width 129 height 19
click at [1410, 26] on icon "button" at bounding box center [1396, 23] width 29 height 30
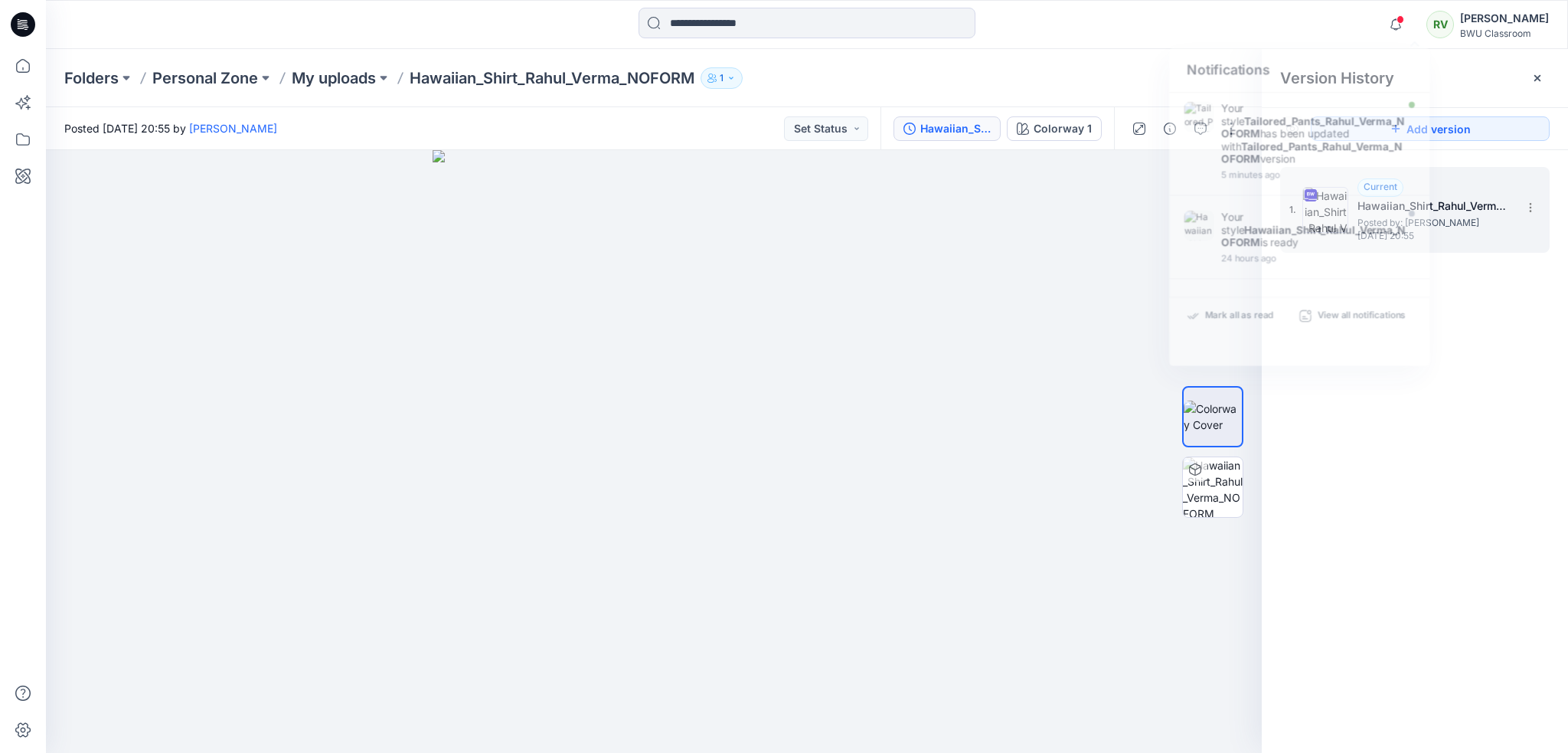
click at [1496, 401] on div "1. Current Hawaiian_Shirt_Rahul_Verma_NOFORM Posted by: Rahul Verma Thursday, O…" at bounding box center [1415, 462] width 306 height 625
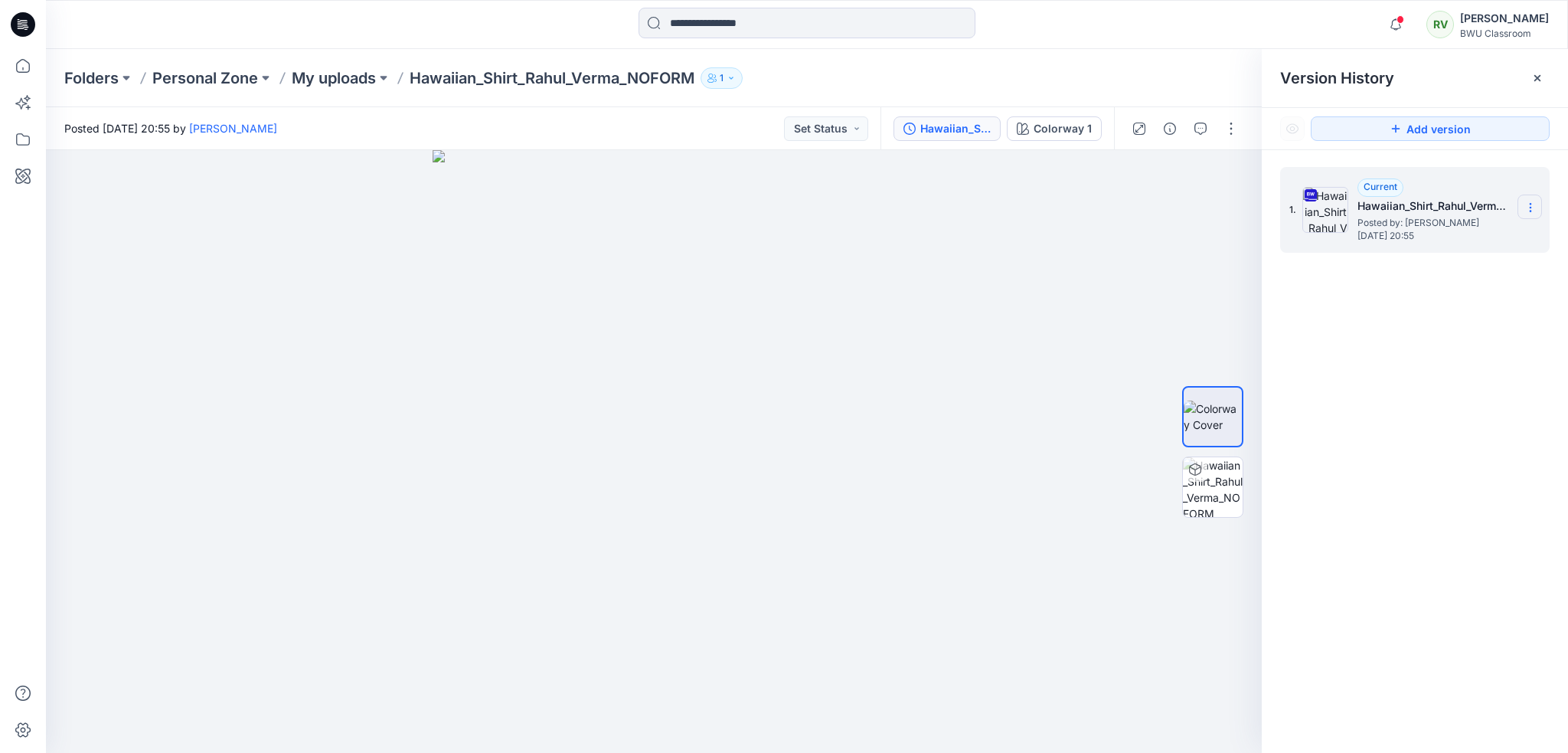
click at [1531, 209] on icon at bounding box center [1530, 208] width 13 height 13
click at [1463, 233] on span "Download Source BW File" at bounding box center [1453, 237] width 129 height 19
click at [1453, 344] on div "1. Current Hawaiian_Shirt_Rahul_Verma_NOFORM Posted by: Rahul Verma Thursday, O…" at bounding box center [1415, 462] width 306 height 625
click at [1541, 82] on icon at bounding box center [1537, 78] width 13 height 13
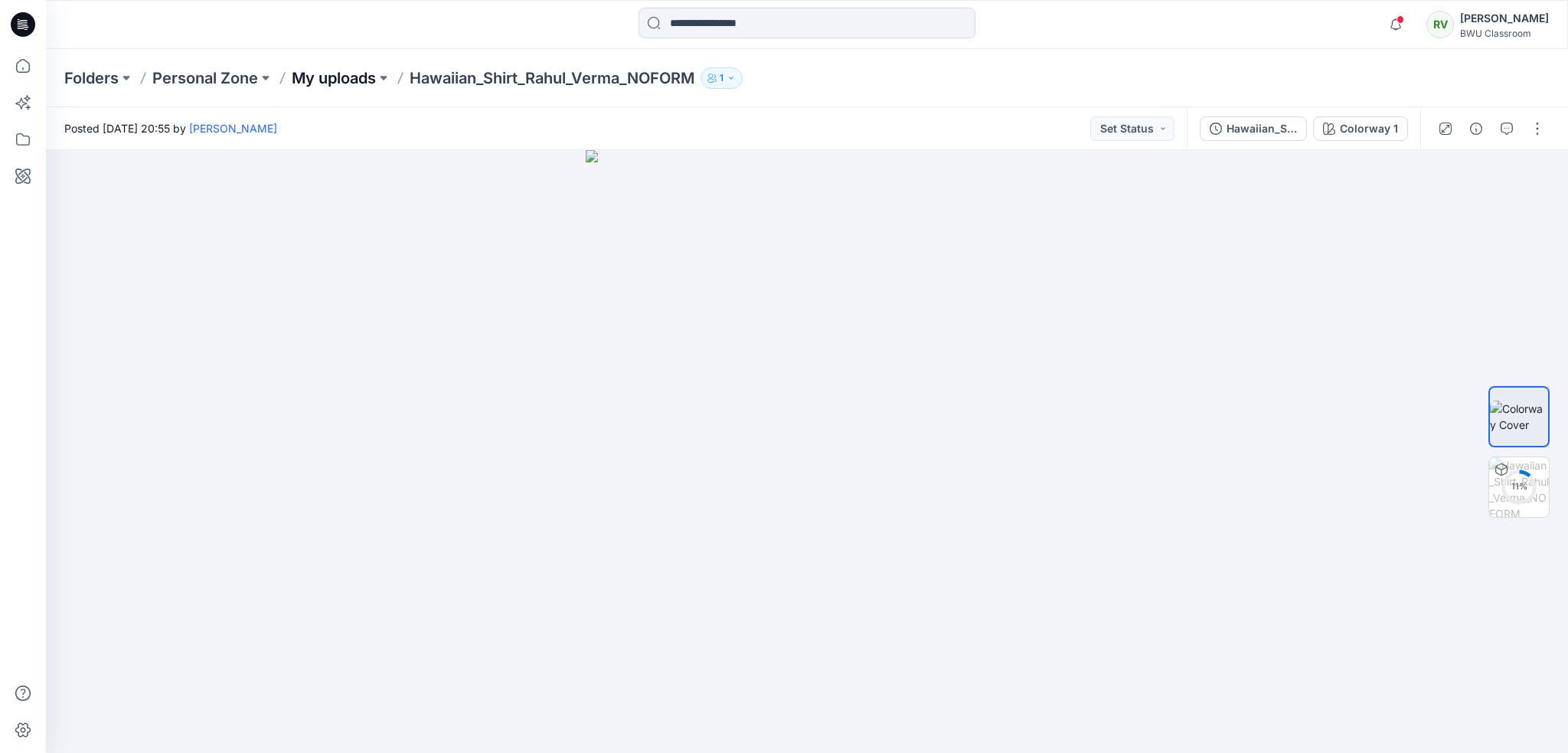
click at [347, 76] on p "My uploads" at bounding box center [333, 78] width 84 height 21
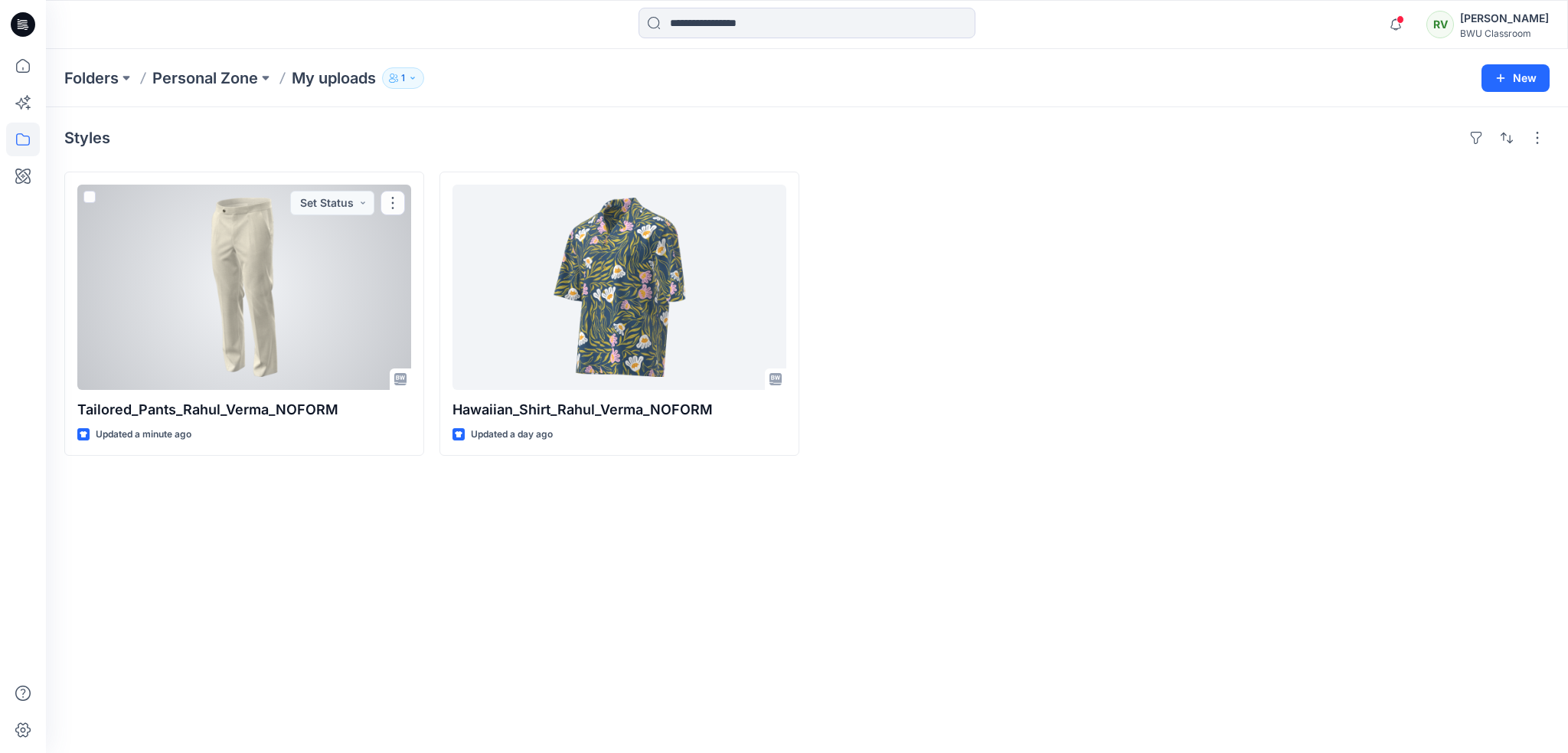
click at [324, 302] on div at bounding box center [244, 287] width 333 height 205
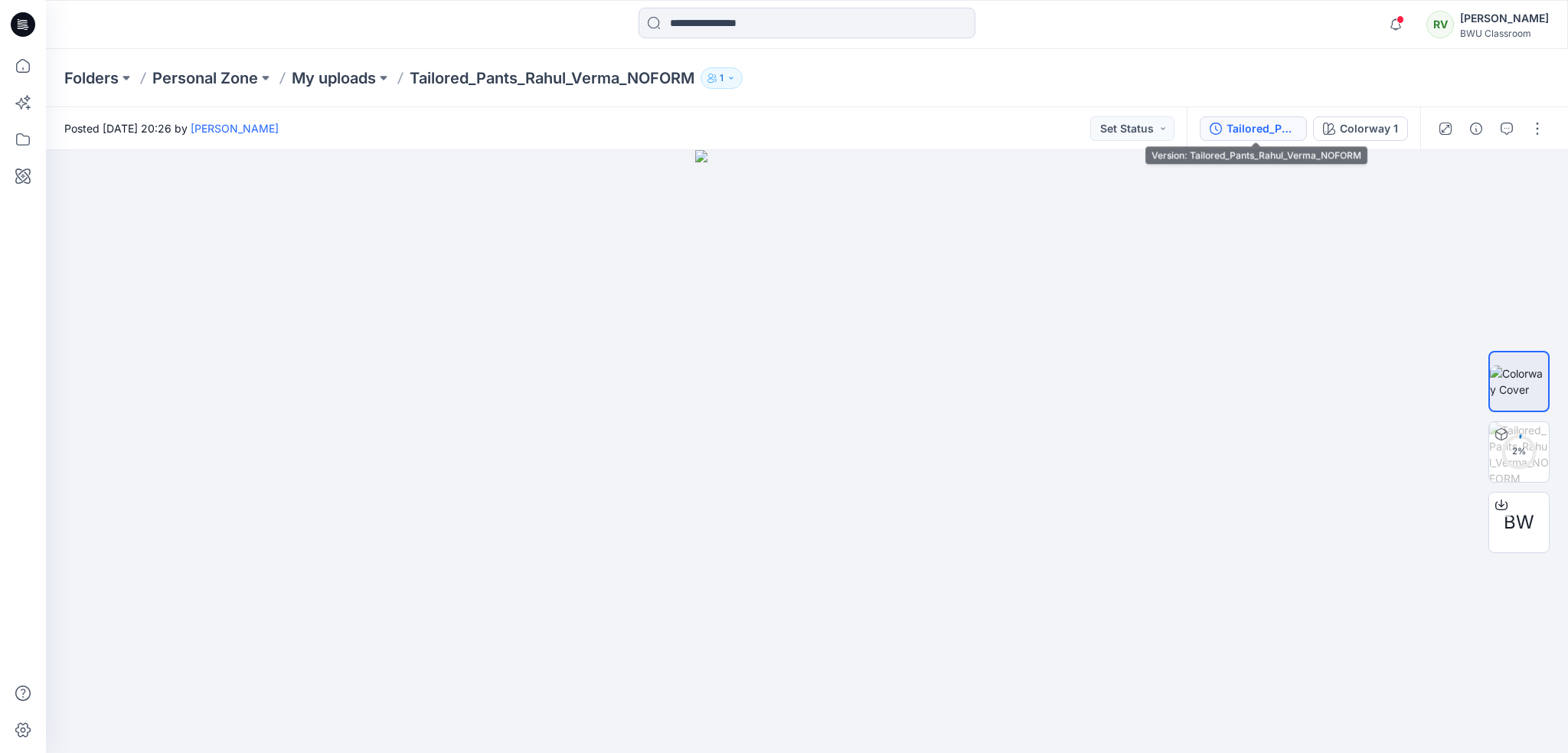
click at [1259, 131] on div "Tailored_Pants_Rahul_Verma_NOFORM" at bounding box center [1262, 128] width 70 height 17
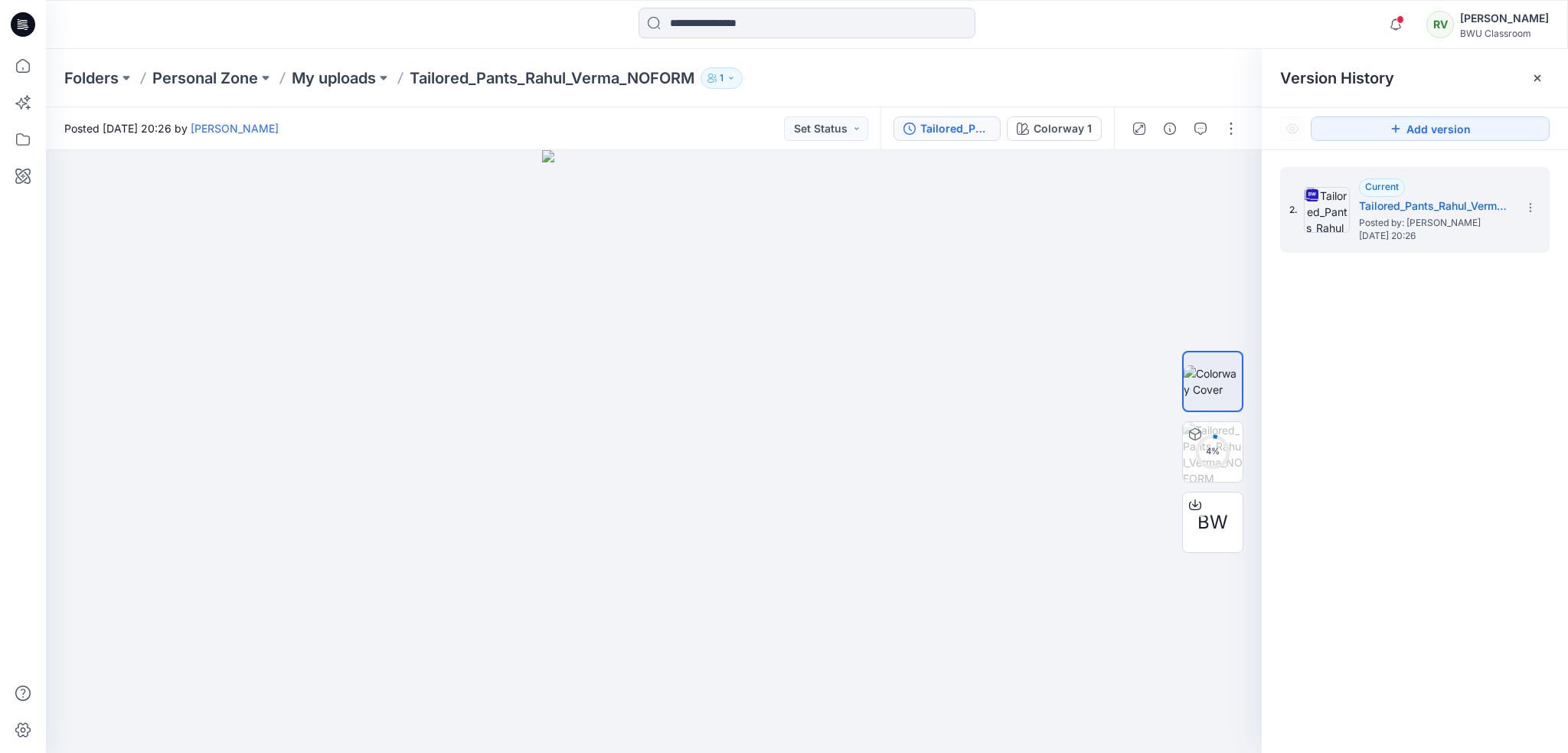
click at [1478, 379] on div "2. Current Tailored_Pants_Rahul_Verma_NOFORM Posted by: [PERSON_NAME] [DATE] 20…" at bounding box center [1415, 462] width 306 height 625
click at [1373, 535] on div "2. Current Tailored_Pants_Rahul_Verma_NOFORM Posted by: [PERSON_NAME] [DATE] 20…" at bounding box center [1415, 462] width 306 height 625
click at [376, 76] on p "My uploads" at bounding box center [333, 78] width 84 height 21
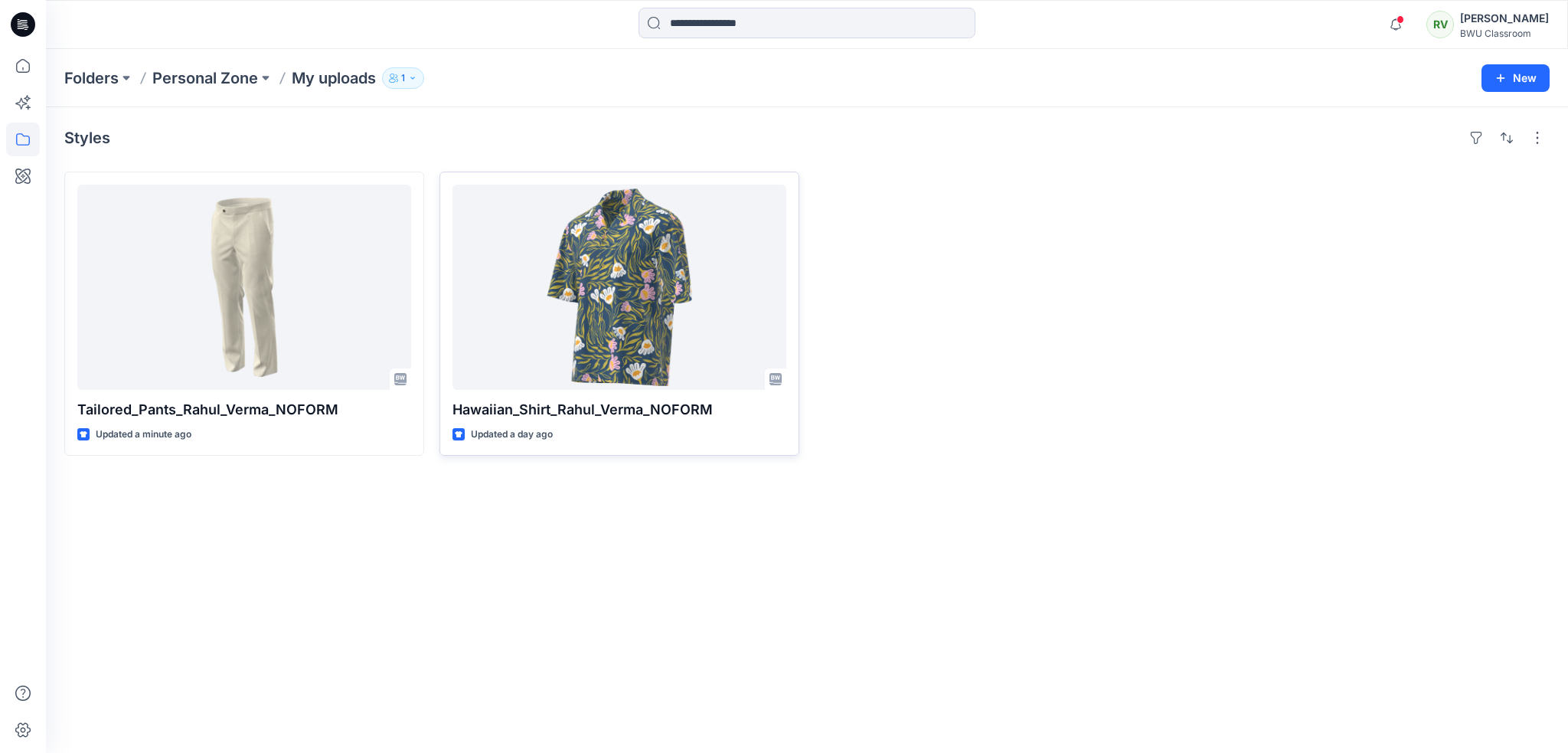
drag, startPoint x: 555, startPoint y: 494, endPoint x: 442, endPoint y: 425, distance: 132.4
click at [555, 494] on div "Styles Tailored_Pants_Rahul_Verma_NOFORM Updated a minute ago Hawaiian_Shirt_Ra…" at bounding box center [806, 430] width 1522 height 646
click at [1029, 372] on div at bounding box center [994, 313] width 360 height 284
